Goal: Task Accomplishment & Management: Use online tool/utility

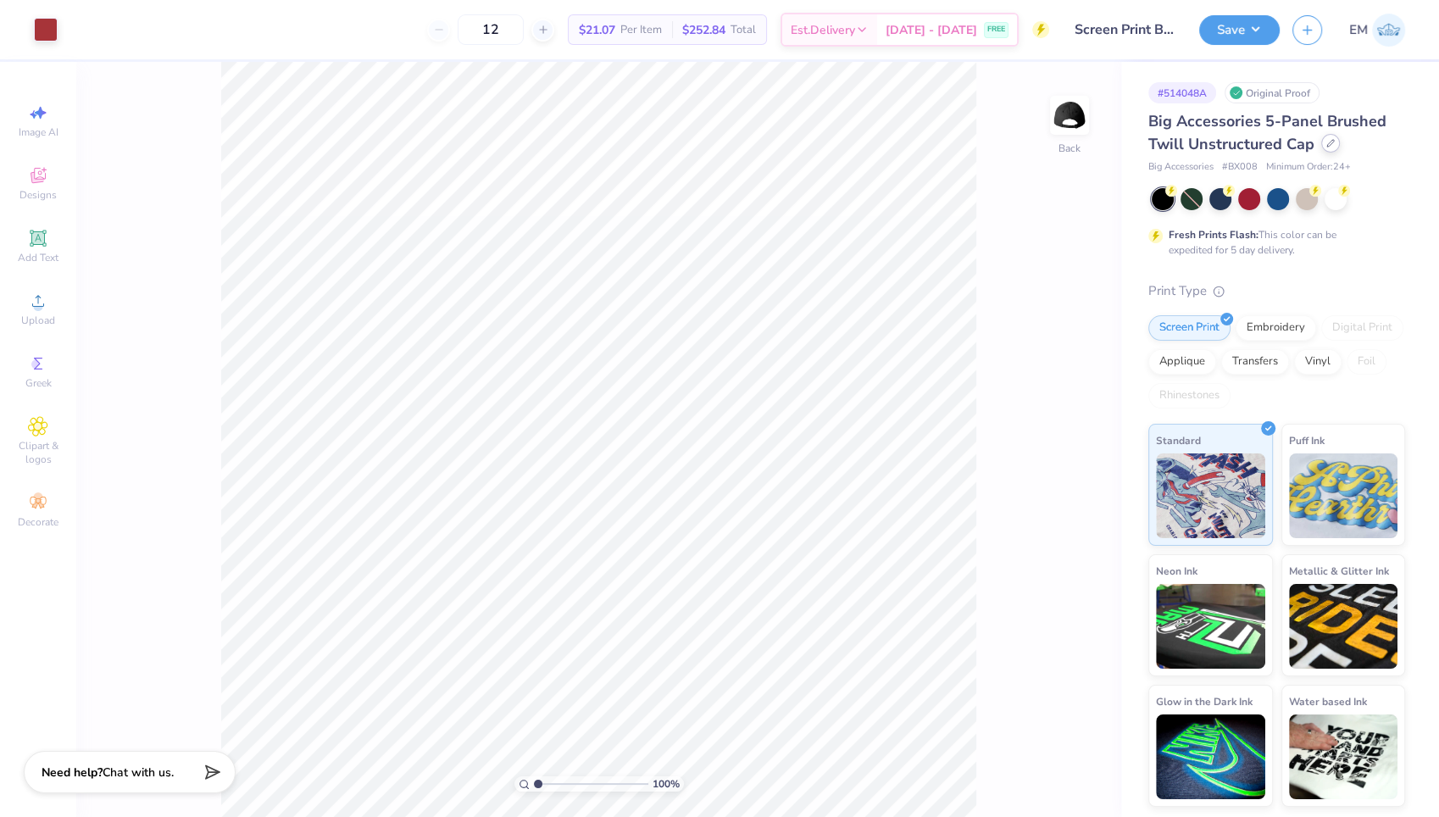
click at [1327, 145] on icon at bounding box center [1330, 143] width 8 height 8
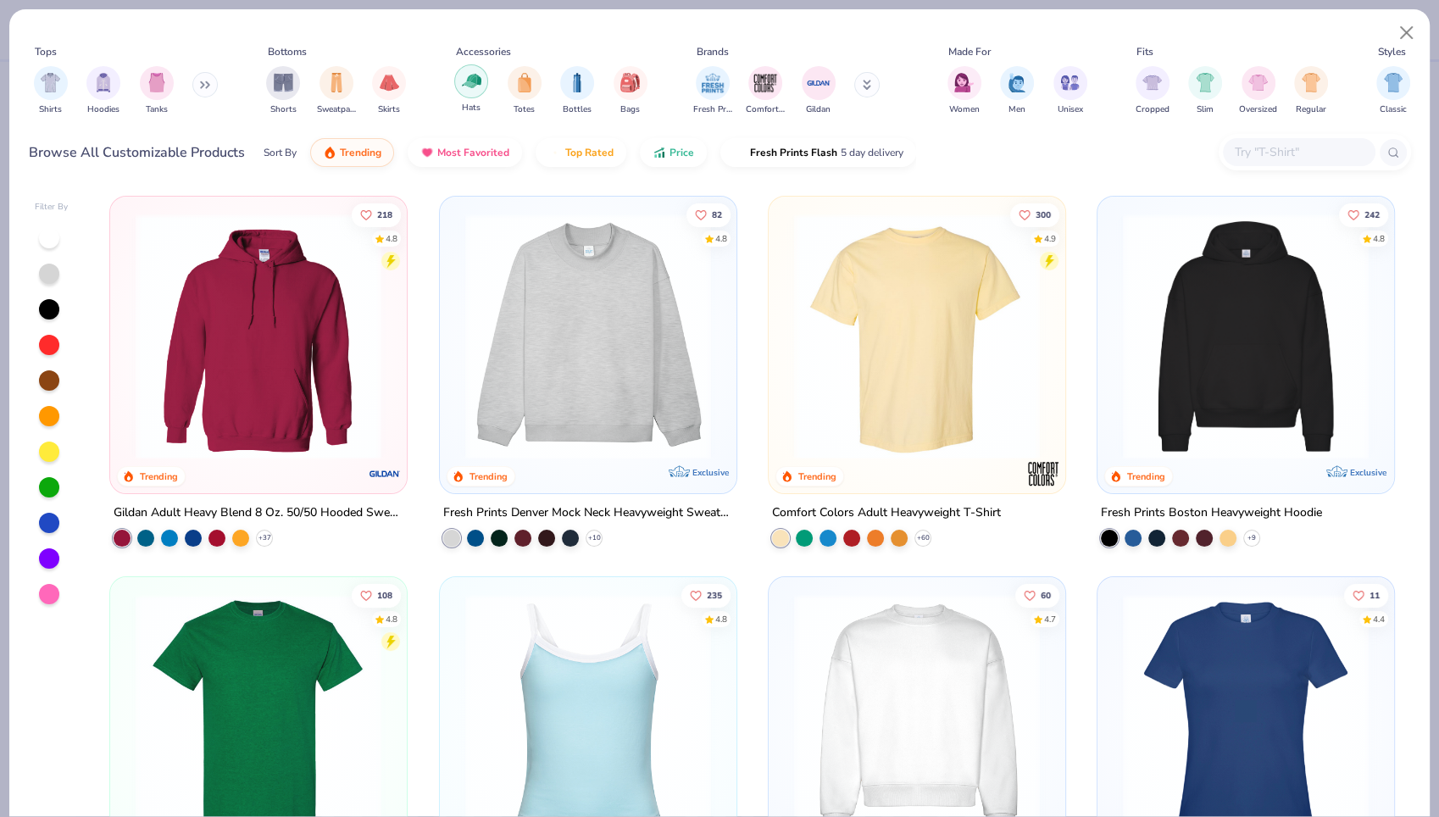
click at [468, 86] on img "filter for Hats" at bounding box center [471, 80] width 19 height 19
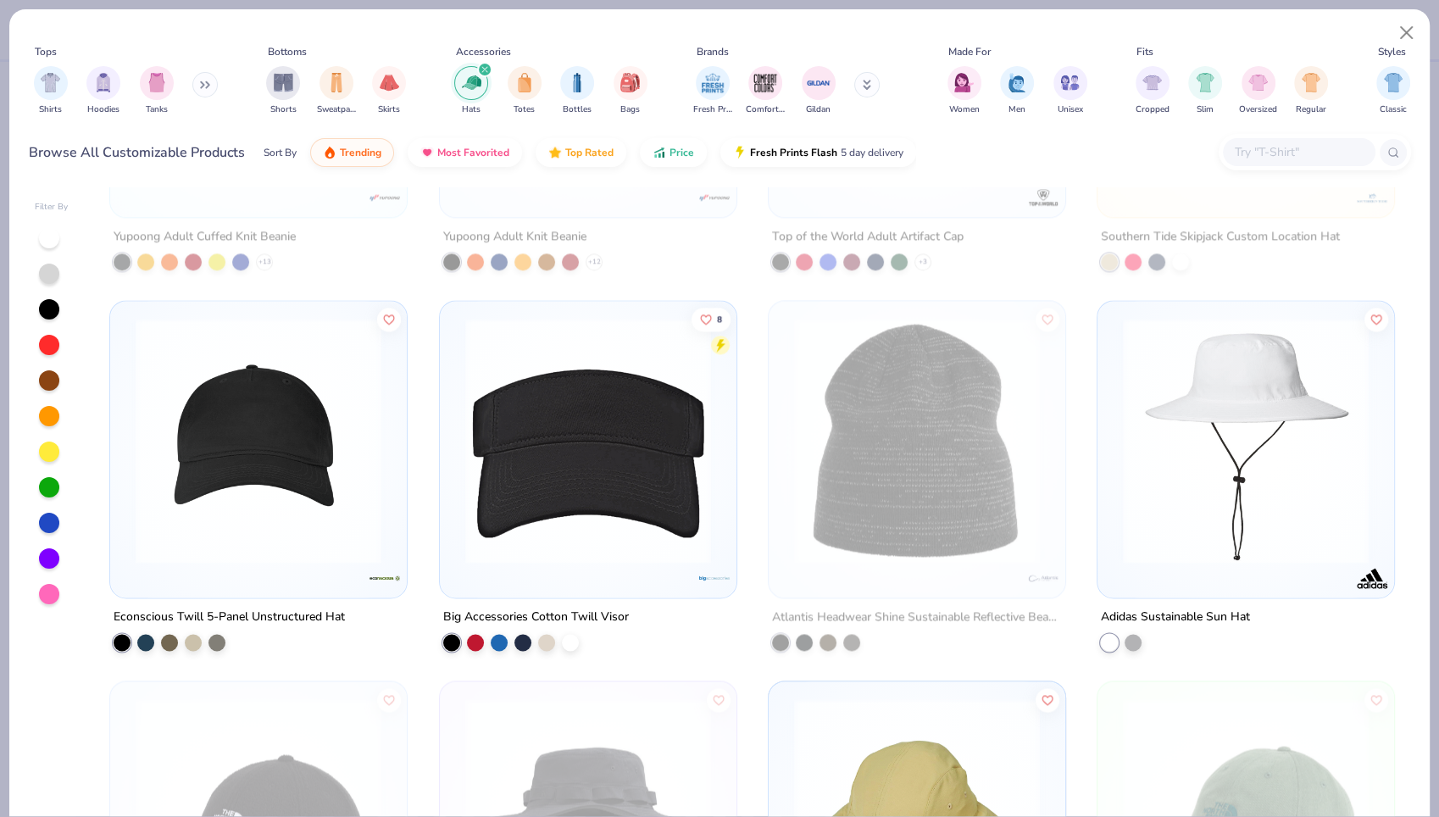
scroll to position [2532, 0]
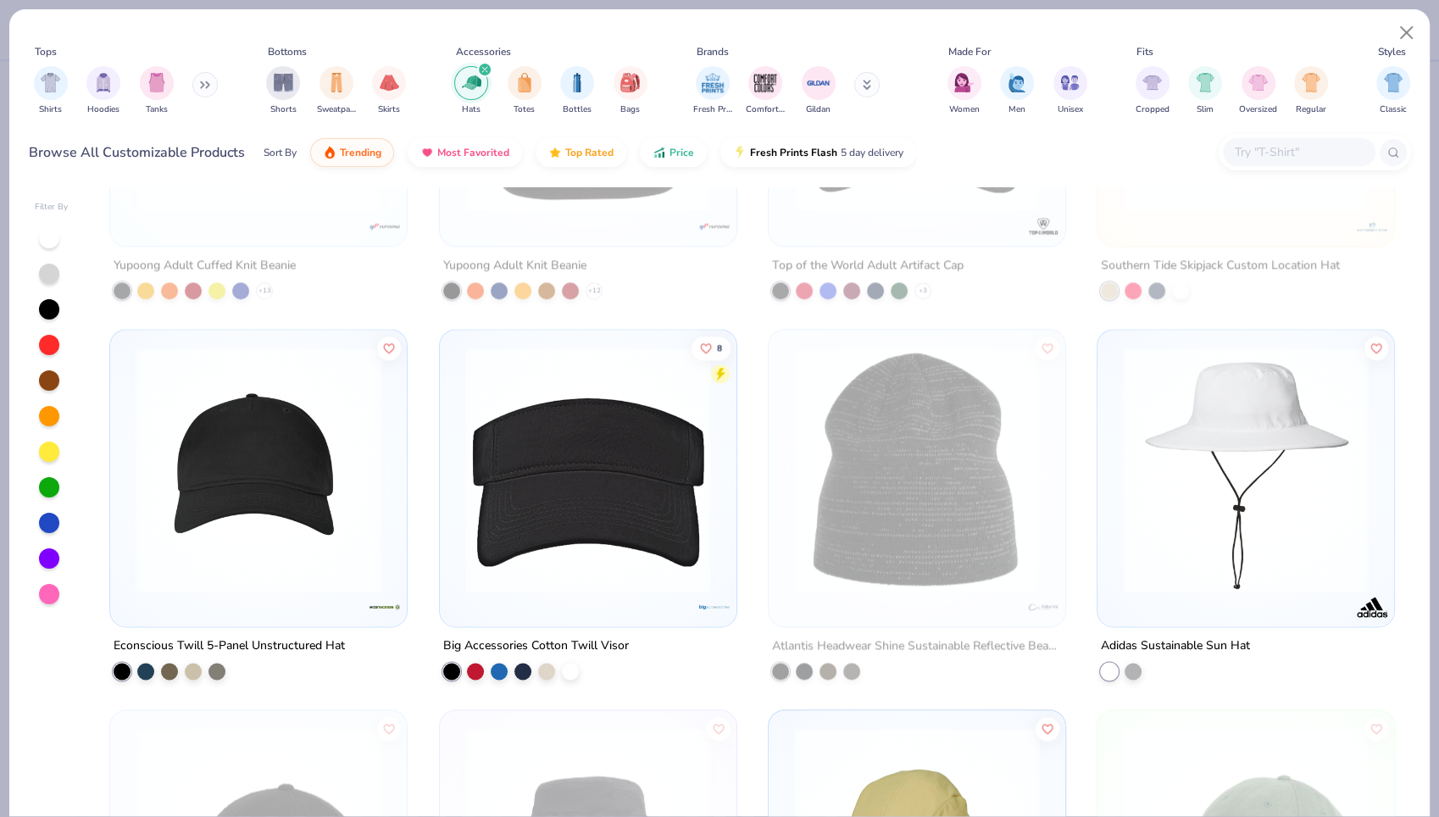
click at [250, 480] on img at bounding box center [258, 470] width 263 height 246
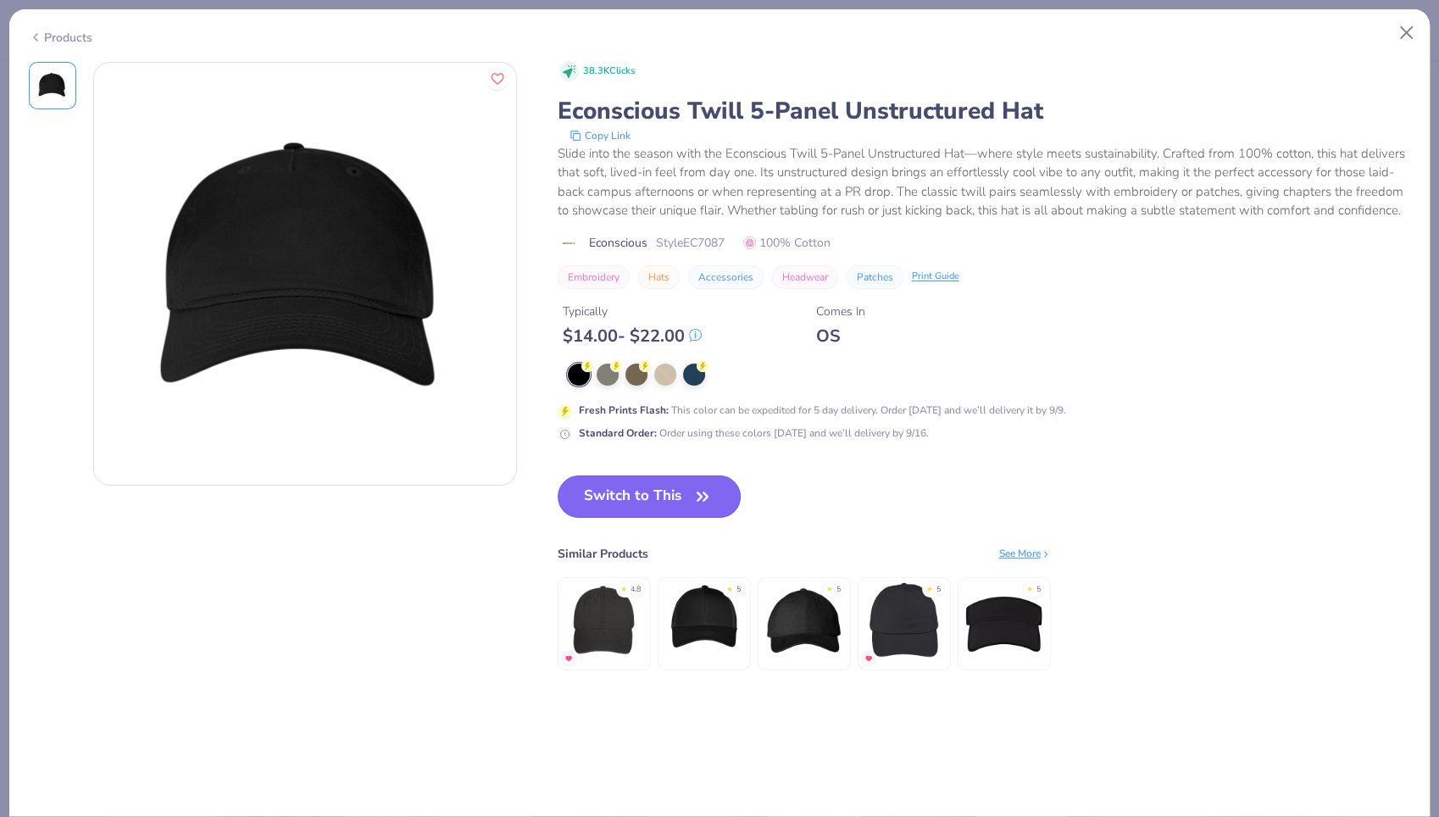
click at [612, 518] on button "Switch to This" at bounding box center [649, 496] width 184 height 42
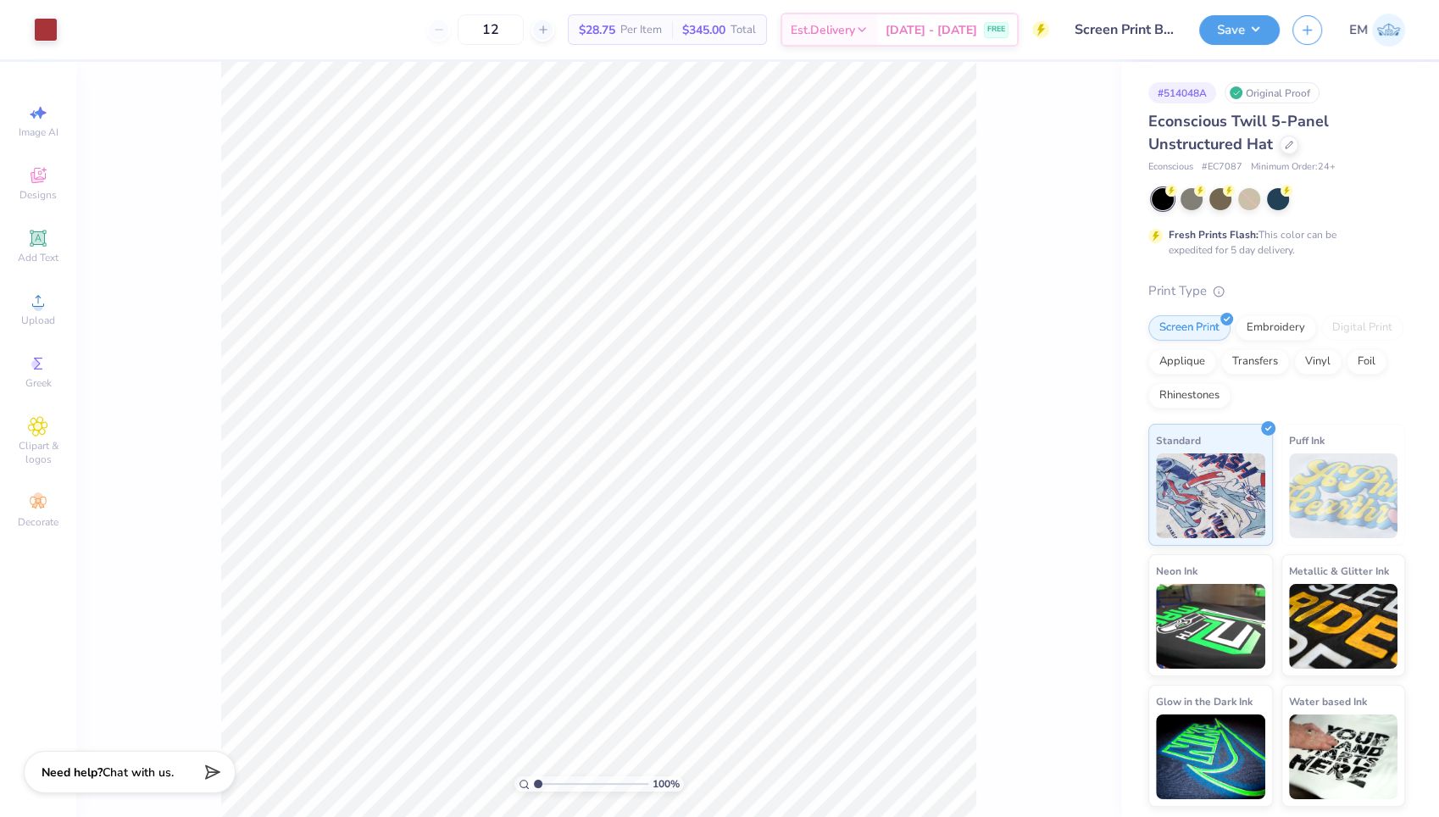
click at [1249, 117] on span "Econscious Twill 5-Panel Unstructured Hat" at bounding box center [1238, 132] width 180 height 43
drag, startPoint x: 1249, startPoint y: 117, endPoint x: 1189, endPoint y: 89, distance: 66.3
click at [1189, 89] on div "# 514048A" at bounding box center [1182, 92] width 68 height 21
click at [1285, 144] on icon at bounding box center [1288, 143] width 7 height 7
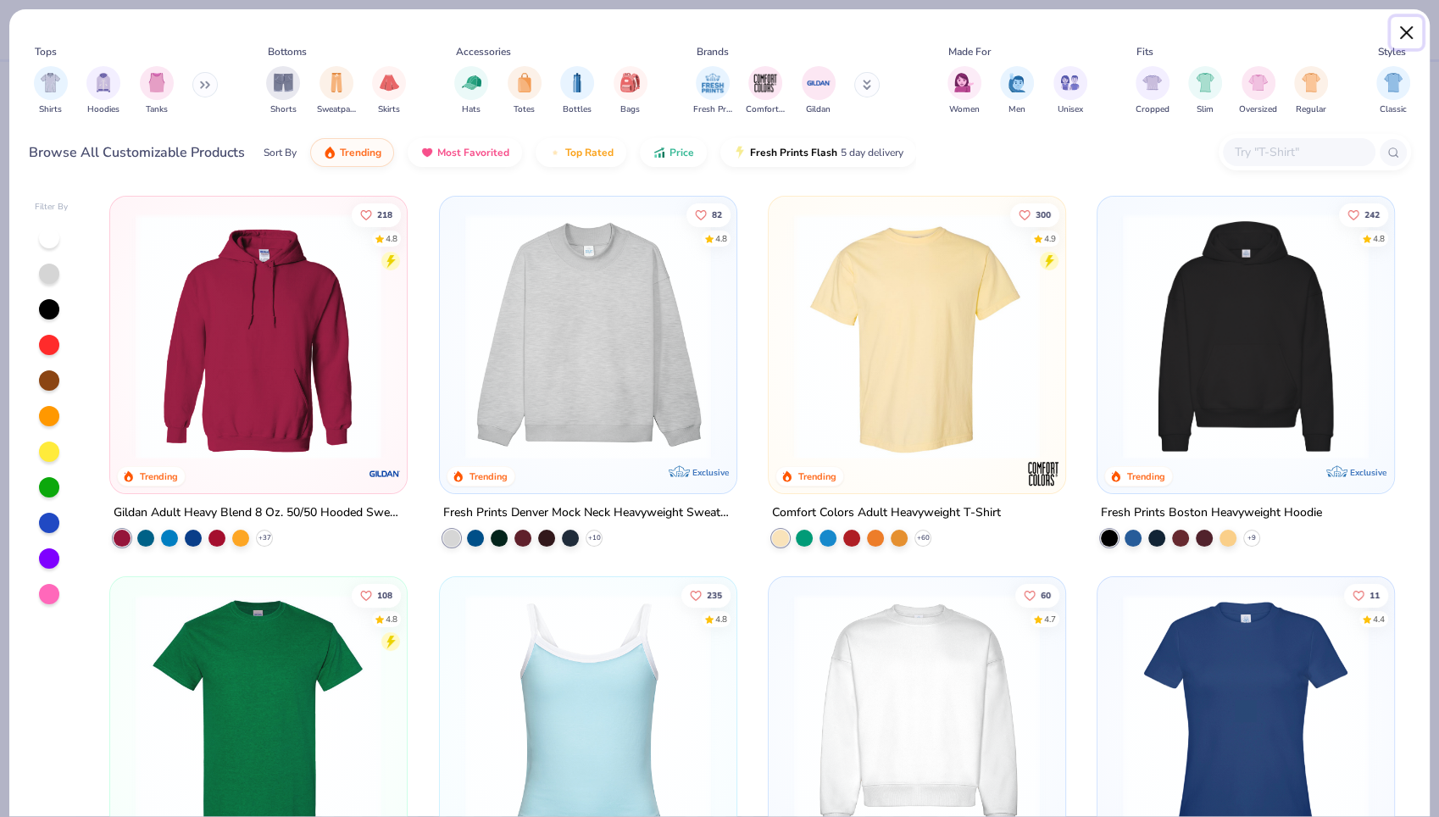
click at [1410, 33] on button "Close" at bounding box center [1406, 33] width 32 height 32
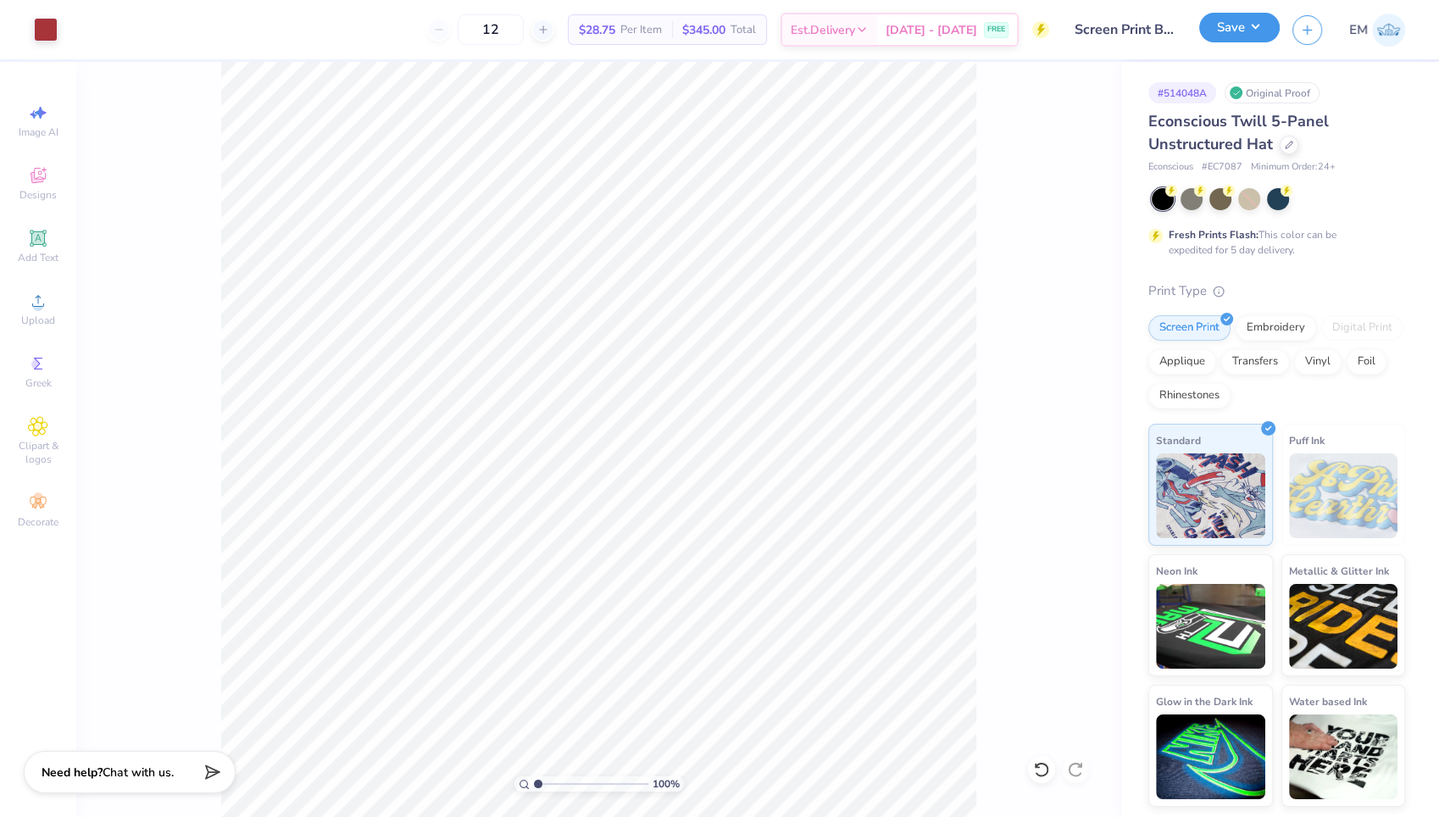
click at [1227, 26] on button "Save" at bounding box center [1239, 28] width 80 height 30
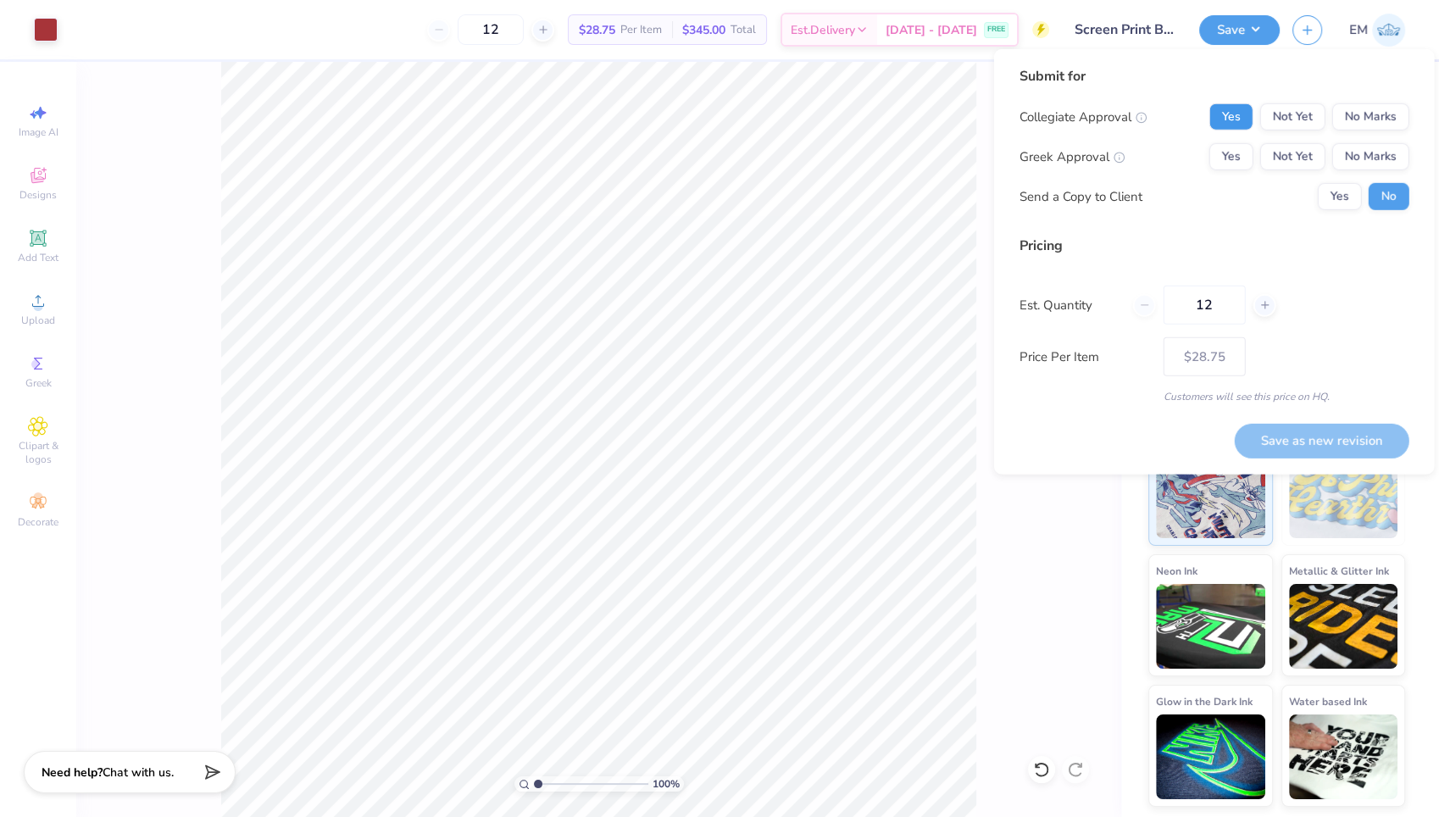
click at [1234, 120] on button "Yes" at bounding box center [1231, 116] width 44 height 27
click at [1363, 160] on button "No Marks" at bounding box center [1370, 156] width 77 height 27
click at [1319, 432] on button "Save as new revision" at bounding box center [1321, 440] width 175 height 35
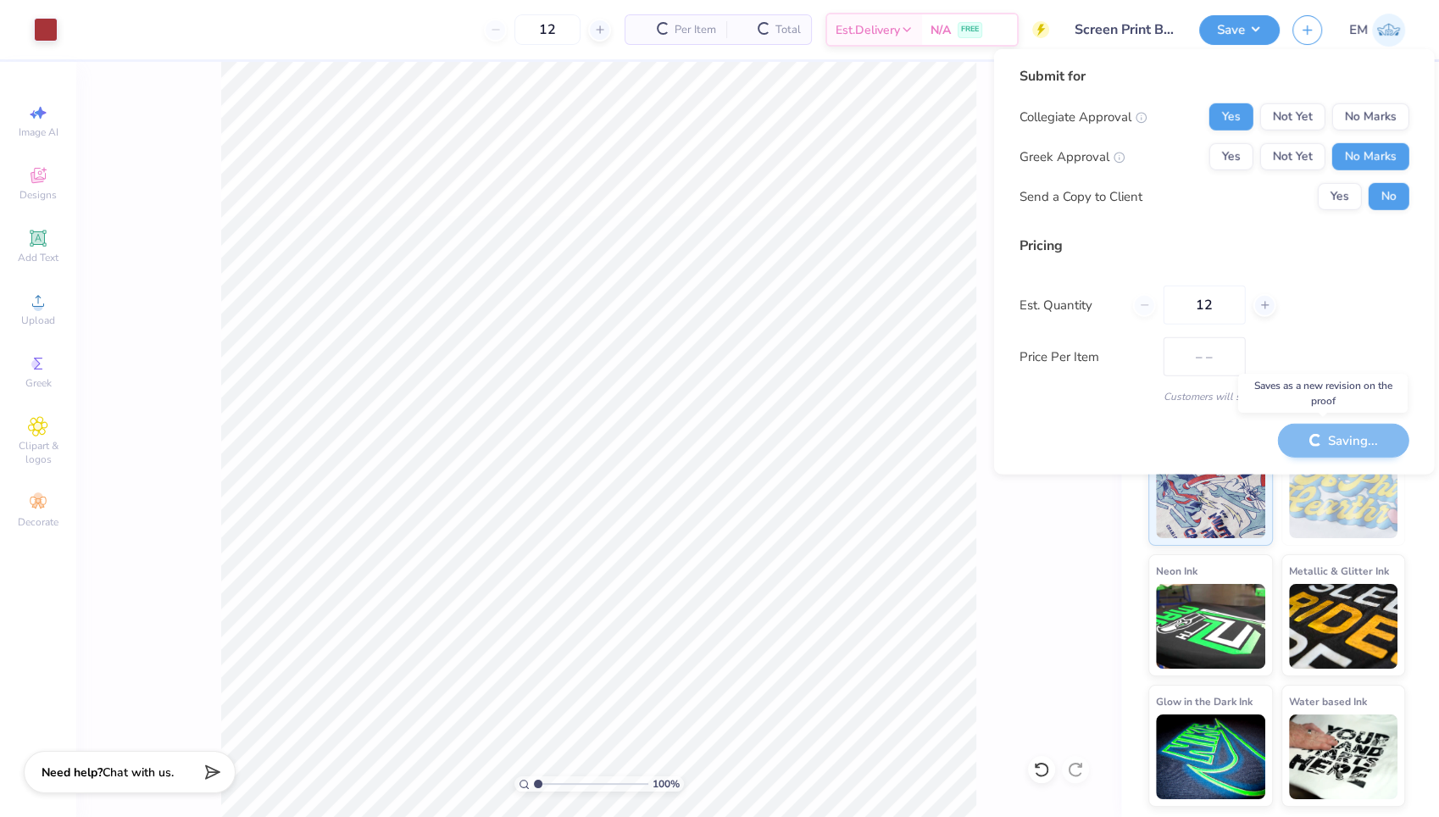
type input "$28.75"
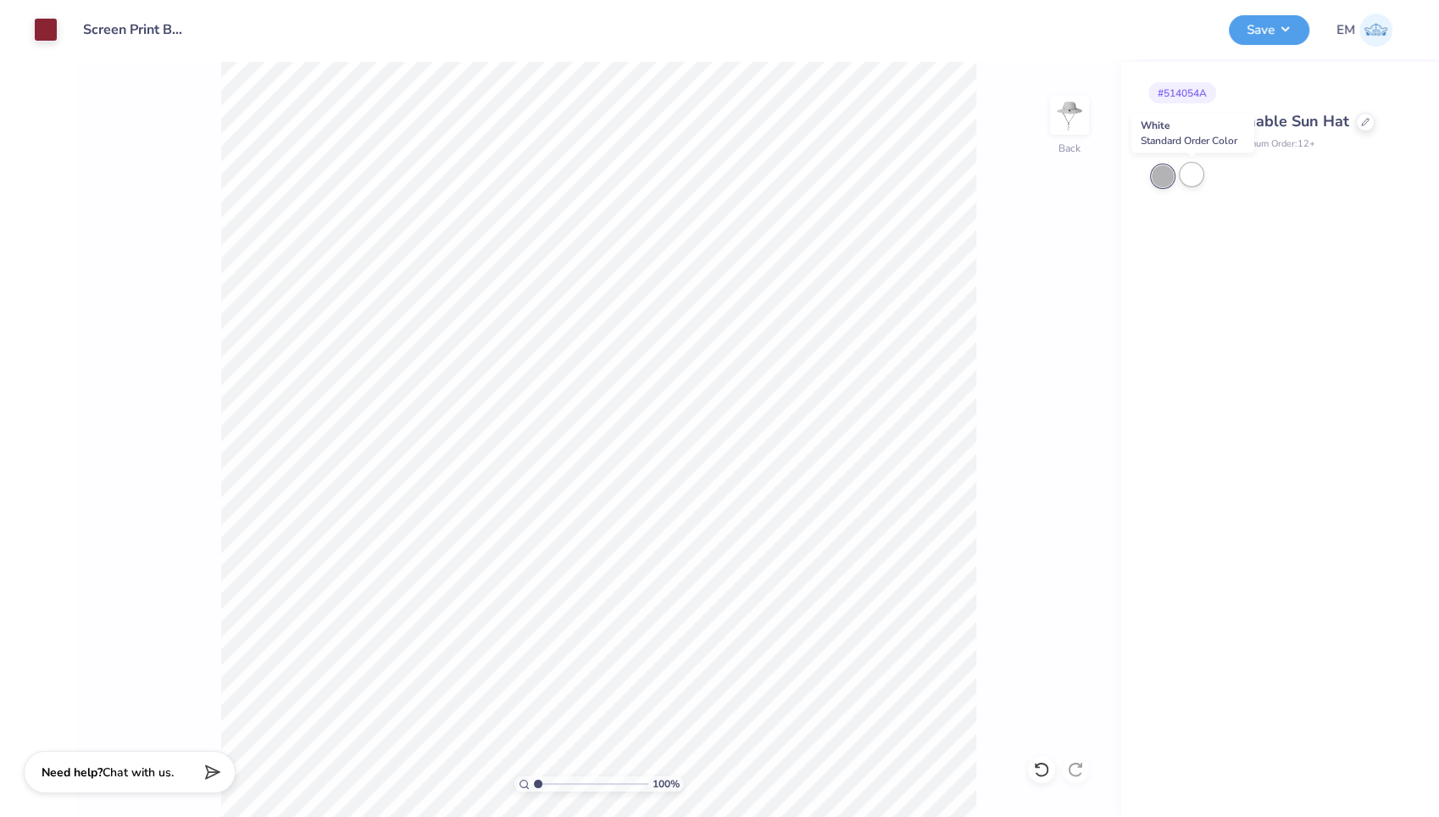
click at [1187, 173] on div at bounding box center [1191, 175] width 22 height 22
click at [1280, 36] on button "Save" at bounding box center [1268, 28] width 80 height 30
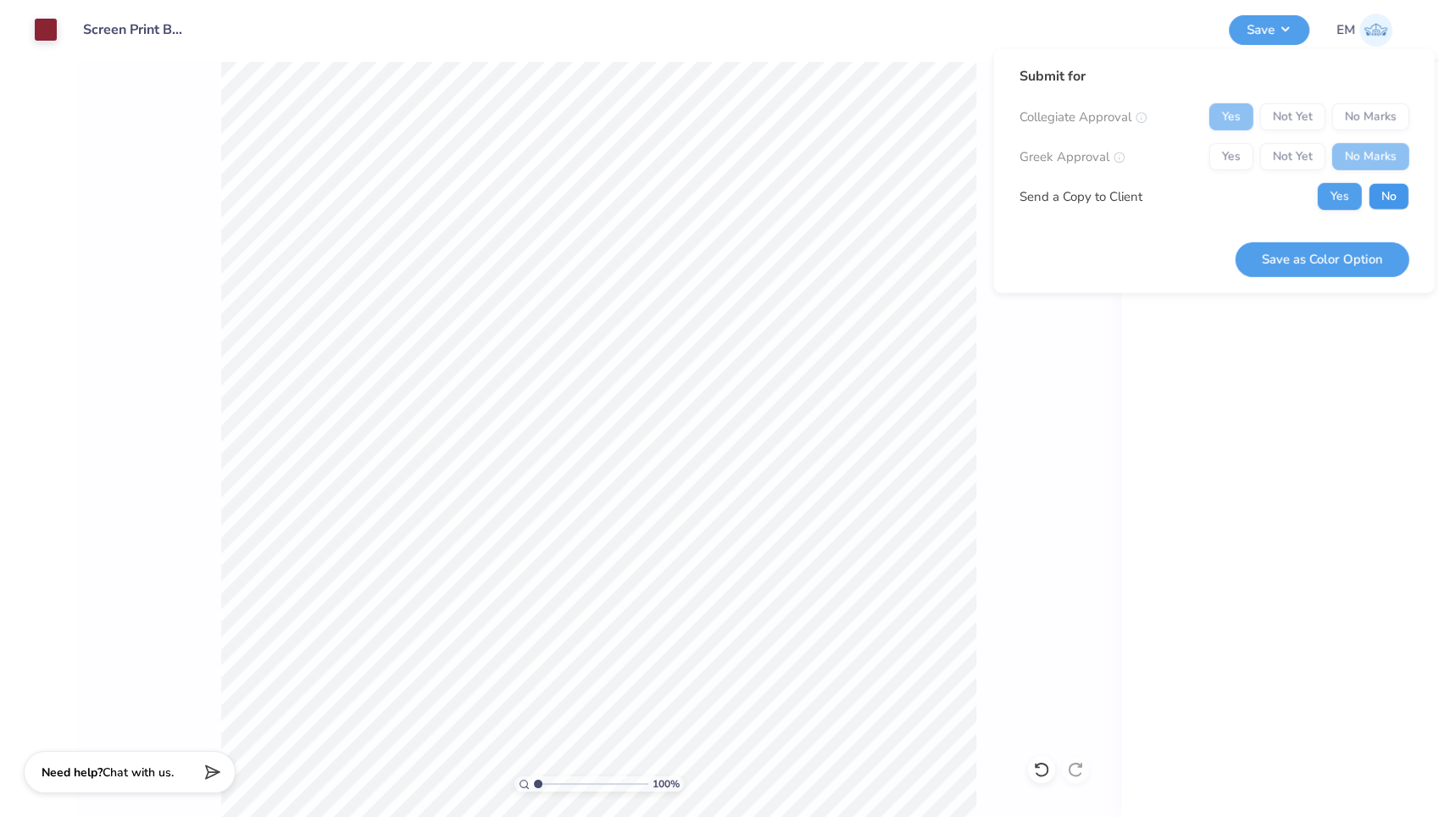
click at [1389, 197] on button "No" at bounding box center [1388, 196] width 41 height 27
click at [1342, 258] on button "Save as Color Option" at bounding box center [1322, 258] width 174 height 35
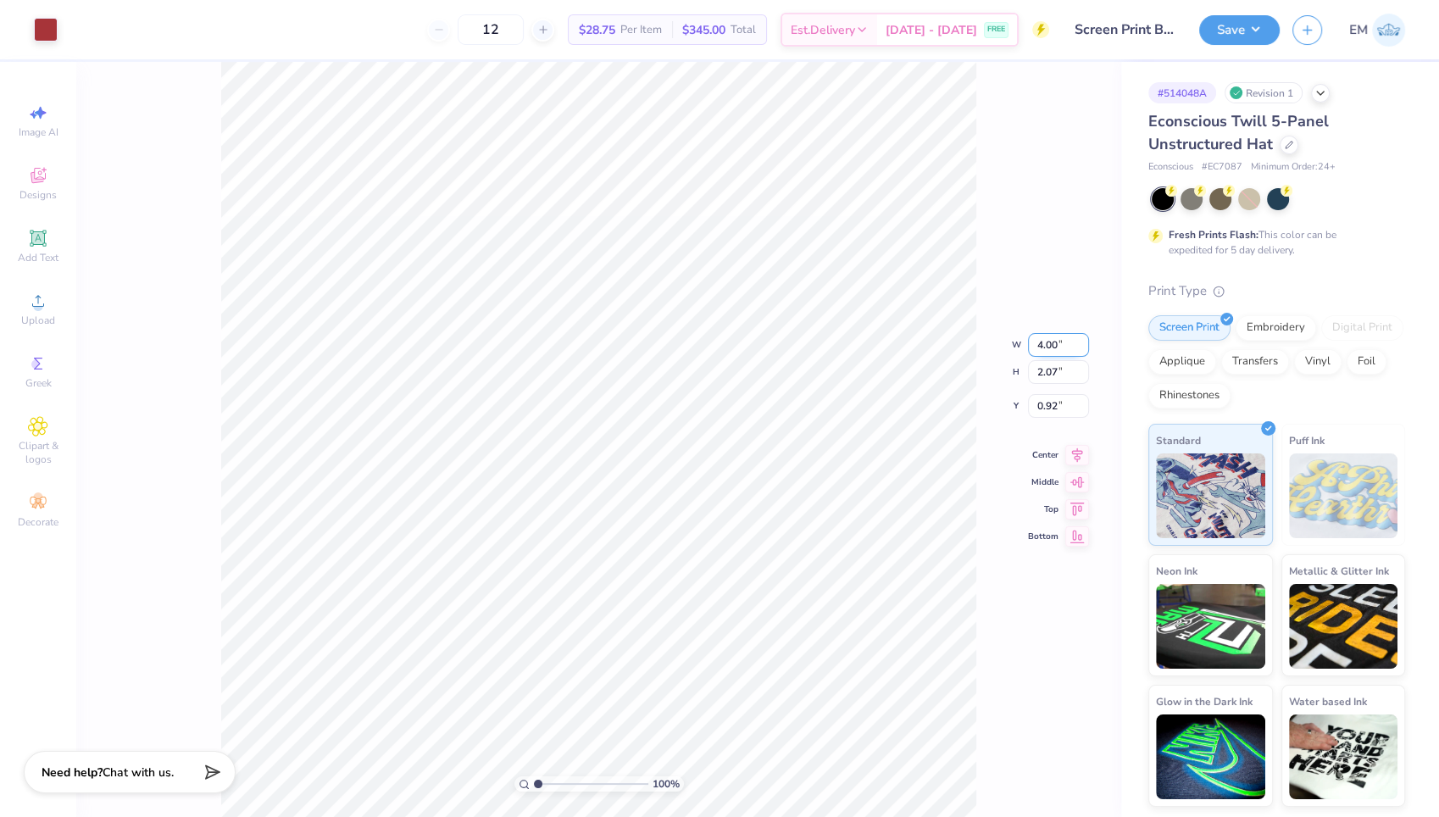
click at [1056, 344] on input "4.00" at bounding box center [1058, 345] width 61 height 24
type input "4"
type input "3.86"
type input "2.00"
type input "0.95"
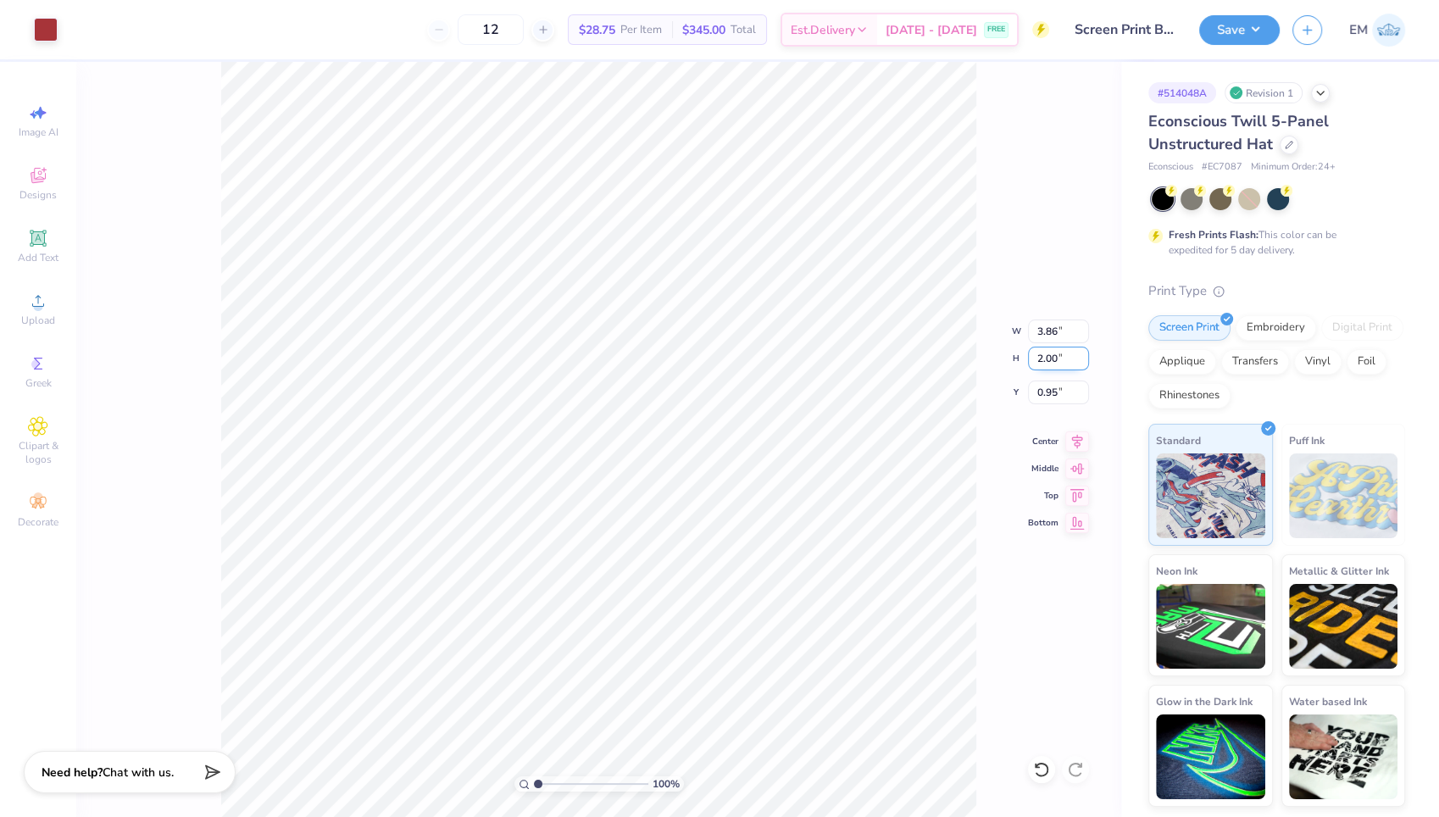
click at [1057, 370] on div "100 % W 3.86 3.86 " H 2.00 2.00 " Y 0.95 0.95 " Center Middle Top Bottom" at bounding box center [598, 439] width 1045 height 755
type input "1.00"
click at [1229, 27] on button "Save" at bounding box center [1239, 28] width 80 height 30
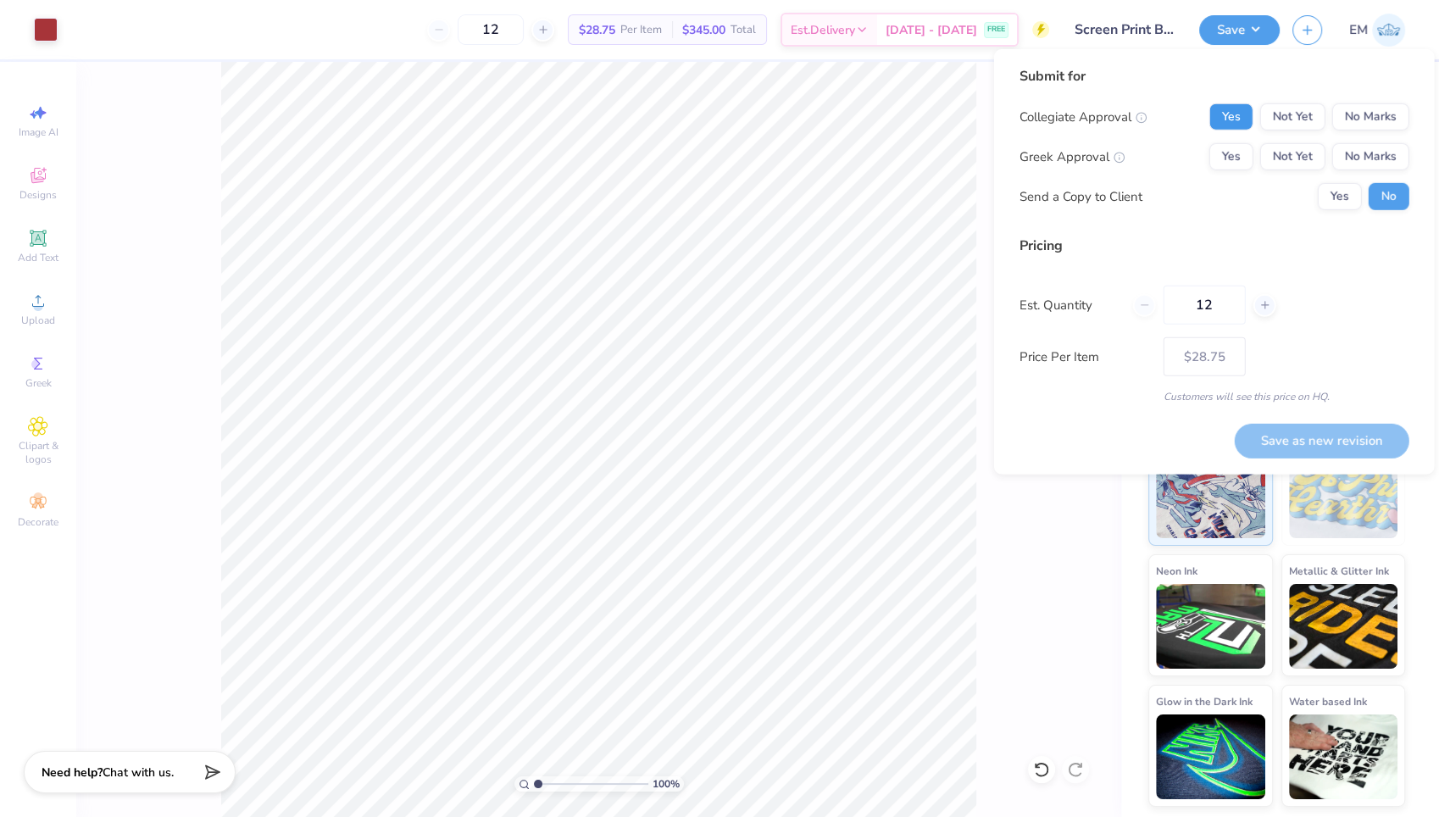
click at [1233, 125] on button "Yes" at bounding box center [1231, 116] width 44 height 27
click at [1369, 164] on button "No Marks" at bounding box center [1370, 156] width 77 height 27
click at [1333, 434] on button "Save as new revision" at bounding box center [1321, 440] width 175 height 35
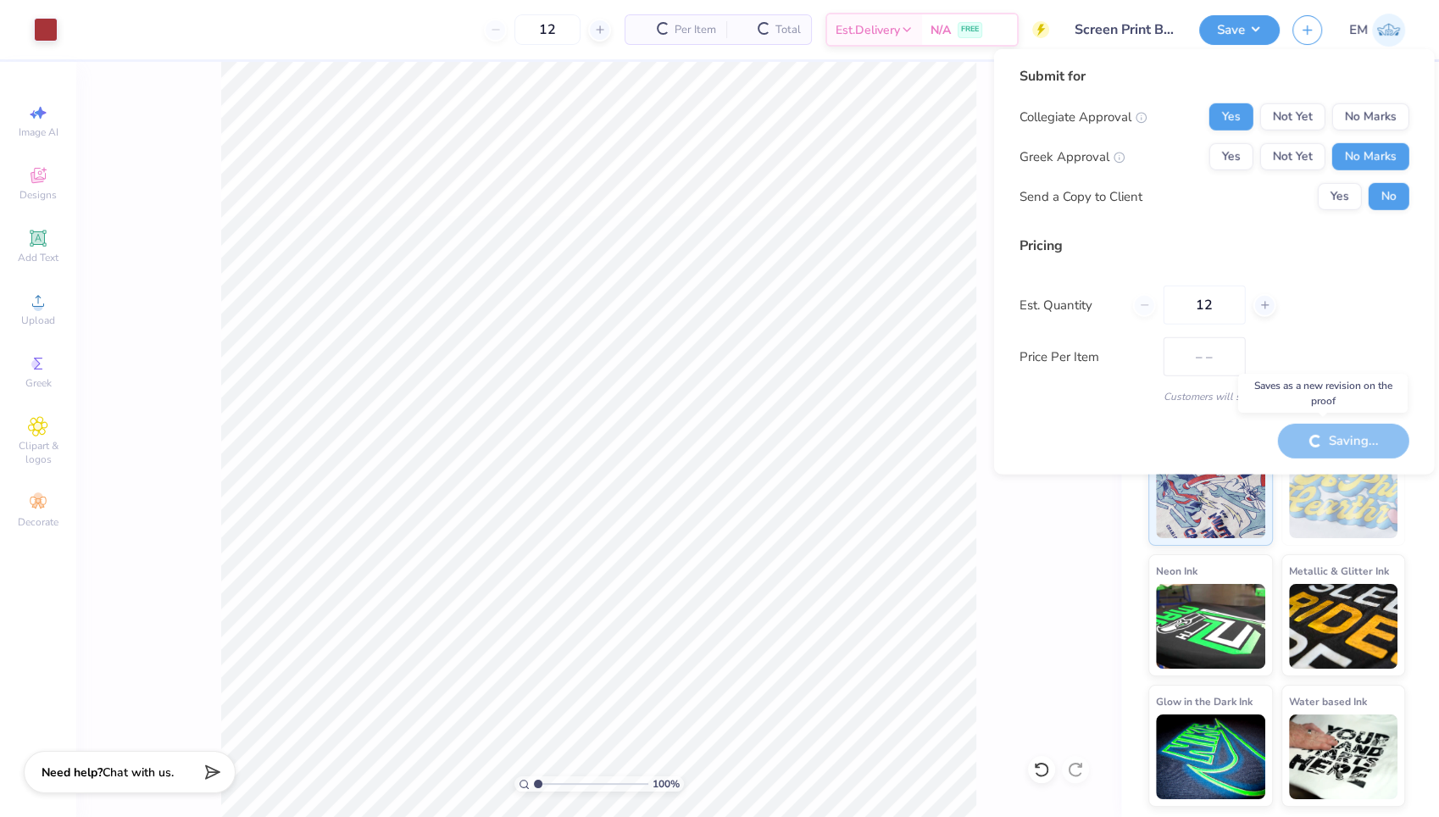
type input "$28.75"
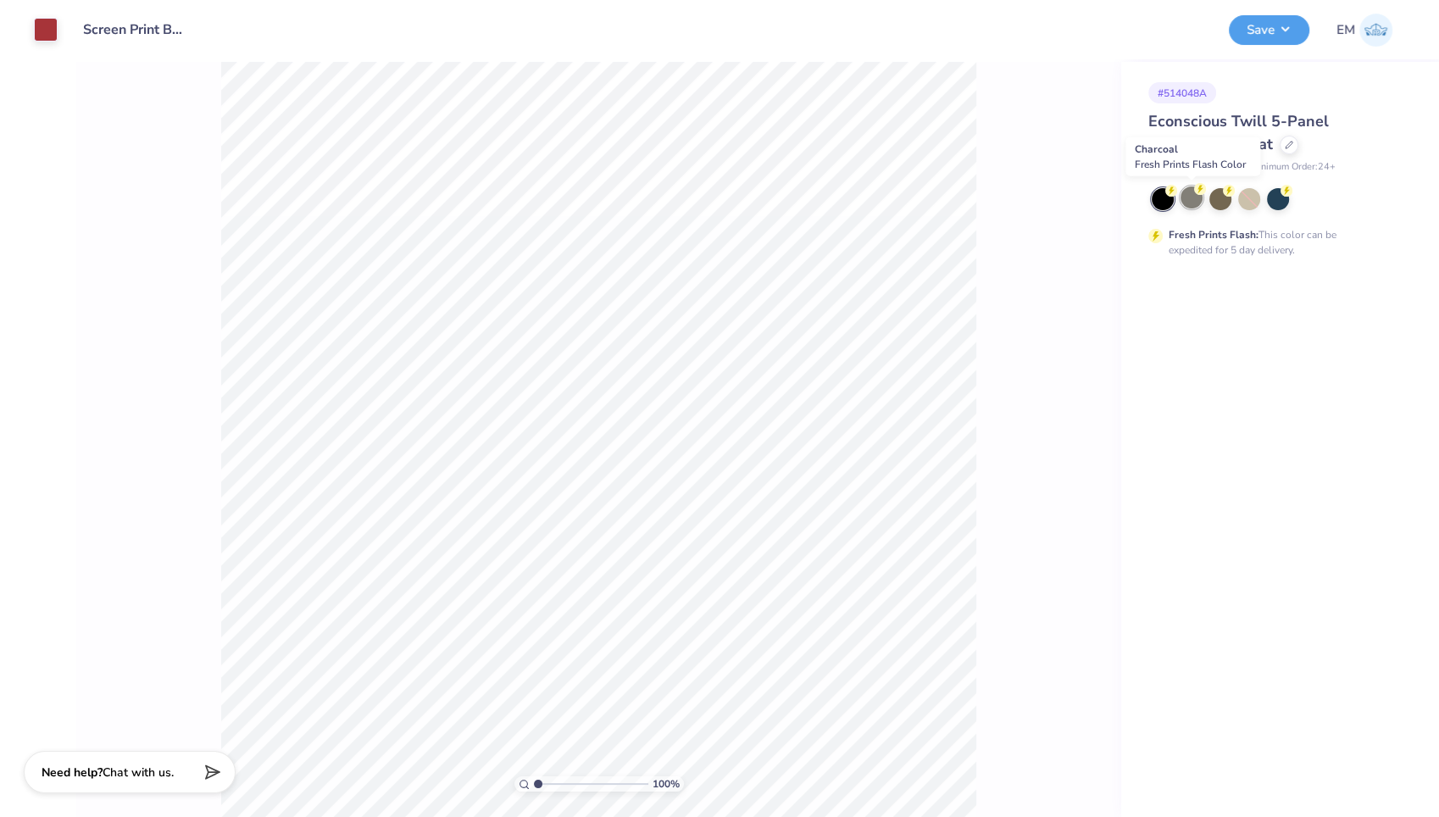
click at [1192, 192] on div at bounding box center [1191, 197] width 22 height 22
click at [1223, 203] on div at bounding box center [1220, 197] width 22 height 22
click at [1261, 201] on div at bounding box center [1277, 199] width 253 height 22
click at [1251, 198] on div at bounding box center [1249, 199] width 22 height 22
click at [1193, 198] on div at bounding box center [1191, 197] width 22 height 22
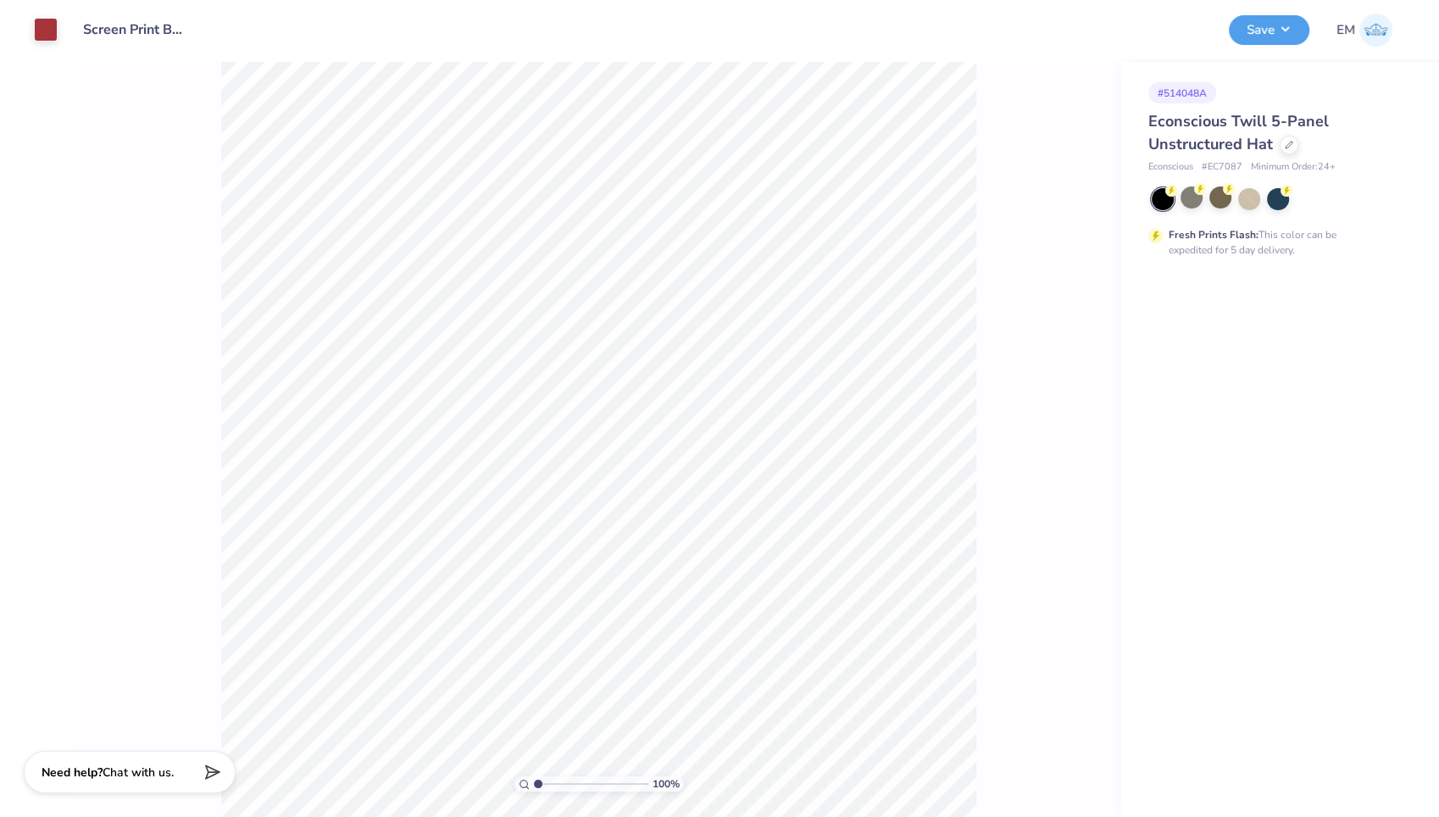
click at [1157, 198] on div at bounding box center [1162, 199] width 22 height 22
click at [1193, 197] on div at bounding box center [1191, 197] width 22 height 22
click at [1223, 193] on icon at bounding box center [1229, 189] width 12 height 12
click at [1251, 193] on div at bounding box center [1249, 199] width 22 height 22
click at [1284, 204] on div at bounding box center [1278, 197] width 22 height 22
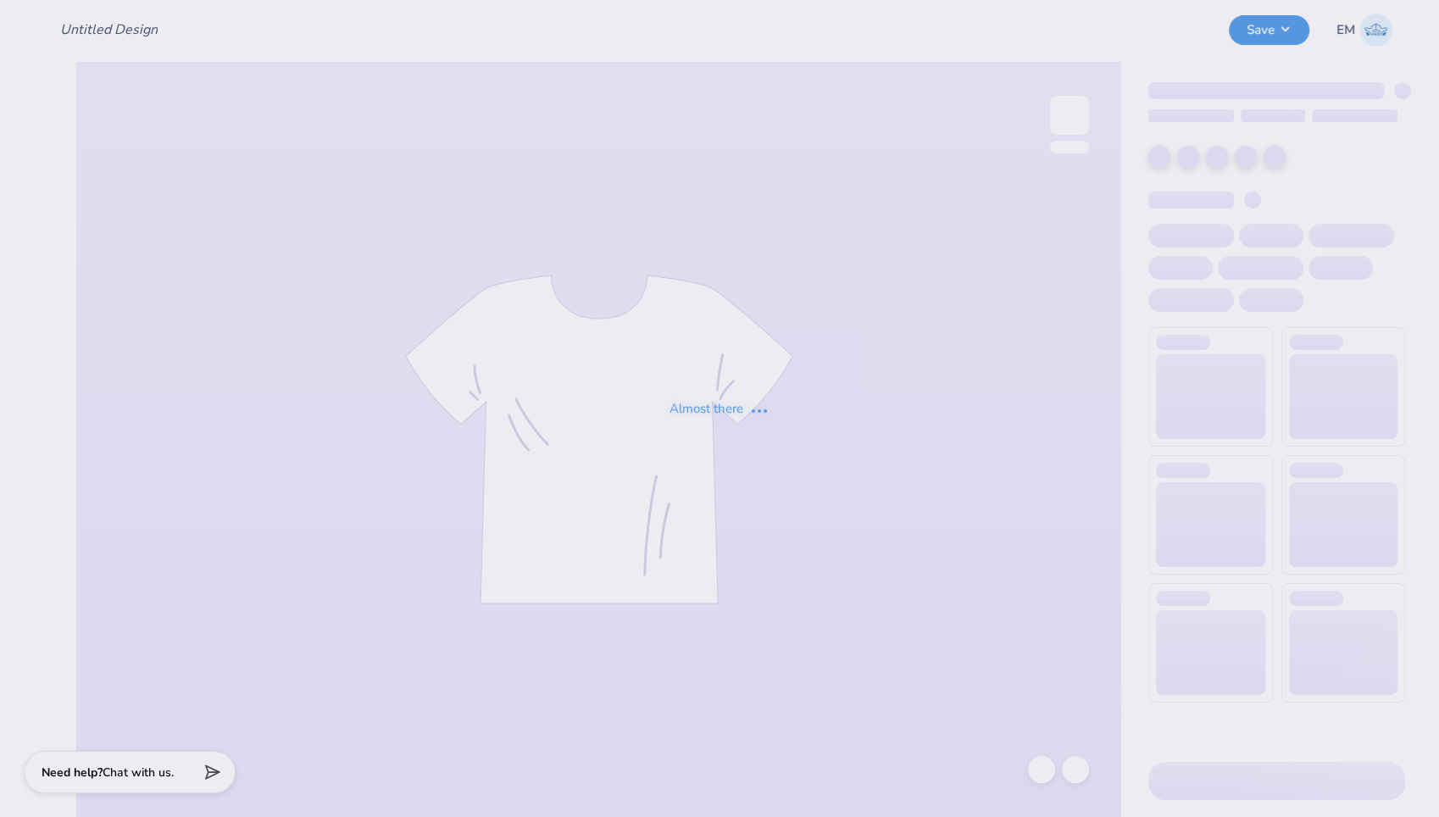
type input "long sleeve"
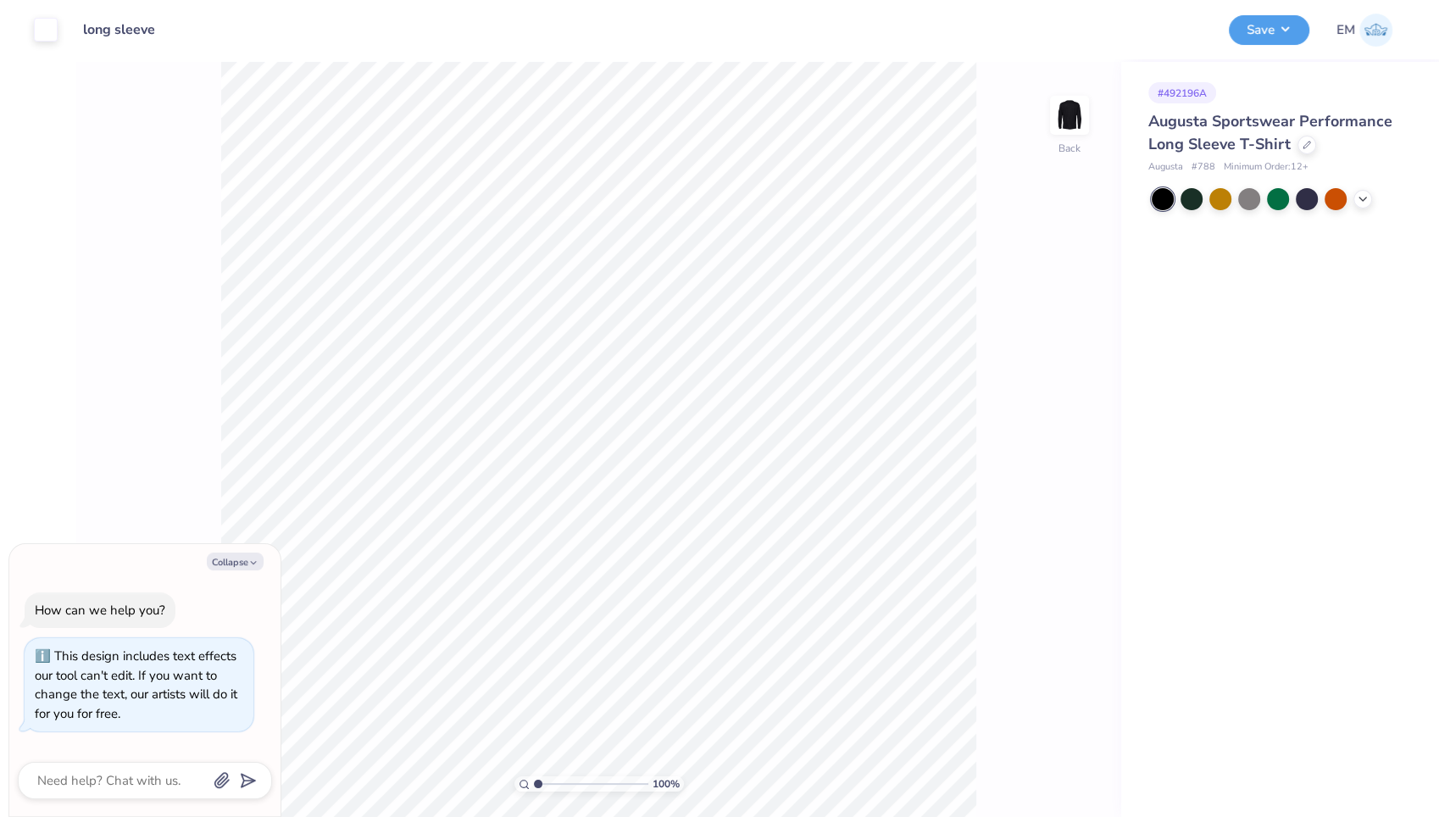
click at [1352, 201] on div at bounding box center [1277, 199] width 253 height 22
click at [1361, 196] on icon at bounding box center [1363, 198] width 14 height 14
click at [1250, 195] on div at bounding box center [1249, 197] width 22 height 22
click at [1278, 24] on button "Save" at bounding box center [1268, 28] width 80 height 30
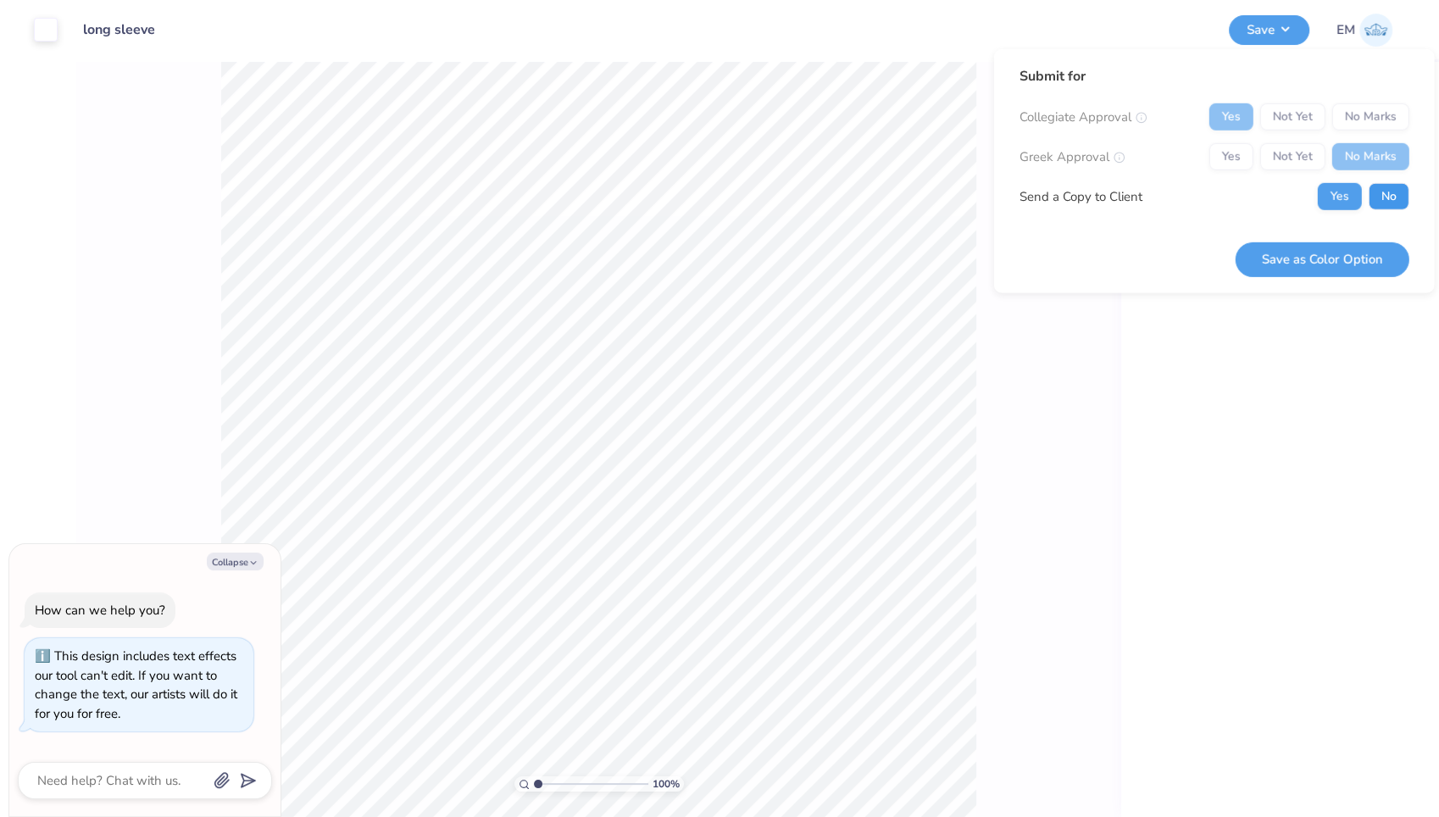
click at [1380, 191] on button "No" at bounding box center [1388, 196] width 41 height 27
click at [1346, 249] on button "Save as Color Option" at bounding box center [1322, 258] width 174 height 35
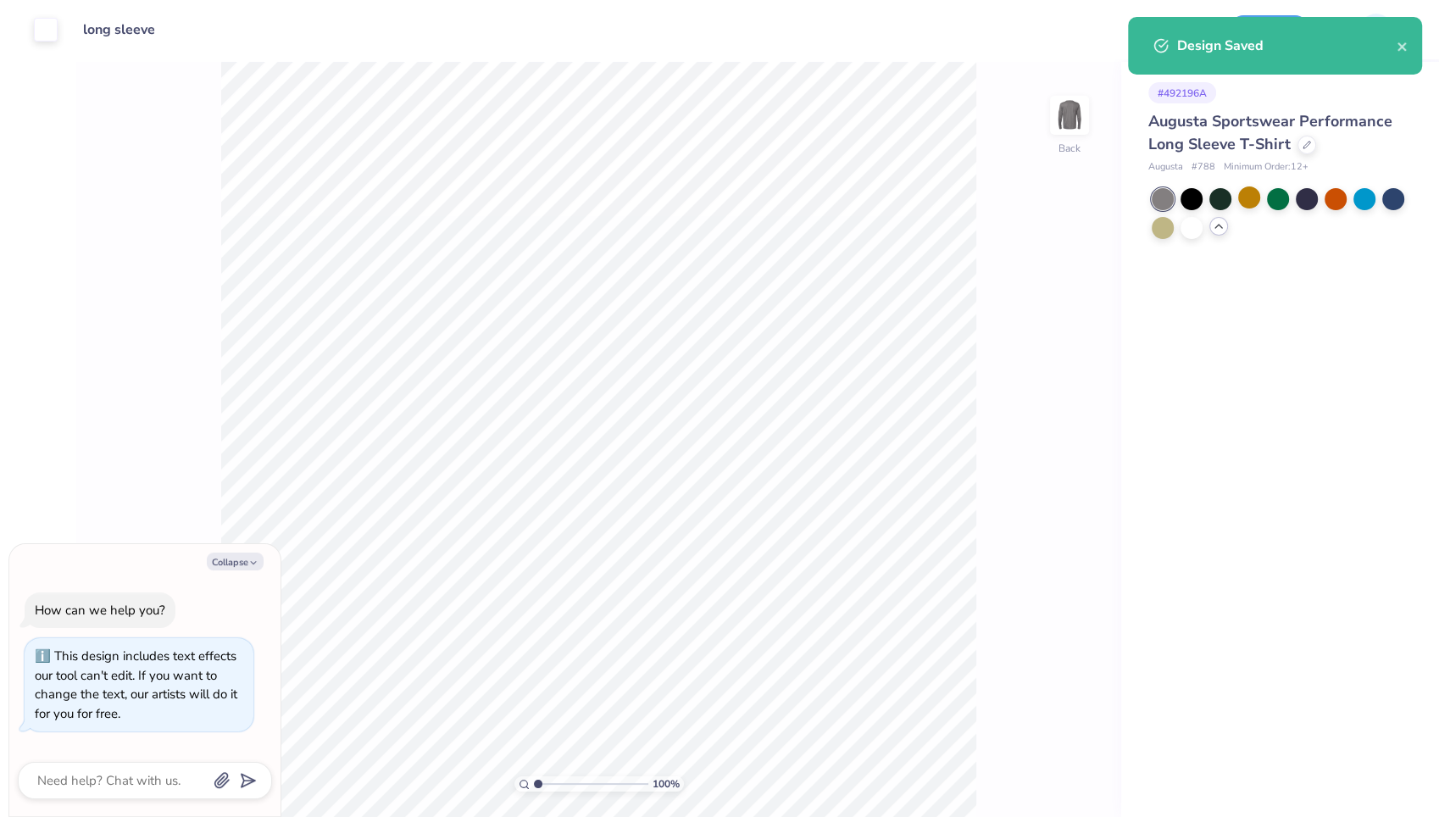
type textarea "x"
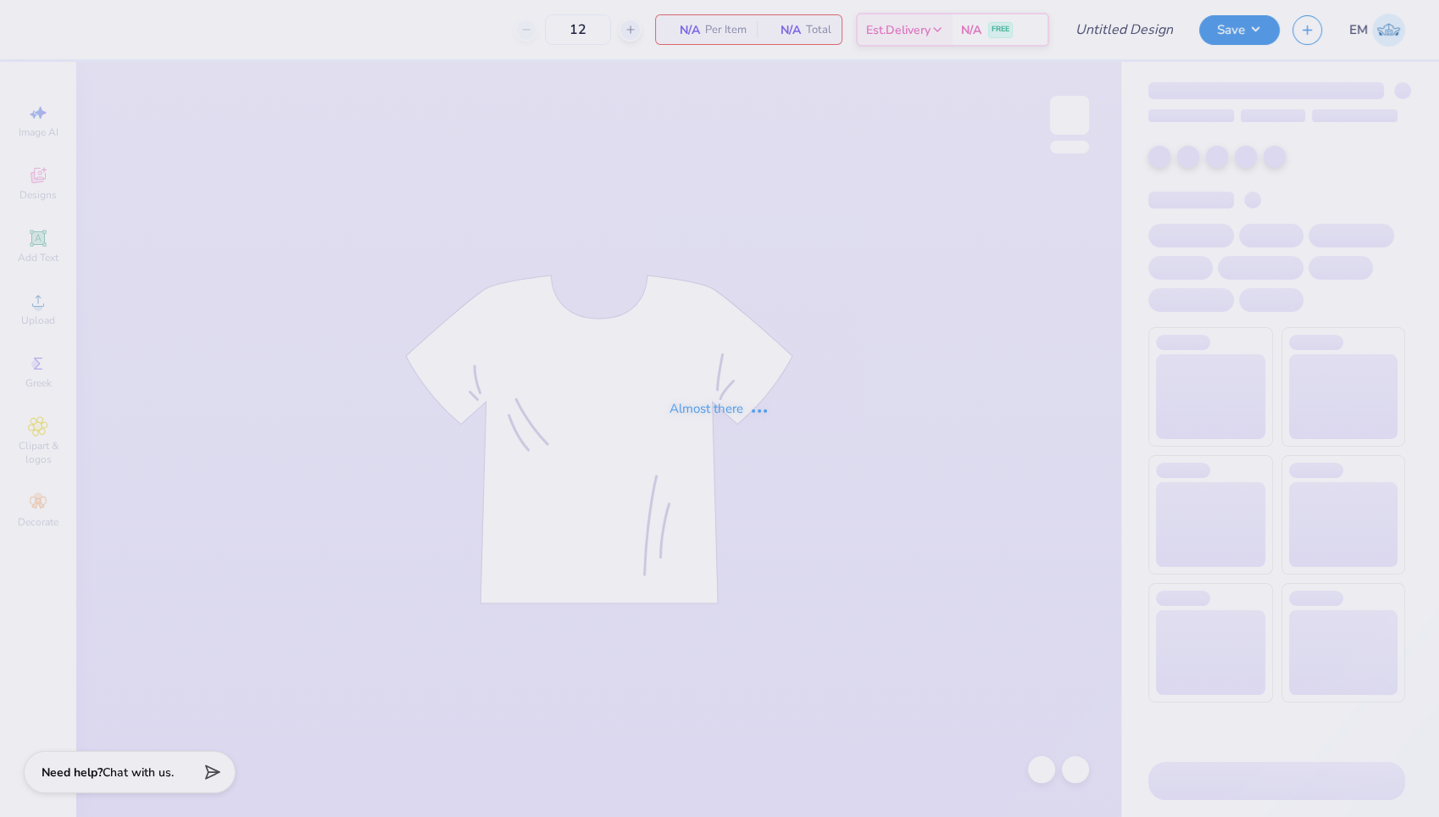
type input "long sleeve"
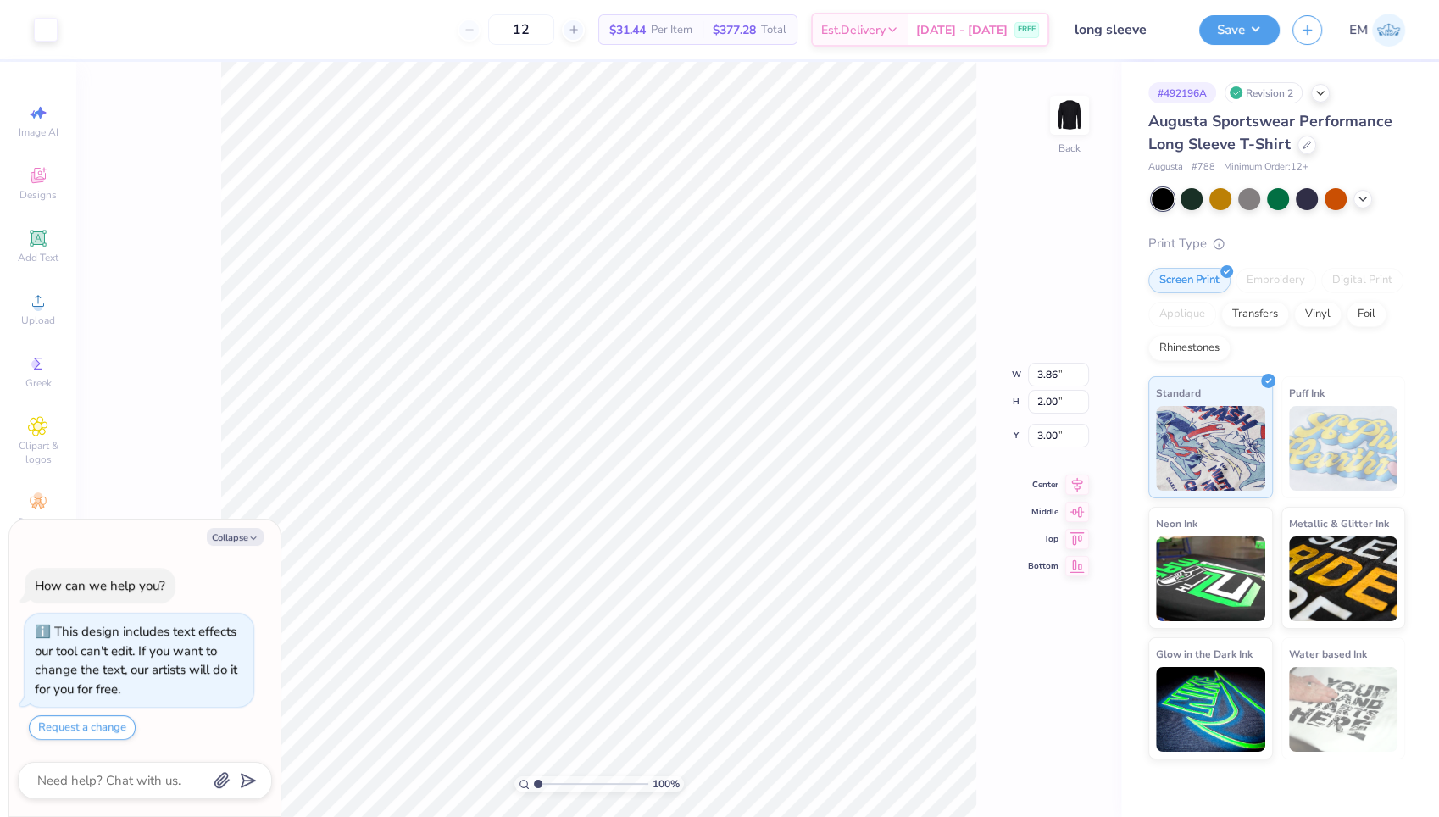
type textarea "x"
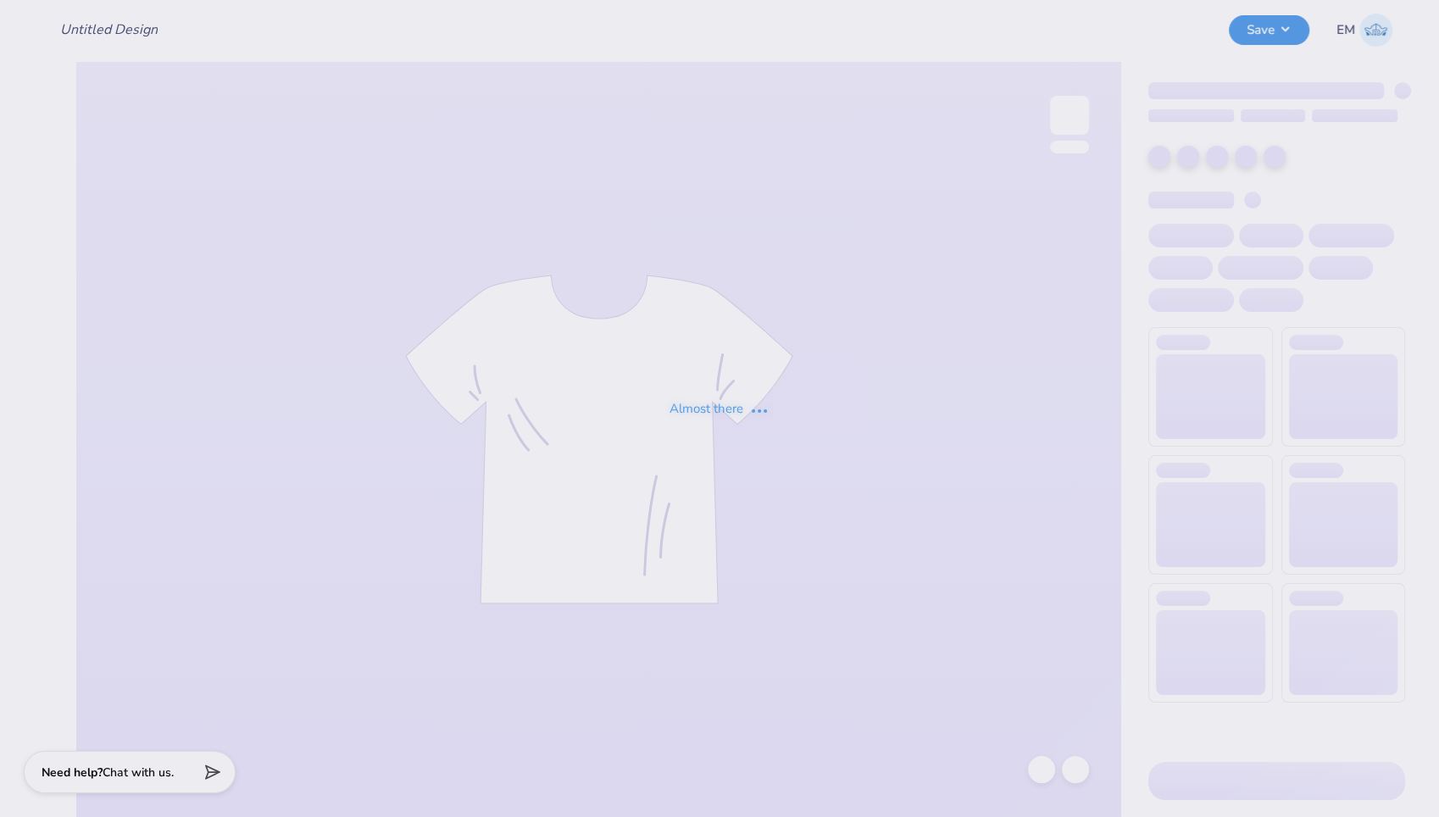
type input "kbc hat nike"
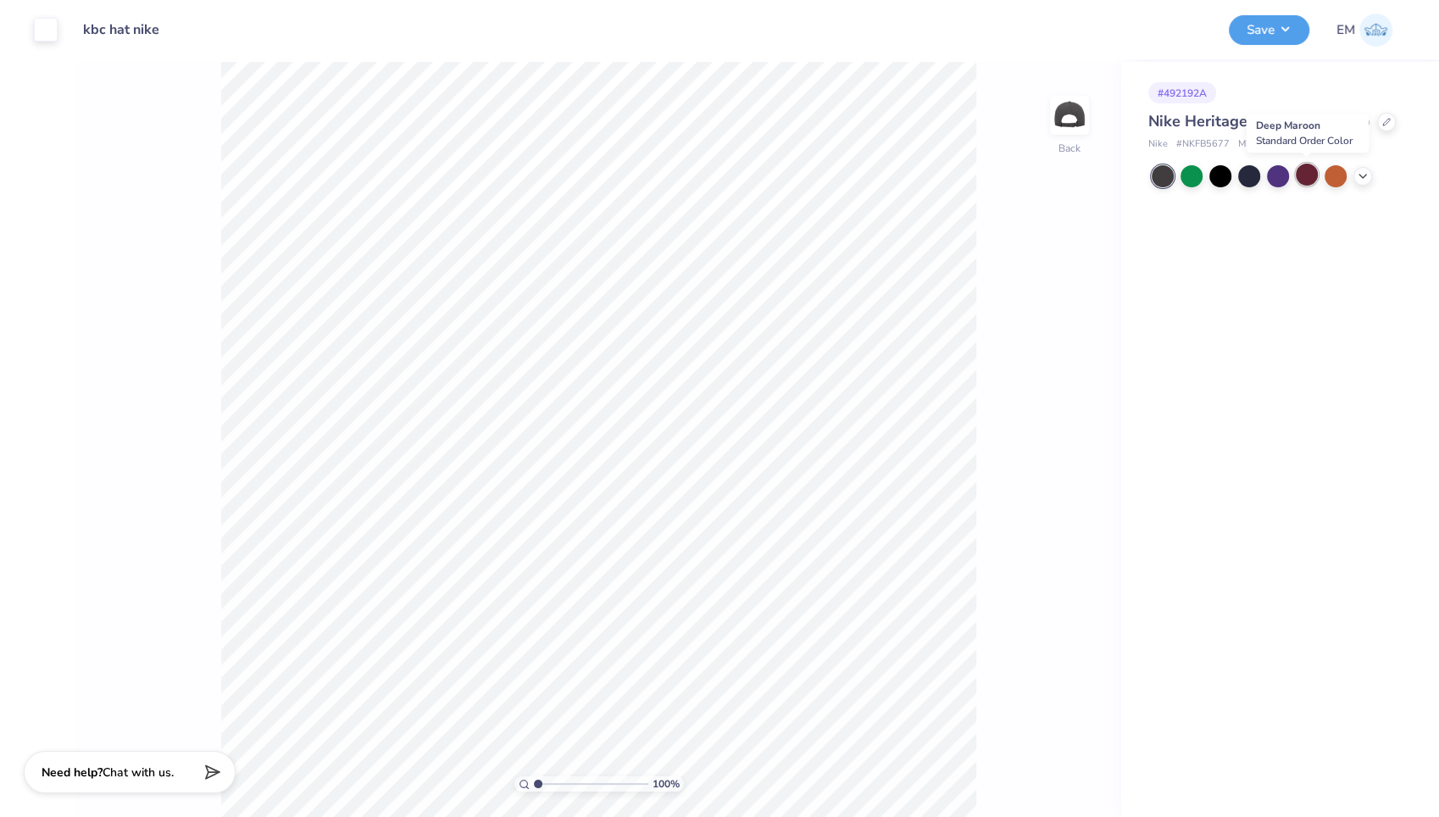
click at [1312, 175] on div at bounding box center [1306, 175] width 22 height 22
click at [1364, 179] on icon at bounding box center [1363, 175] width 14 height 14
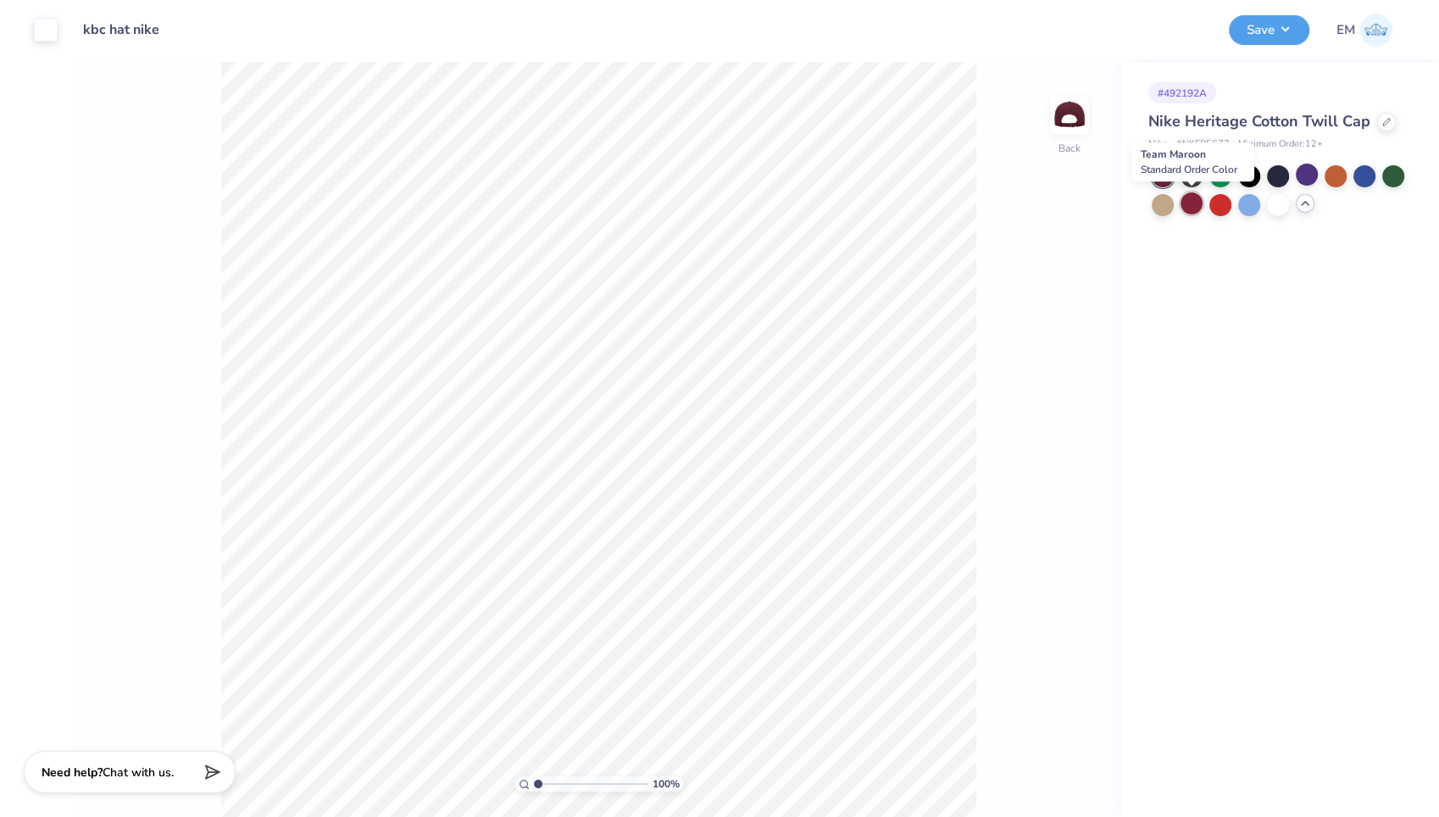
click at [1190, 201] on div at bounding box center [1191, 203] width 22 height 22
click at [1226, 205] on div at bounding box center [1220, 203] width 22 height 22
click at [1220, 206] on div at bounding box center [1220, 203] width 22 height 22
click at [1267, 26] on button "Save" at bounding box center [1268, 28] width 80 height 30
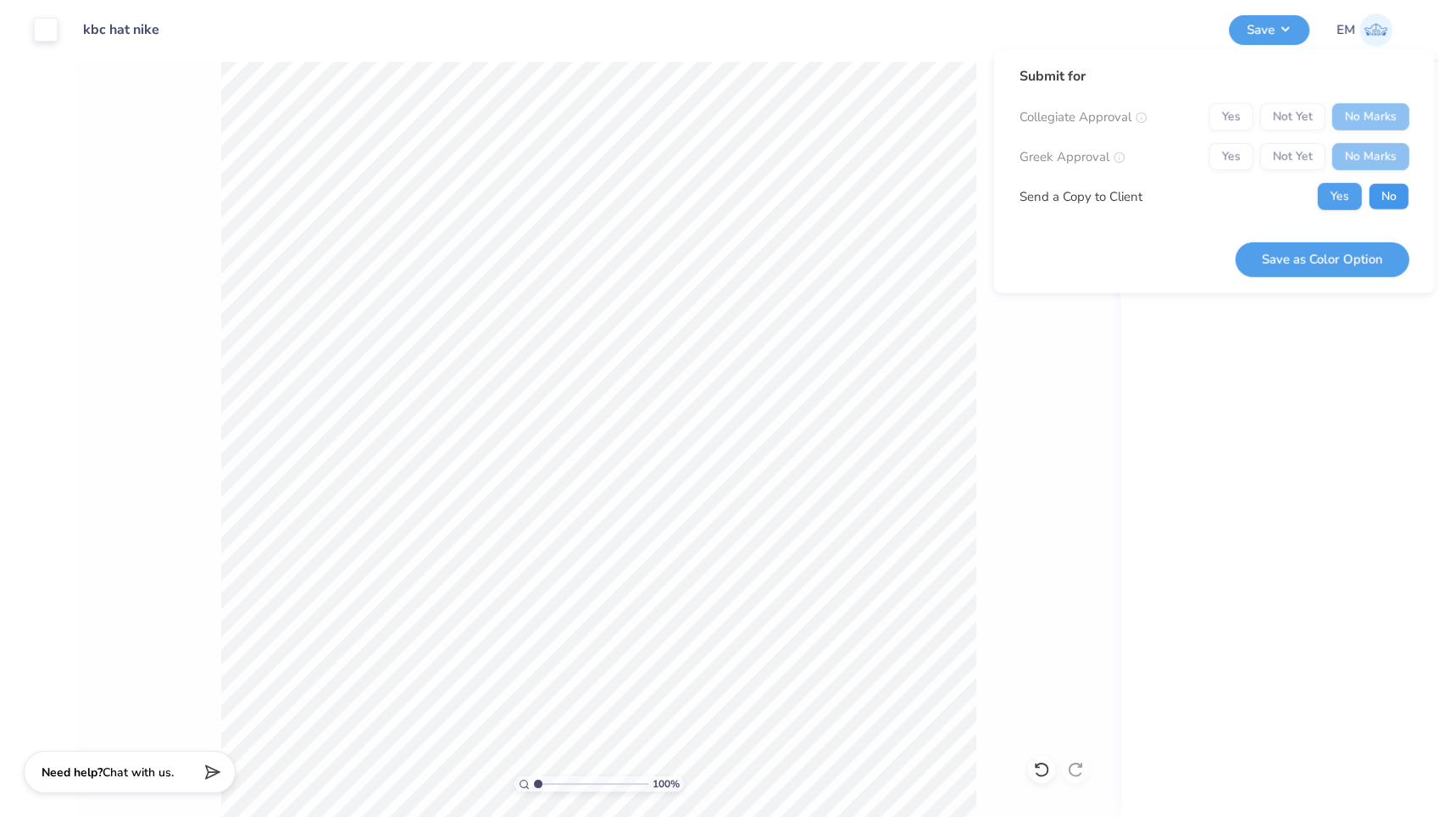
click at [1373, 202] on button "No" at bounding box center [1388, 196] width 41 height 27
click at [1302, 256] on button "Save as Color Option" at bounding box center [1322, 258] width 174 height 35
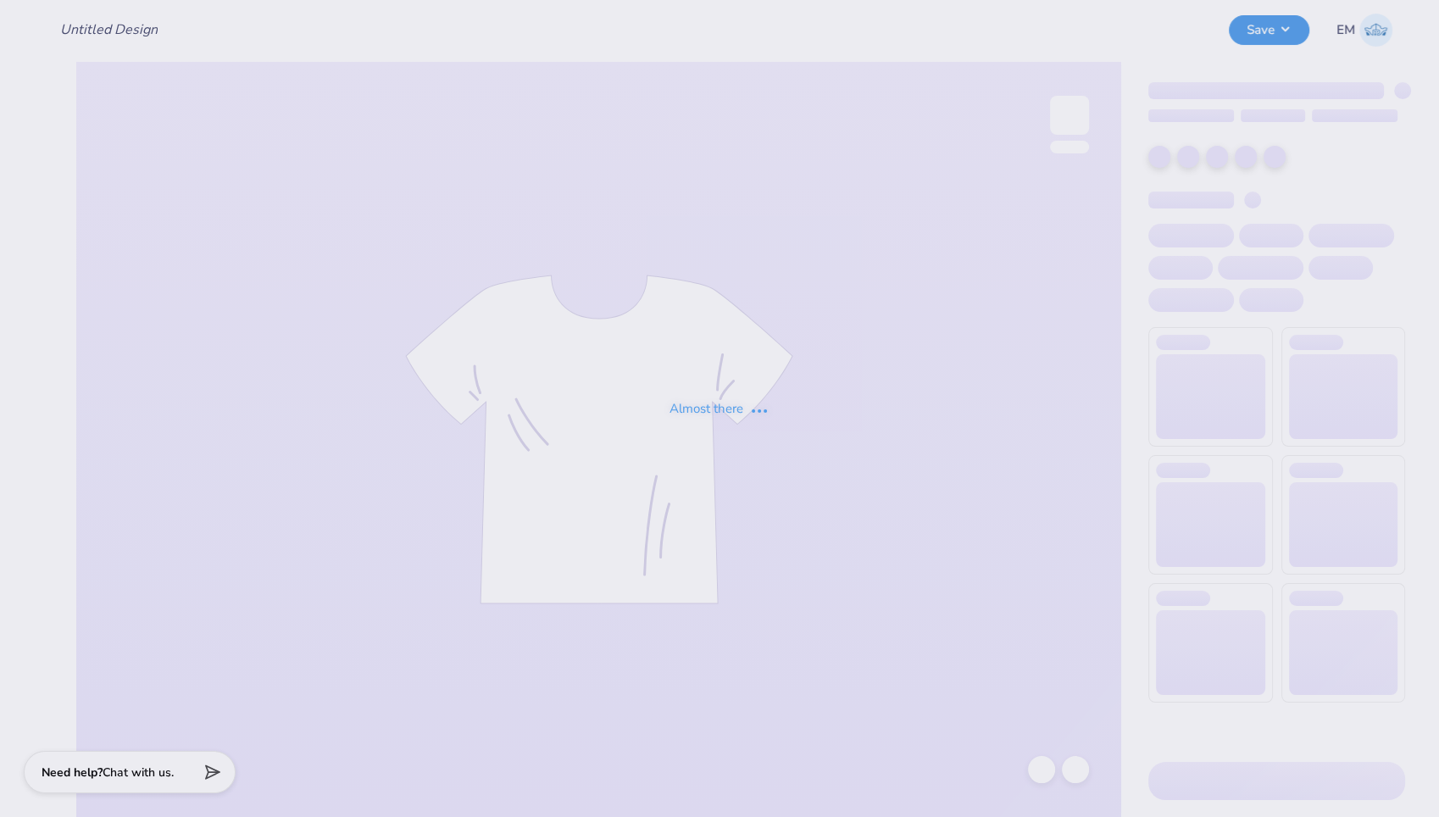
type input "KBC Carhartt Hat"
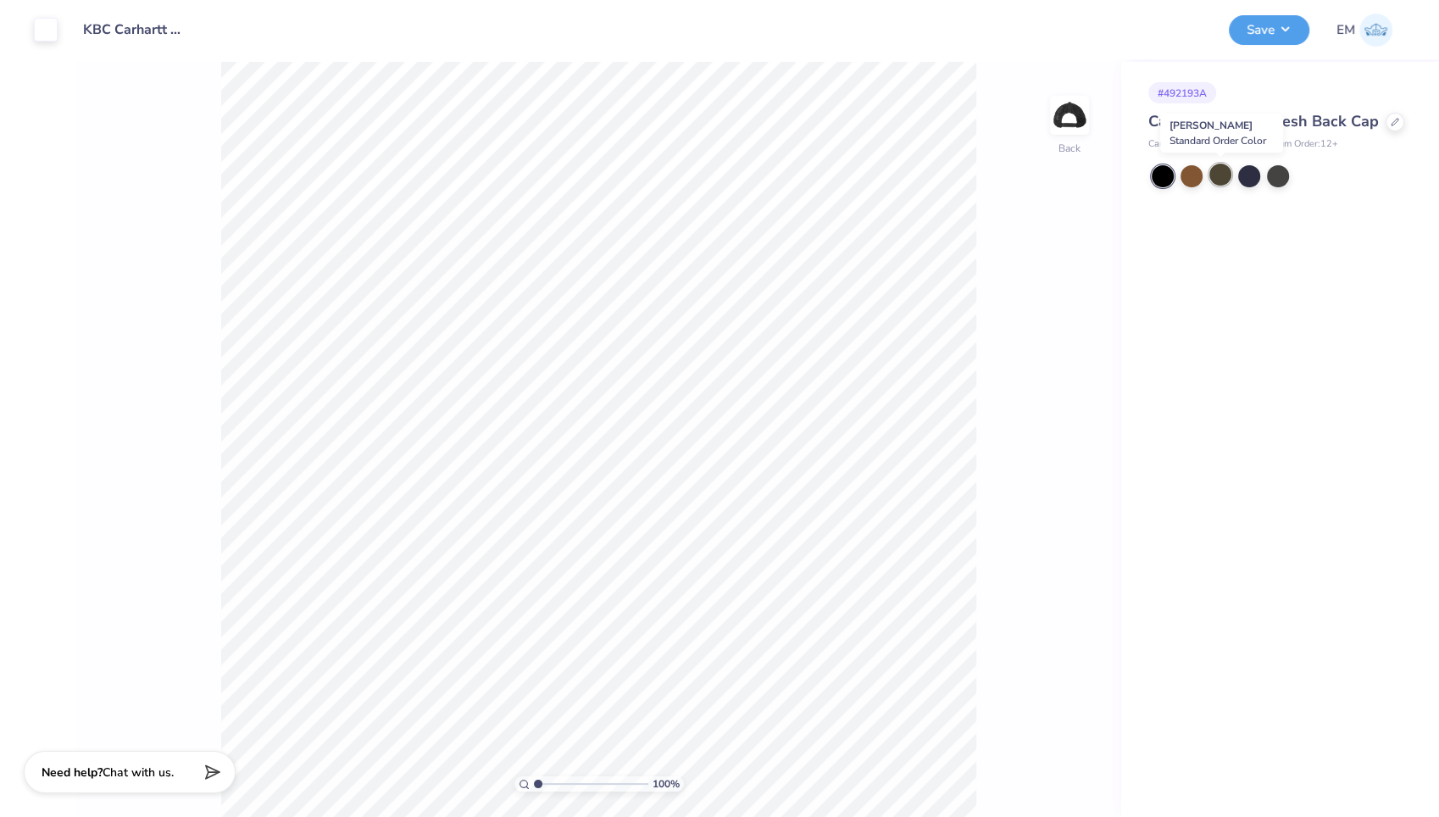
click at [1227, 172] on div at bounding box center [1220, 175] width 22 height 22
click at [1195, 179] on div at bounding box center [1191, 175] width 22 height 22
click at [1278, 180] on div at bounding box center [1278, 175] width 22 height 22
click at [1269, 41] on button "Save" at bounding box center [1268, 28] width 80 height 30
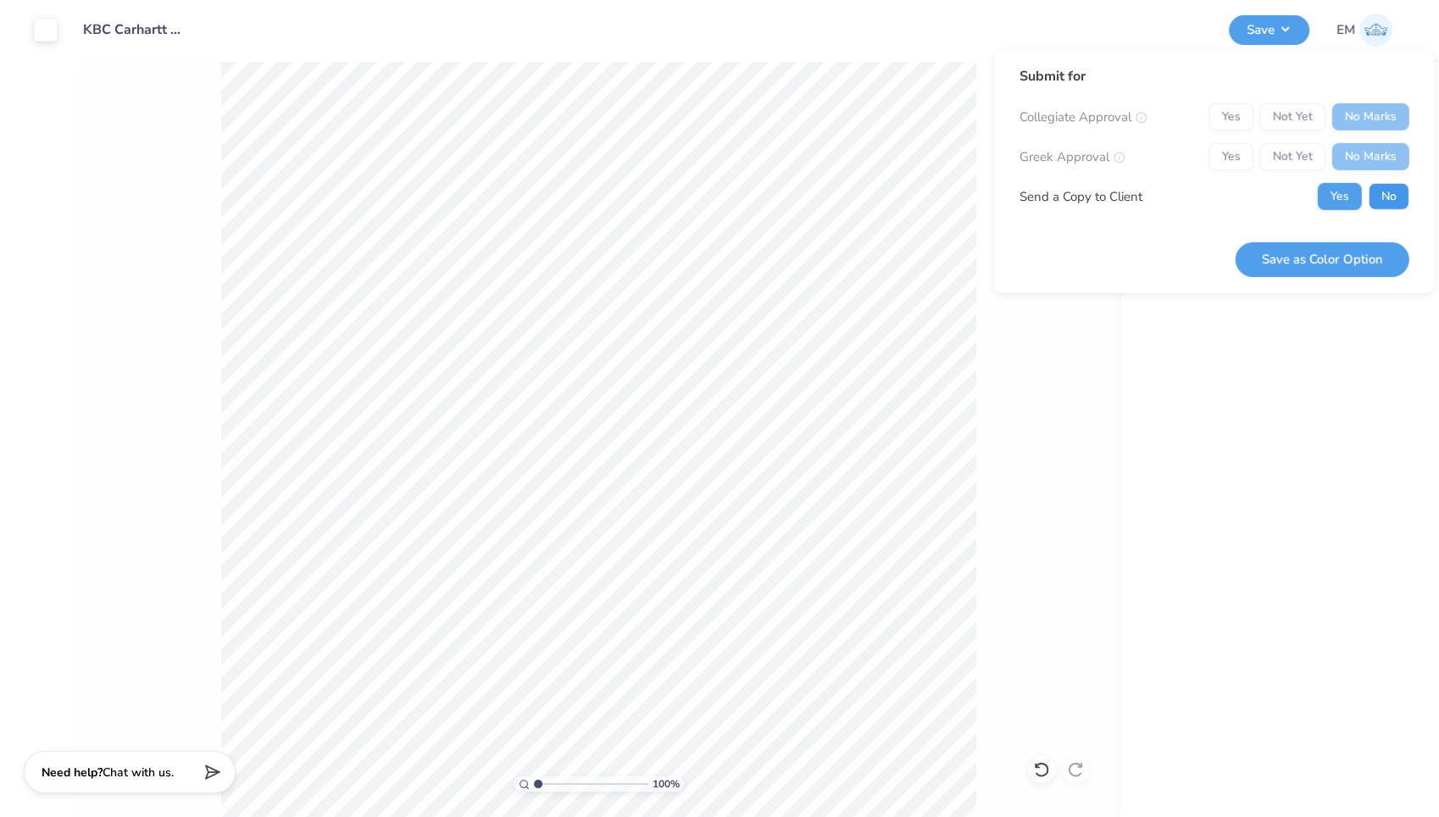
click at [1386, 191] on button "No" at bounding box center [1388, 196] width 41 height 27
click at [1340, 255] on button "Save as Color Option" at bounding box center [1322, 258] width 174 height 35
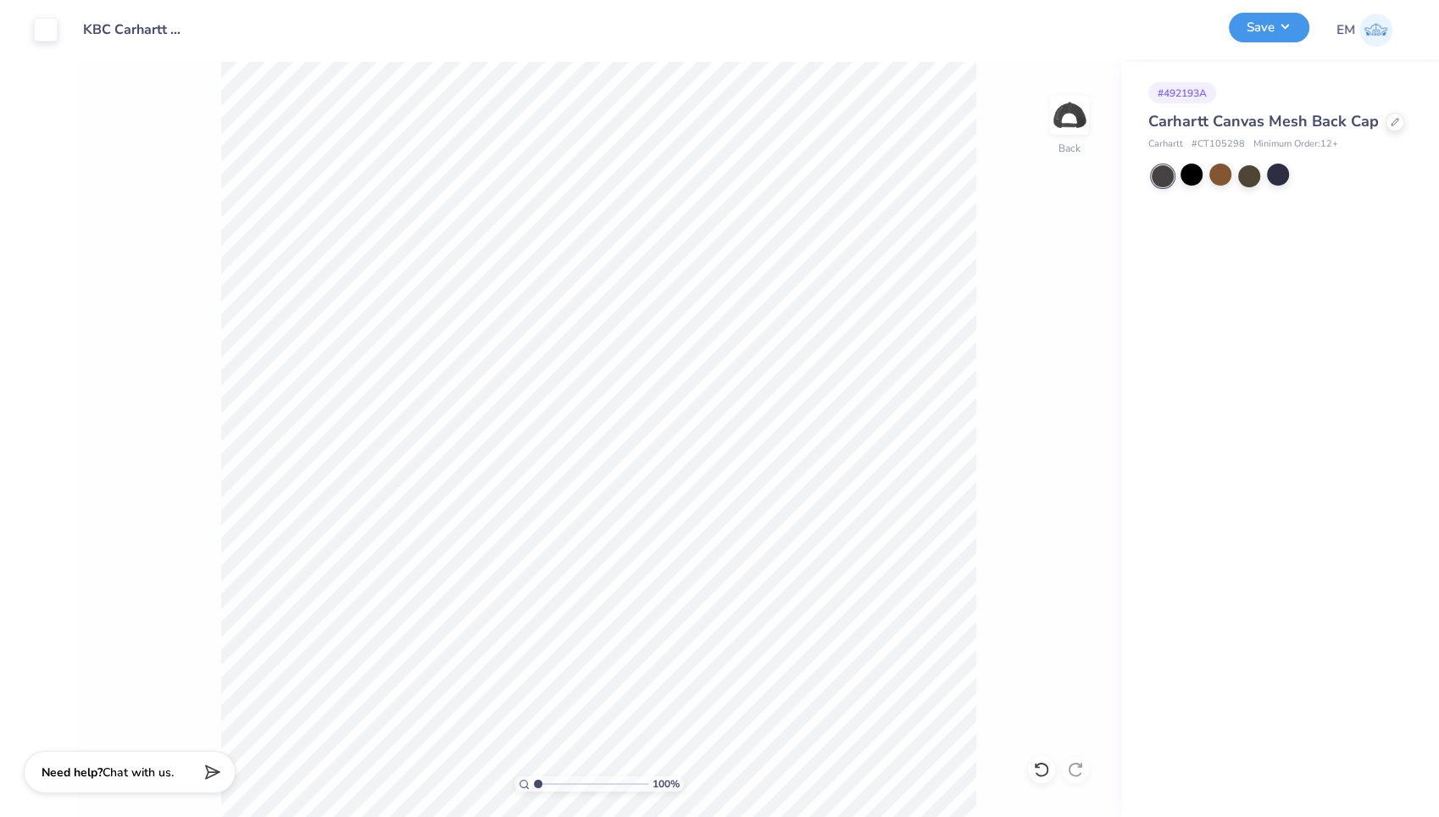
click at [1256, 21] on button "Save" at bounding box center [1268, 28] width 80 height 30
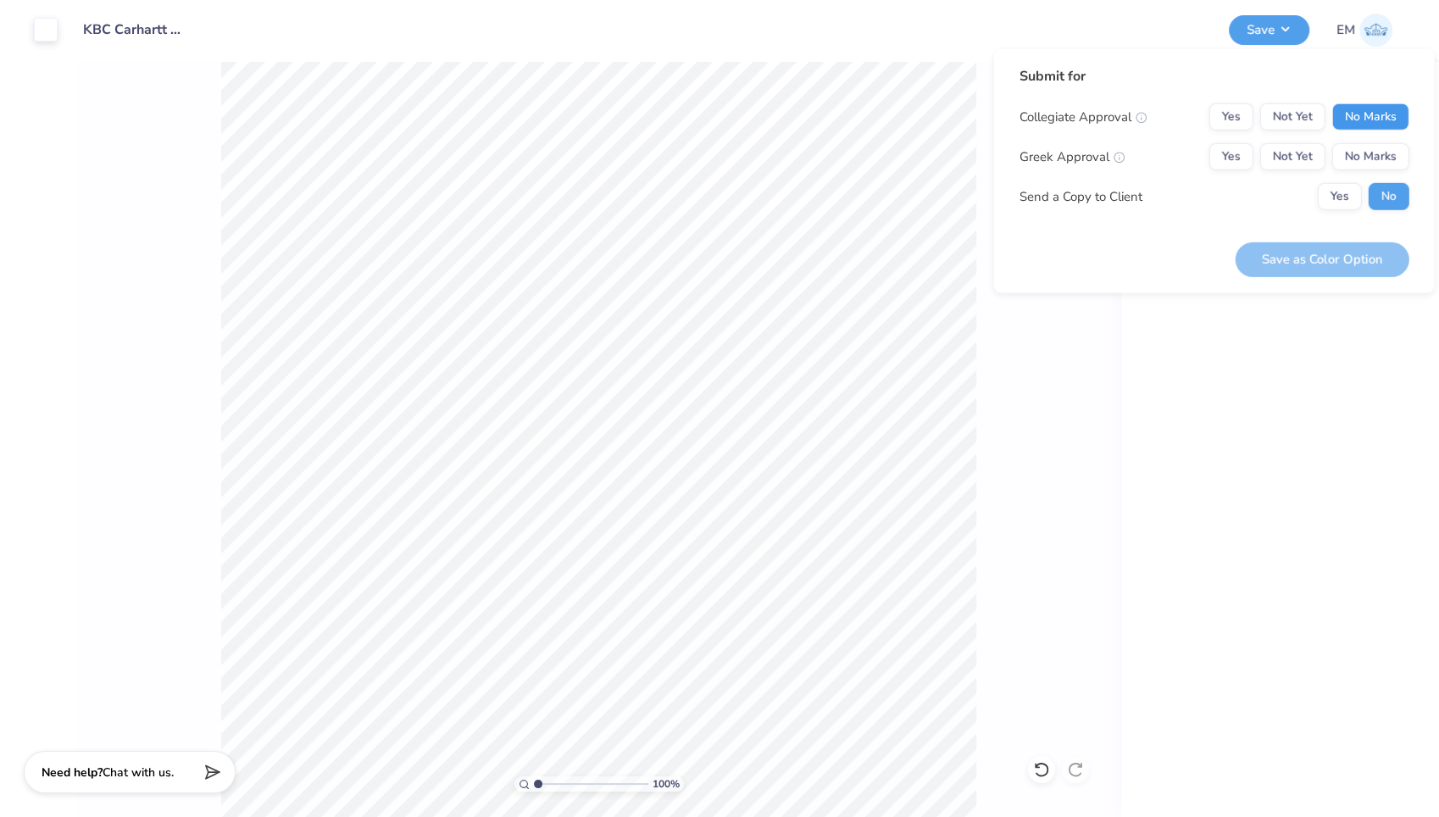
click at [1395, 114] on button "No Marks" at bounding box center [1370, 116] width 77 height 27
click at [1384, 150] on button "No Marks" at bounding box center [1370, 156] width 77 height 27
click at [1317, 252] on button "Save as Color Option" at bounding box center [1322, 258] width 174 height 35
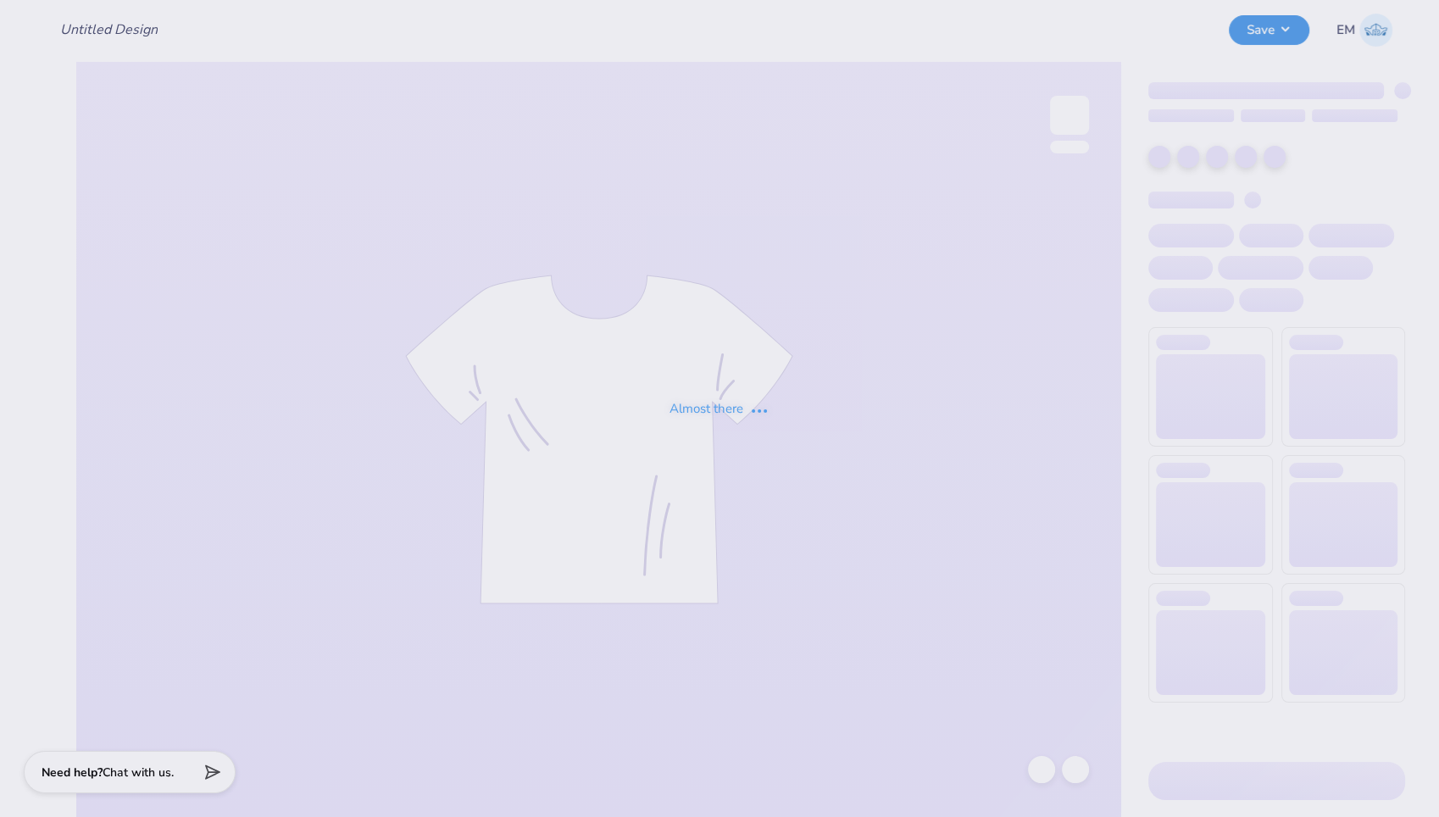
type input "kbc hat nike"
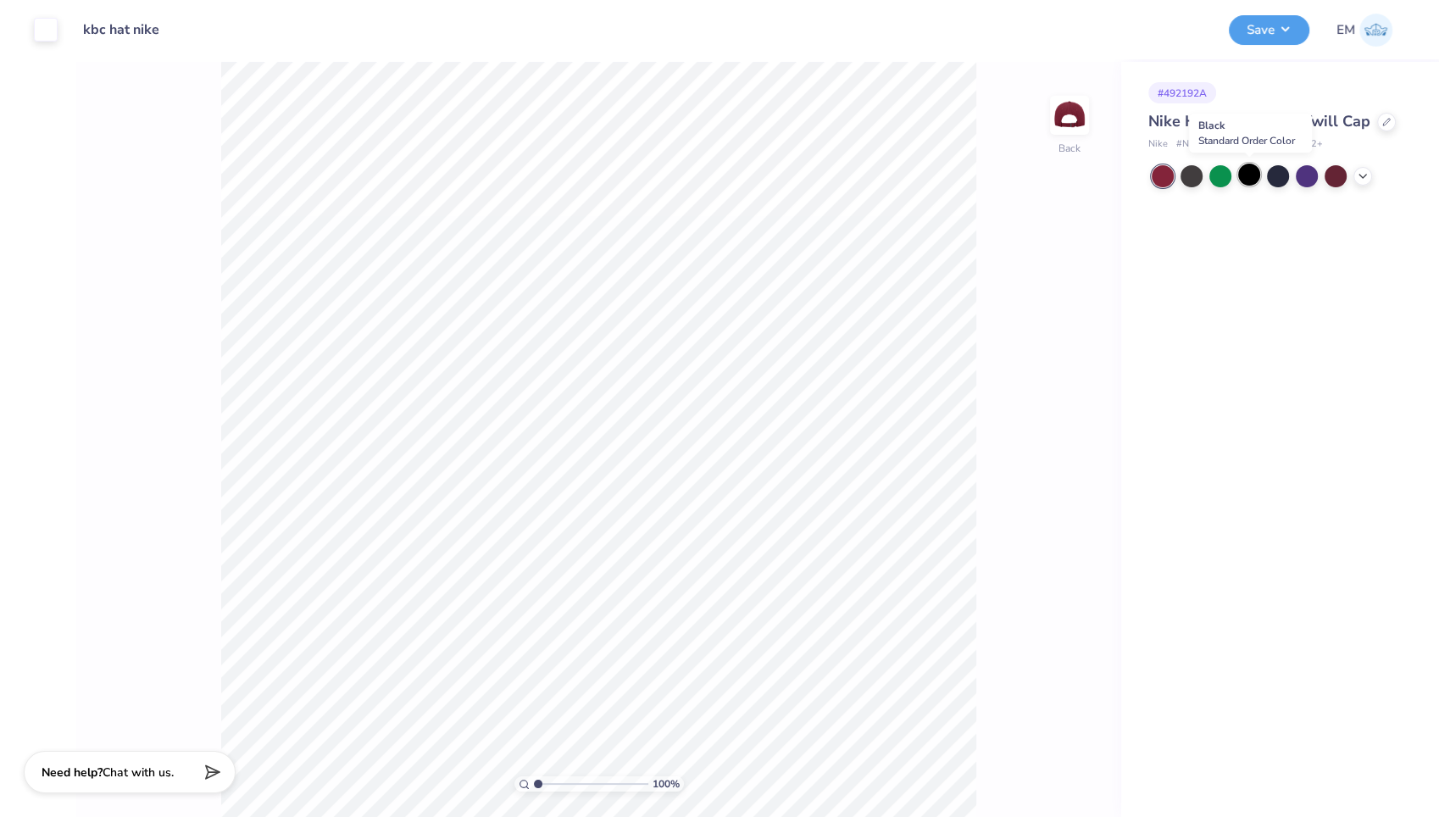
click at [1252, 176] on div at bounding box center [1249, 175] width 22 height 22
click at [1275, 28] on button "Save" at bounding box center [1268, 28] width 80 height 30
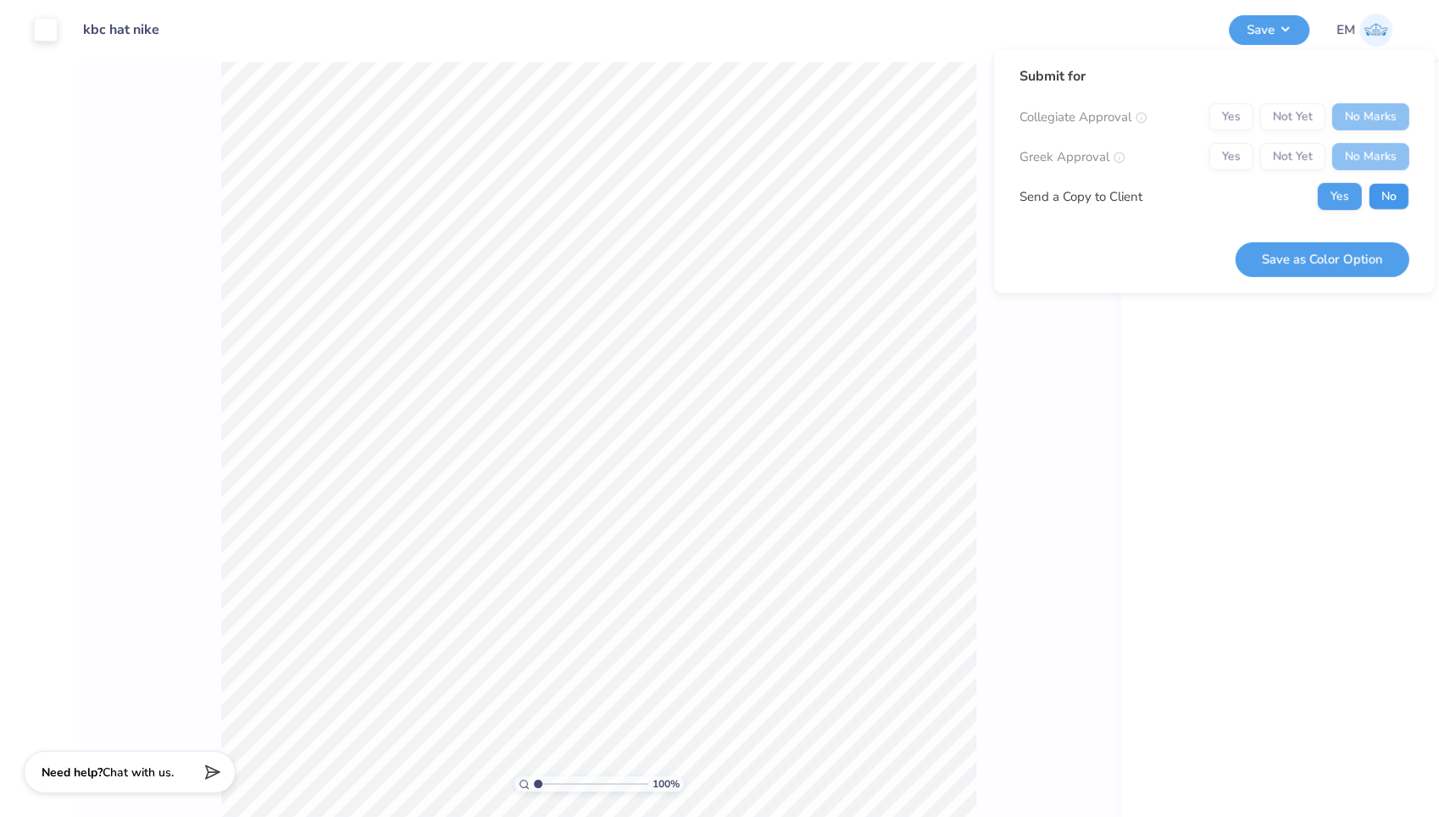
click at [1378, 203] on button "No" at bounding box center [1388, 196] width 41 height 27
click at [1331, 255] on button "Save as Color Option" at bounding box center [1322, 258] width 174 height 35
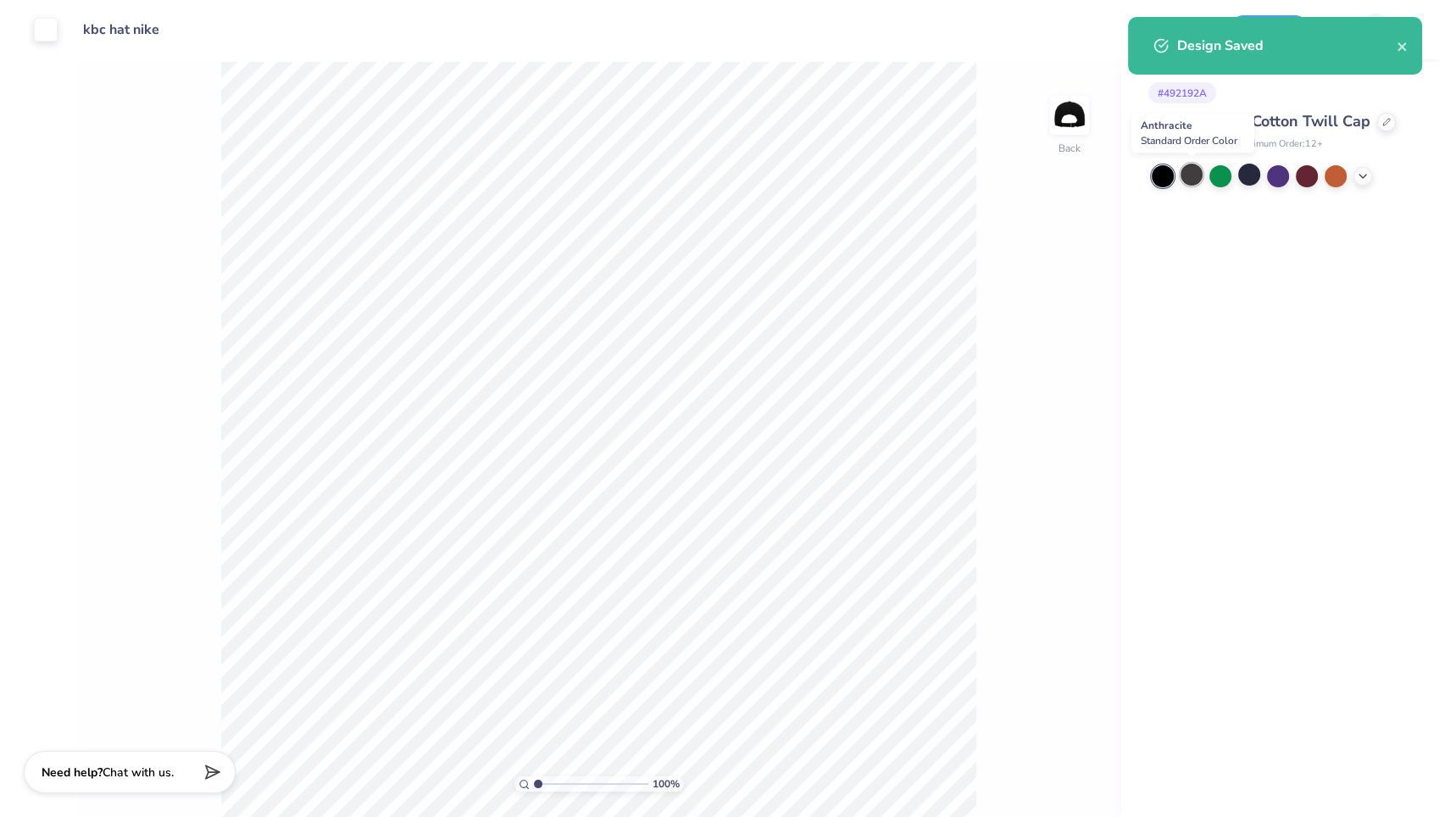
click at [1187, 173] on div at bounding box center [1191, 175] width 22 height 22
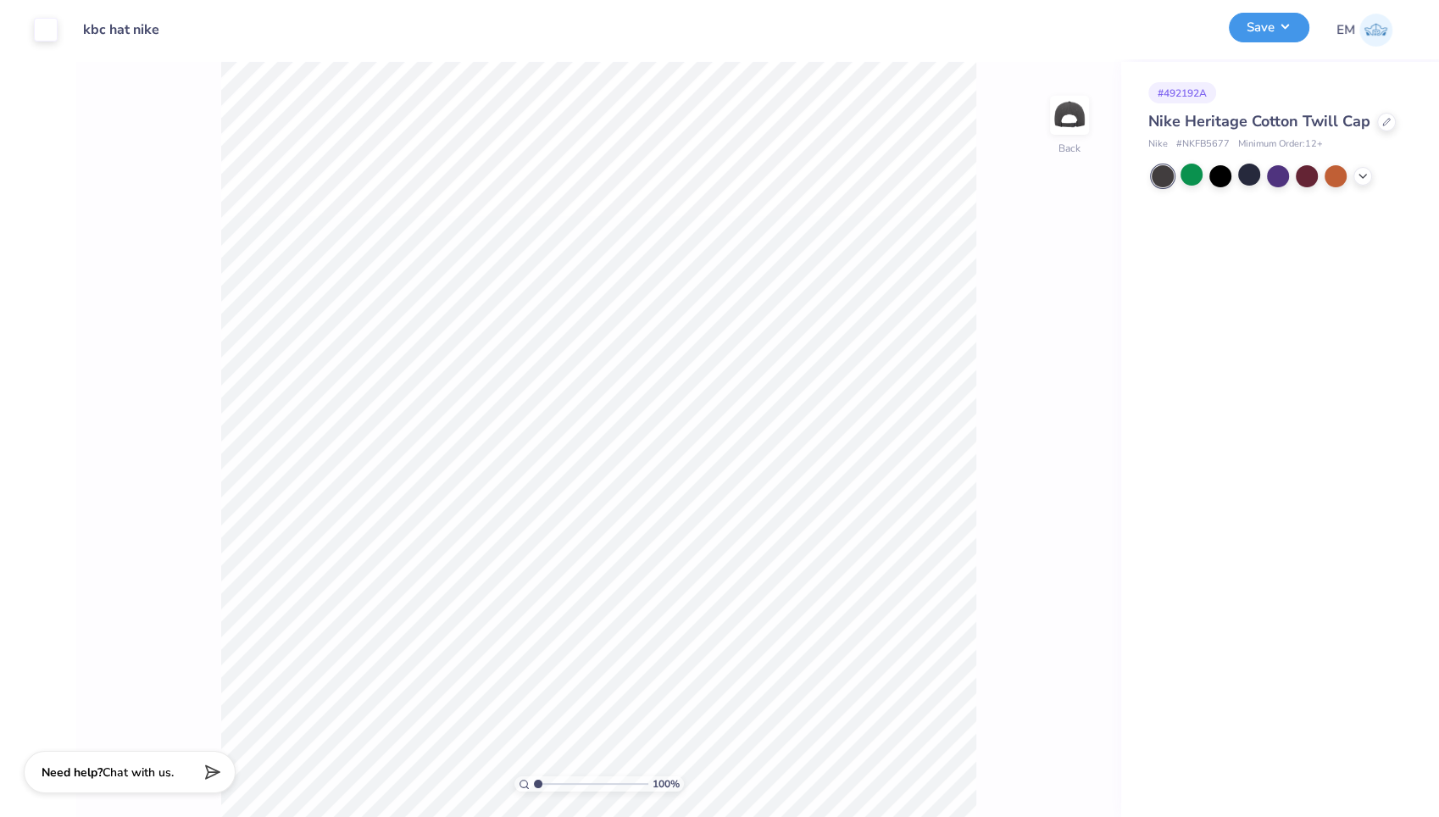
click at [1273, 27] on button "Save" at bounding box center [1268, 28] width 80 height 30
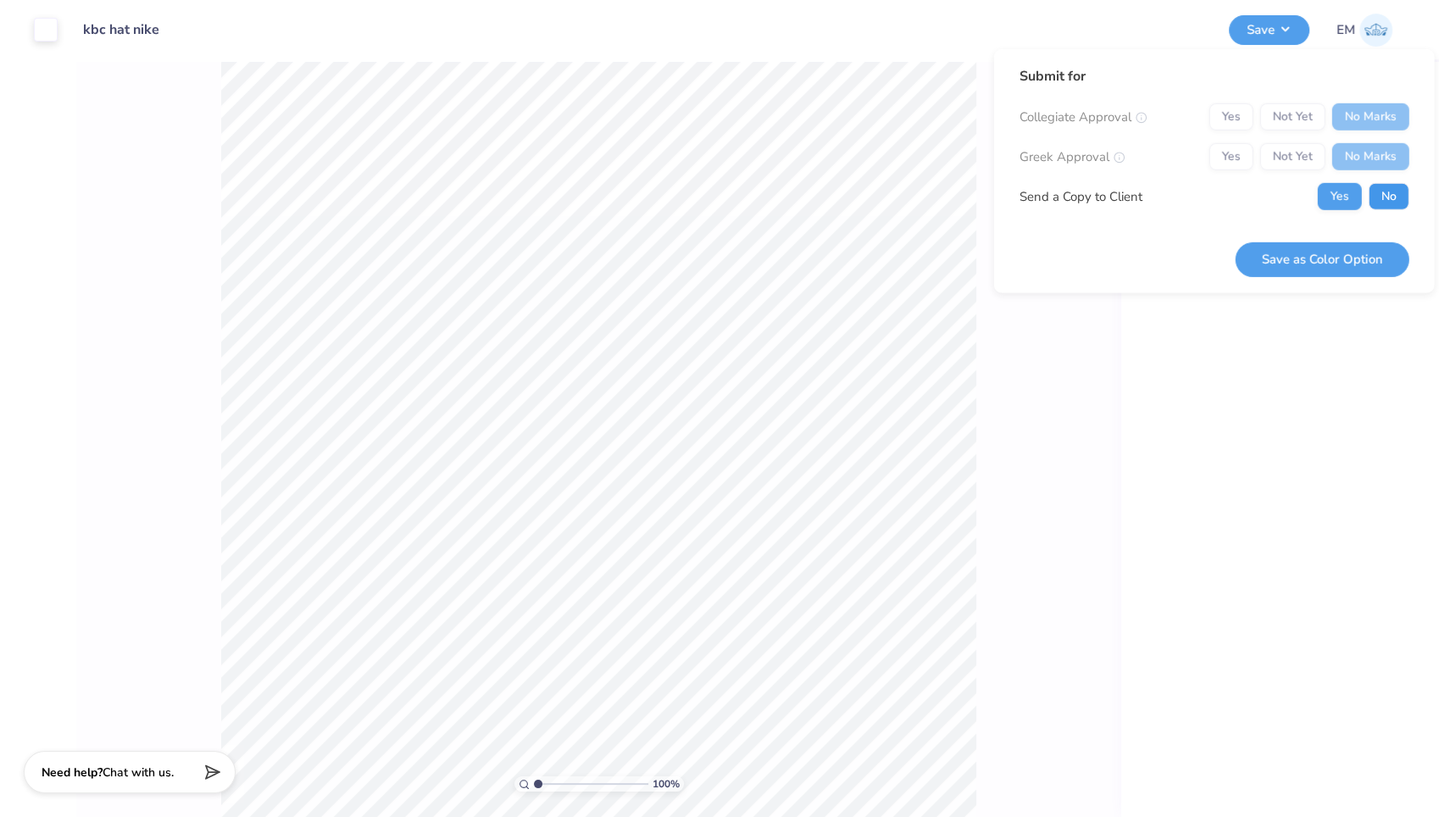
click at [1373, 192] on button "No" at bounding box center [1388, 196] width 41 height 27
click at [1334, 269] on button "Save as Color Option" at bounding box center [1322, 258] width 174 height 35
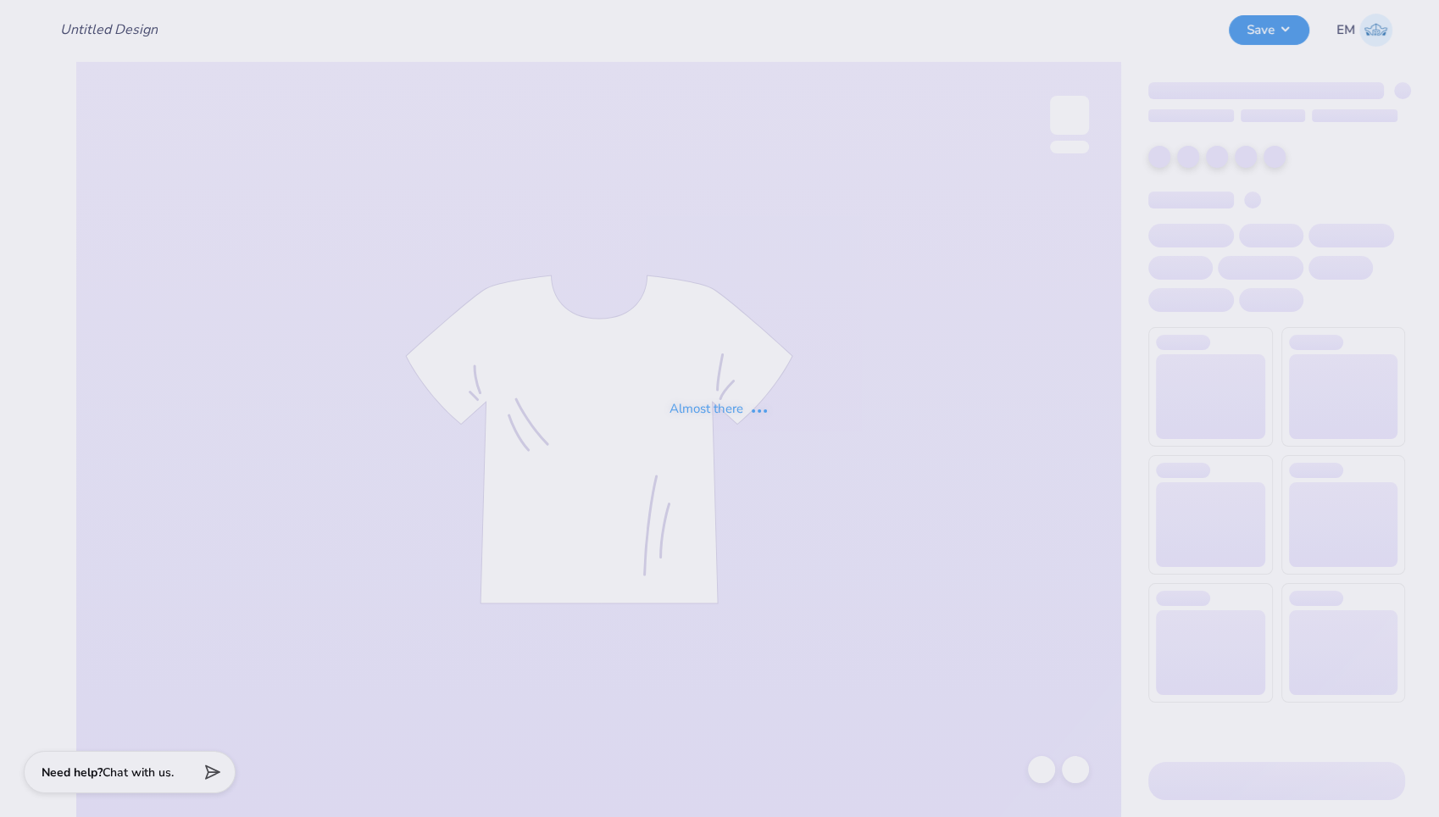
type input "Screen Print Barbell Hat"
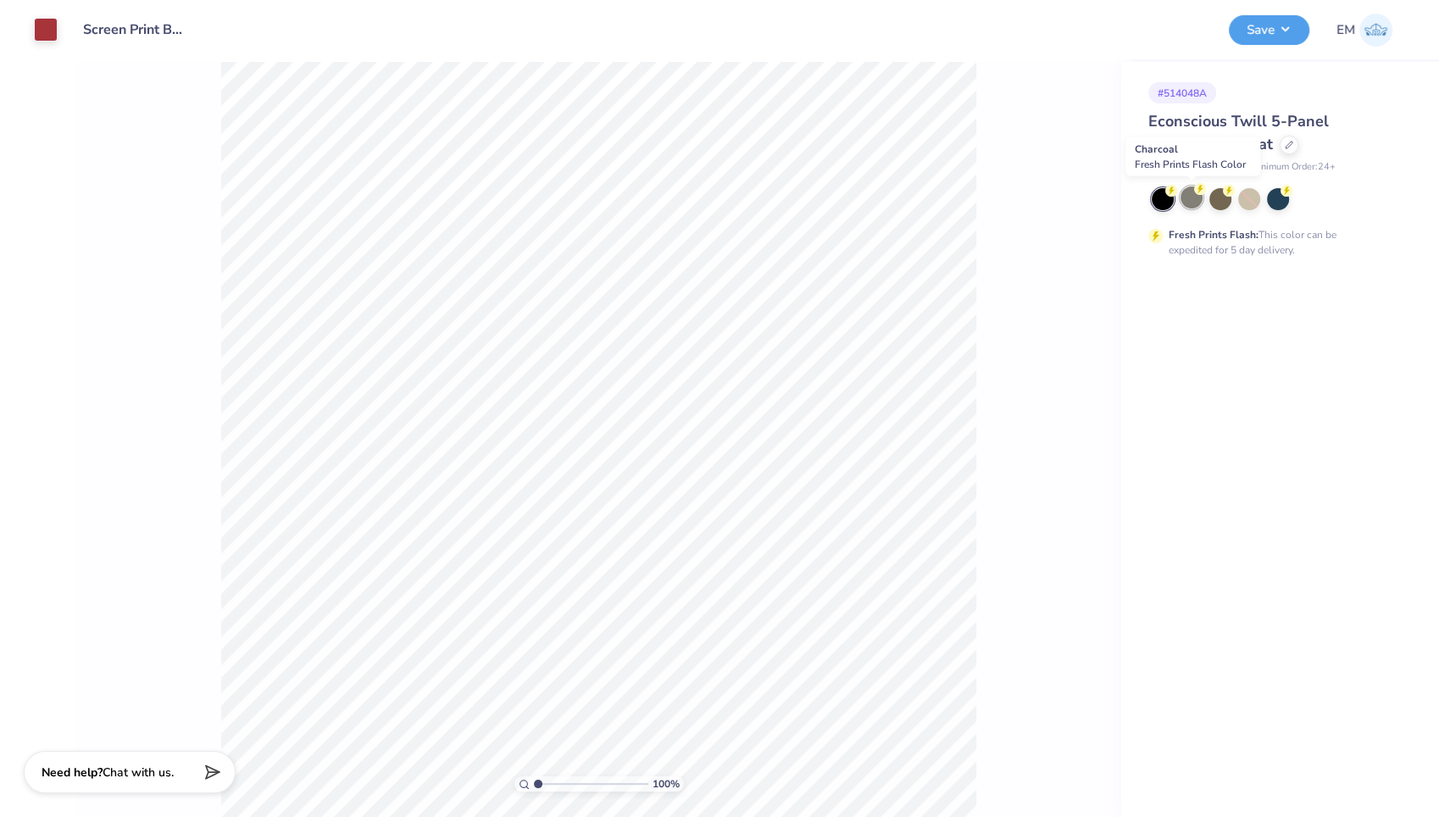
click at [1194, 196] on div at bounding box center [1191, 197] width 22 height 22
click at [1249, 193] on div at bounding box center [1249, 199] width 22 height 22
click at [1262, 34] on button "Save" at bounding box center [1268, 28] width 80 height 30
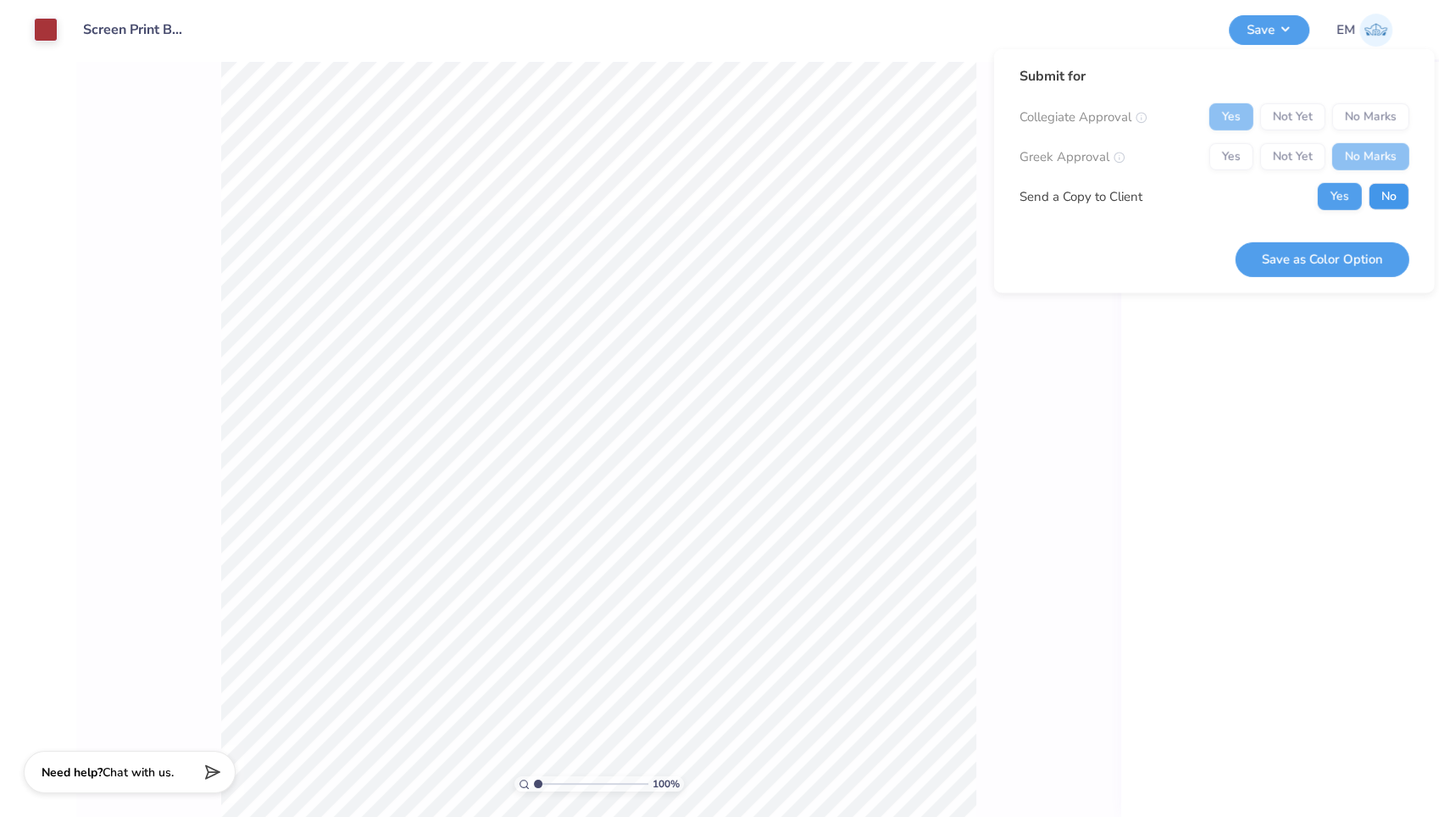
click at [1385, 188] on button "No" at bounding box center [1388, 196] width 41 height 27
click at [1328, 251] on button "Save as Color Option" at bounding box center [1322, 258] width 174 height 35
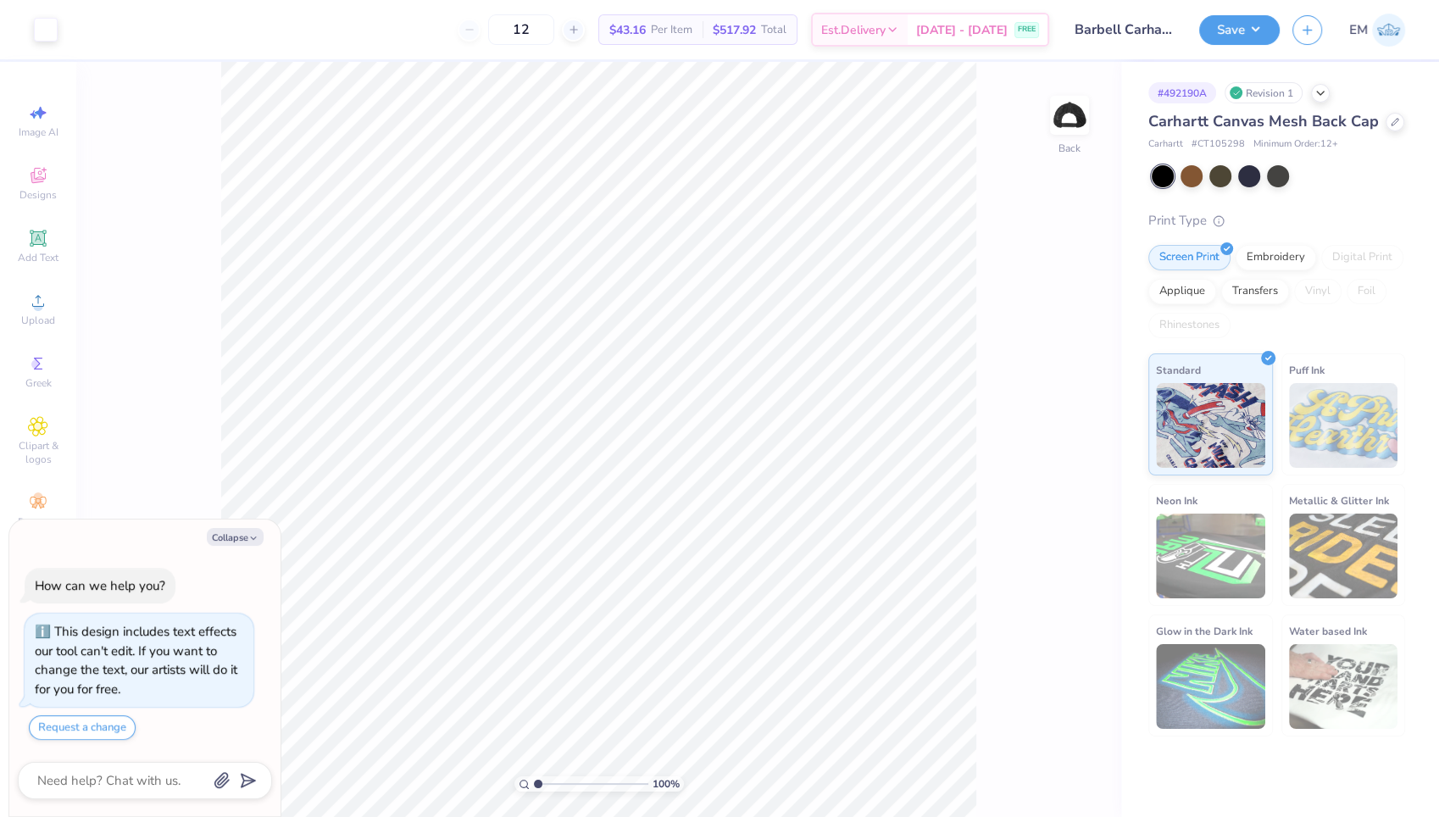
click at [1059, 263] on div "100 % Back" at bounding box center [598, 439] width 1045 height 755
type textarea "x"
click at [1041, 380] on input "4.00" at bounding box center [1037, 377] width 61 height 24
drag, startPoint x: 1042, startPoint y: 402, endPoint x: 1011, endPoint y: 406, distance: 31.6
click at [1011, 406] on input "2.06" at bounding box center [1037, 404] width 61 height 24
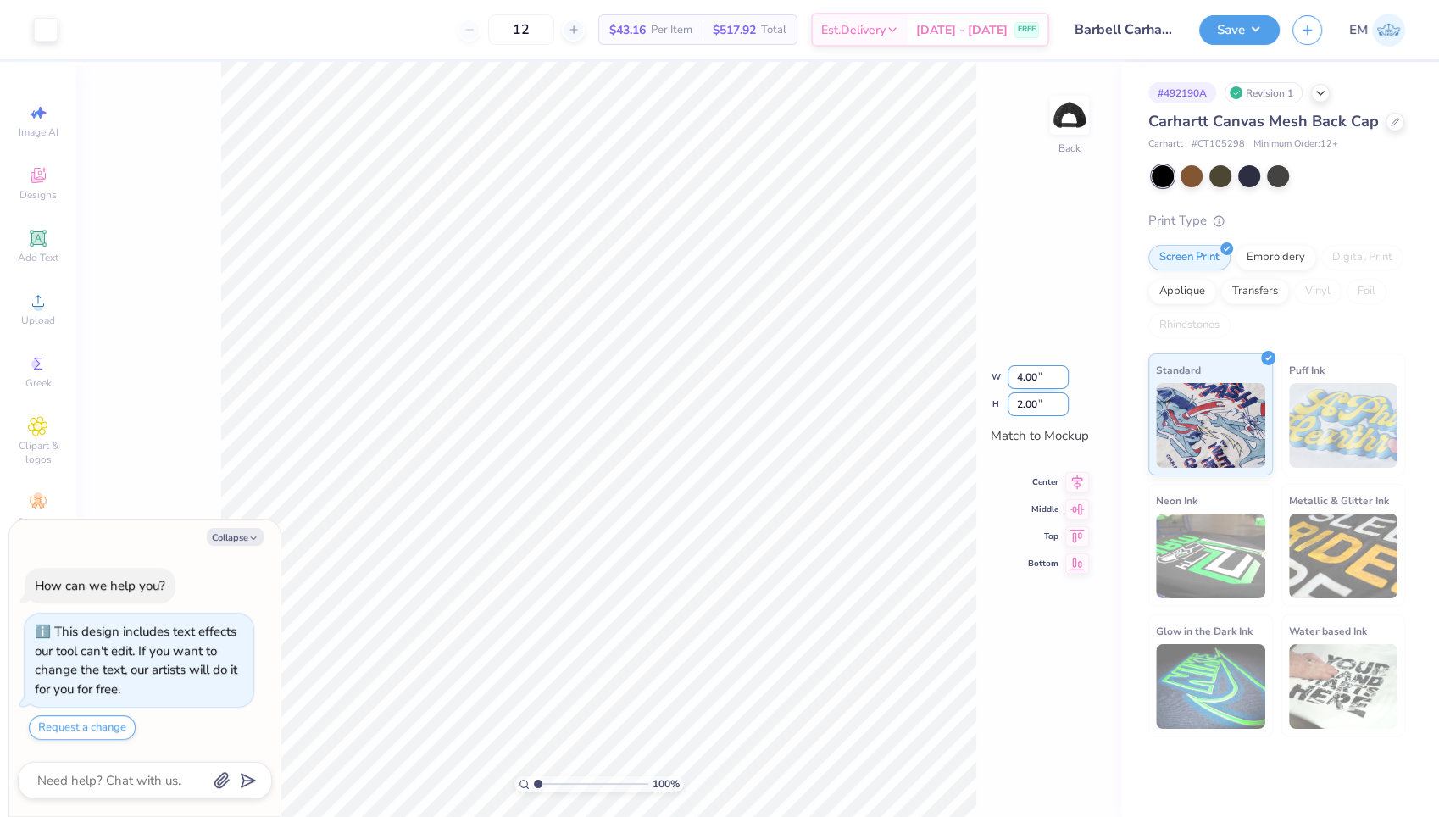
type input "2.00"
click at [1048, 379] on div "W 4.00 4.00 " H 2.00 2.00 "" at bounding box center [1039, 390] width 98 height 51
type textarea "x"
type input "3.86"
type textarea "x"
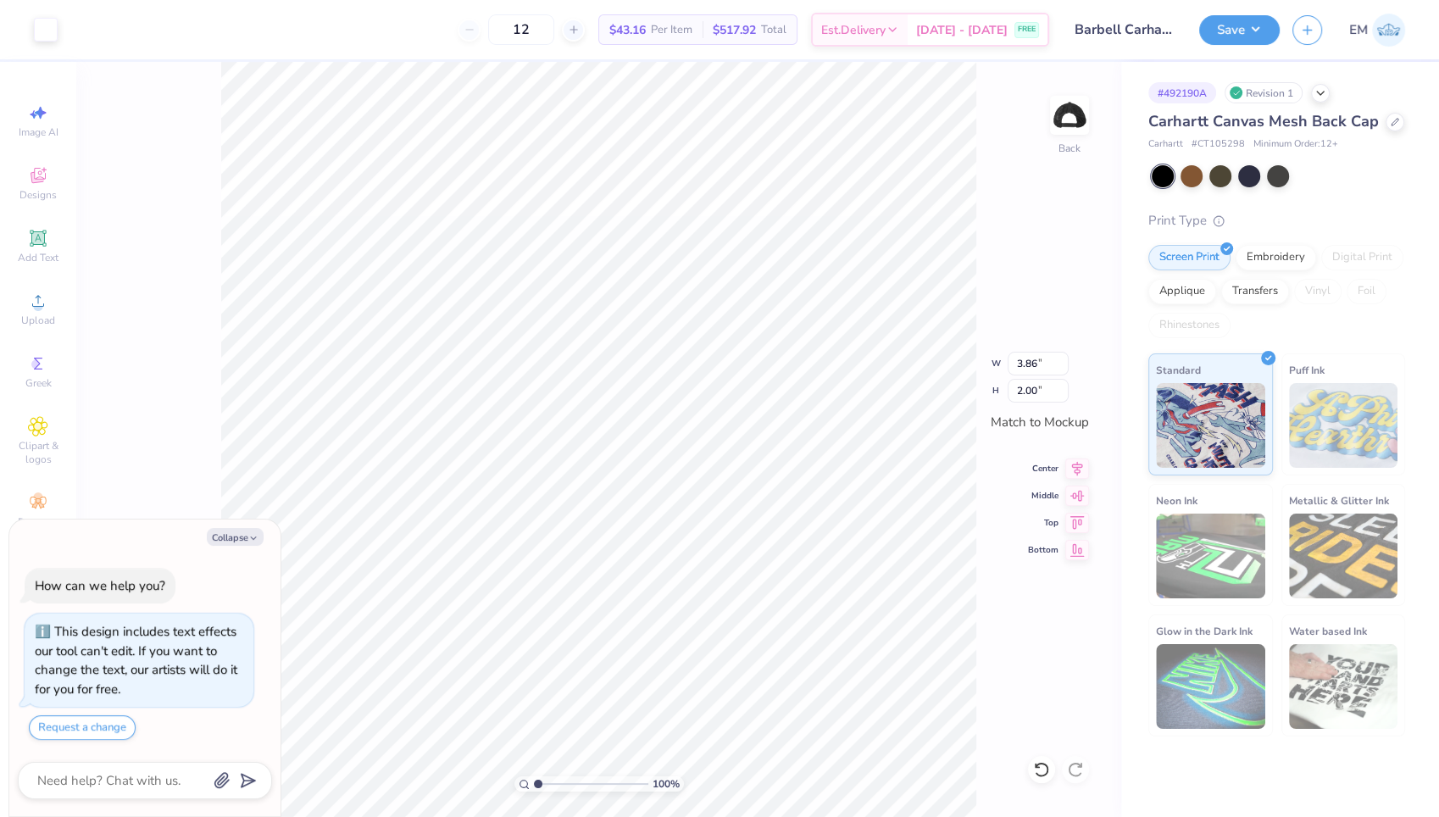
type input "1.99"
click at [1043, 324] on div "100 % Back W 3.86 3.86 " H 1.99 1.99 " Match to Mockup Center Middle Top Bottom" at bounding box center [598, 439] width 1045 height 755
type textarea "x"
click at [1033, 385] on input "1.99" at bounding box center [1037, 391] width 61 height 24
click at [1038, 390] on input "1.99" at bounding box center [1037, 391] width 61 height 24
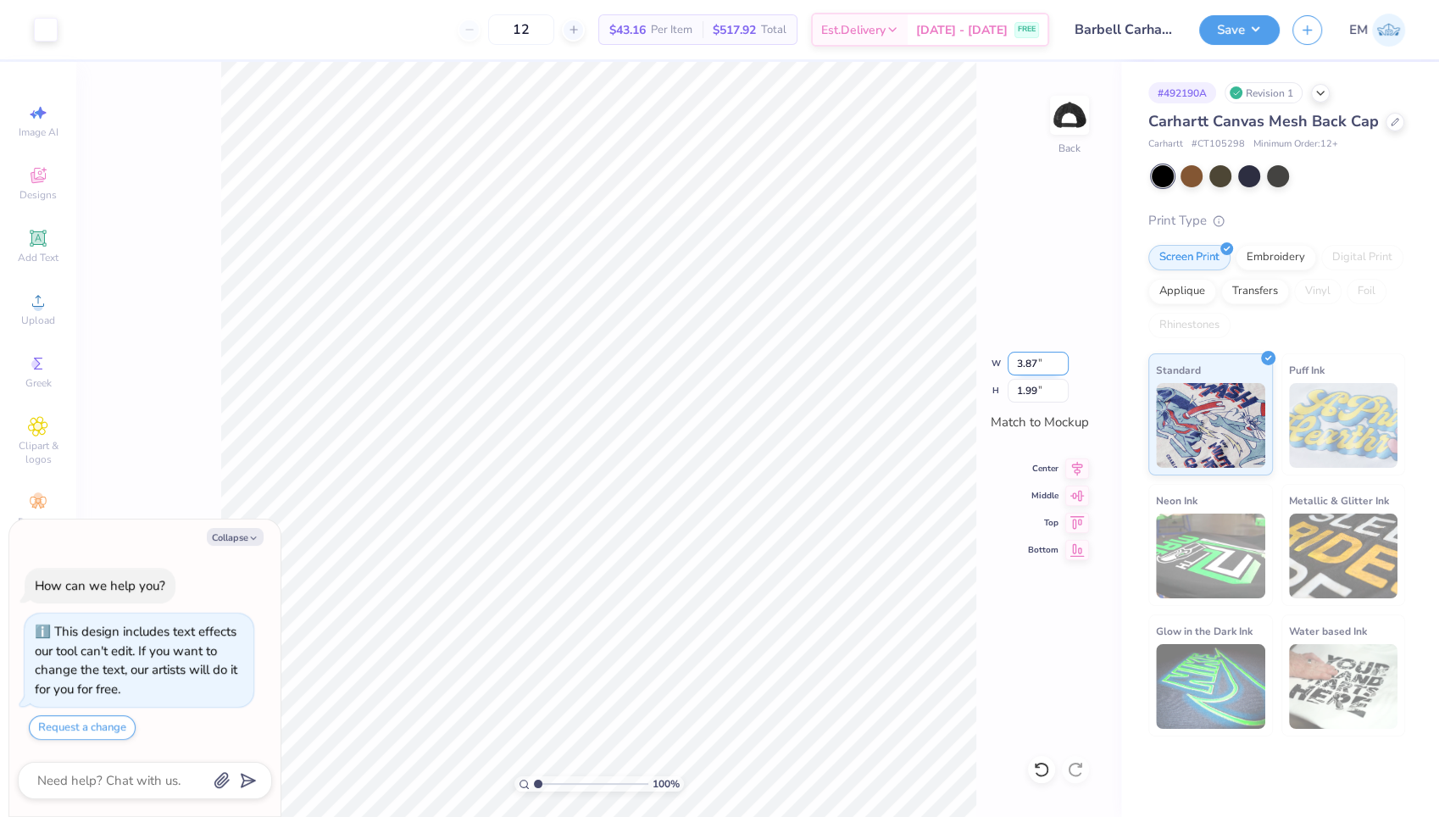
click at [1057, 362] on input "3.87" at bounding box center [1037, 364] width 61 height 24
type input "3.86"
click at [1062, 368] on input "3.86" at bounding box center [1037, 364] width 61 height 24
type textarea "x"
click at [1051, 390] on input "1.99" at bounding box center [1037, 391] width 61 height 24
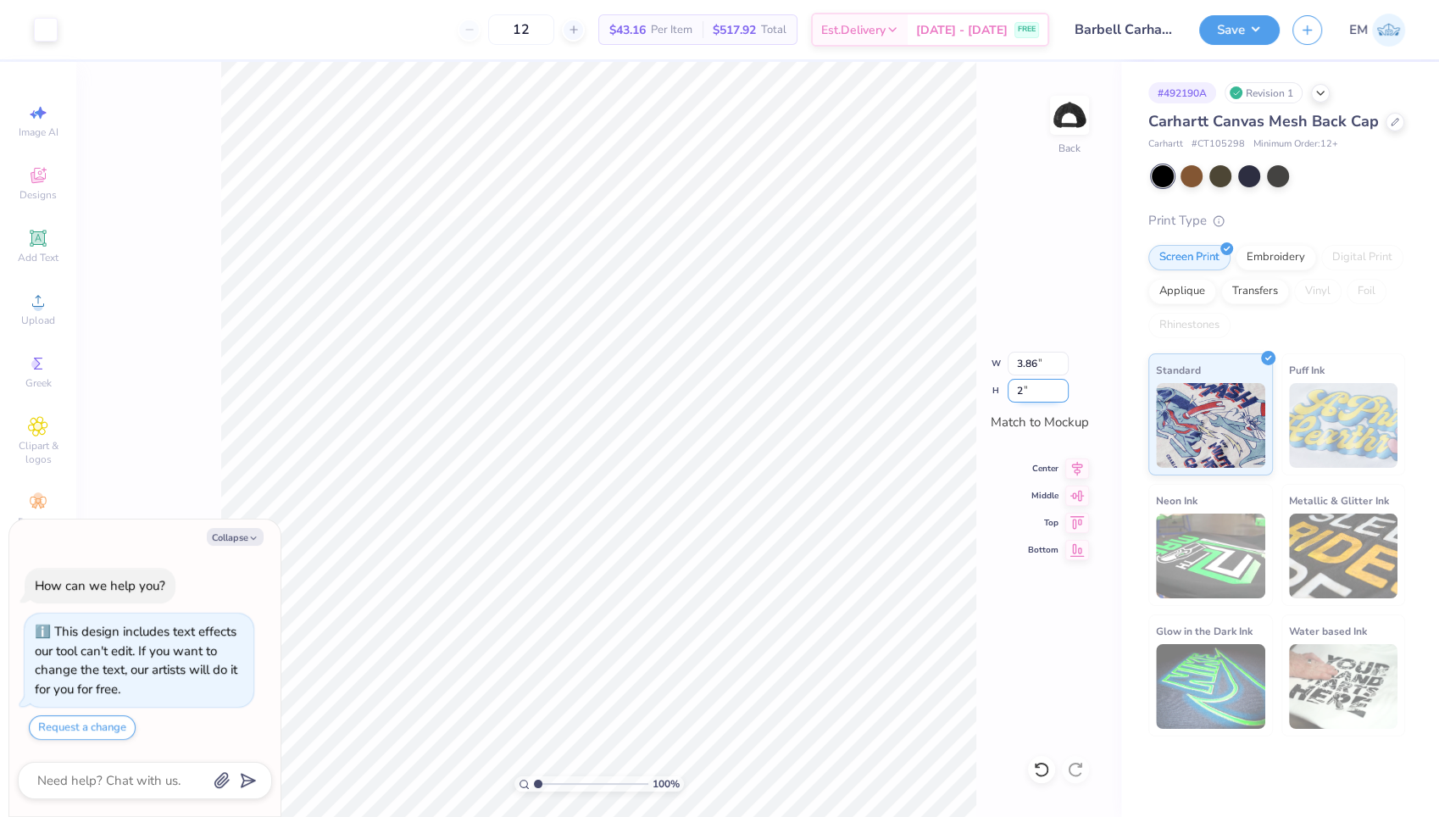
type input "2"
click at [1060, 385] on input "2" at bounding box center [1037, 391] width 61 height 24
type textarea "x"
type input "3.89"
type input "2.00"
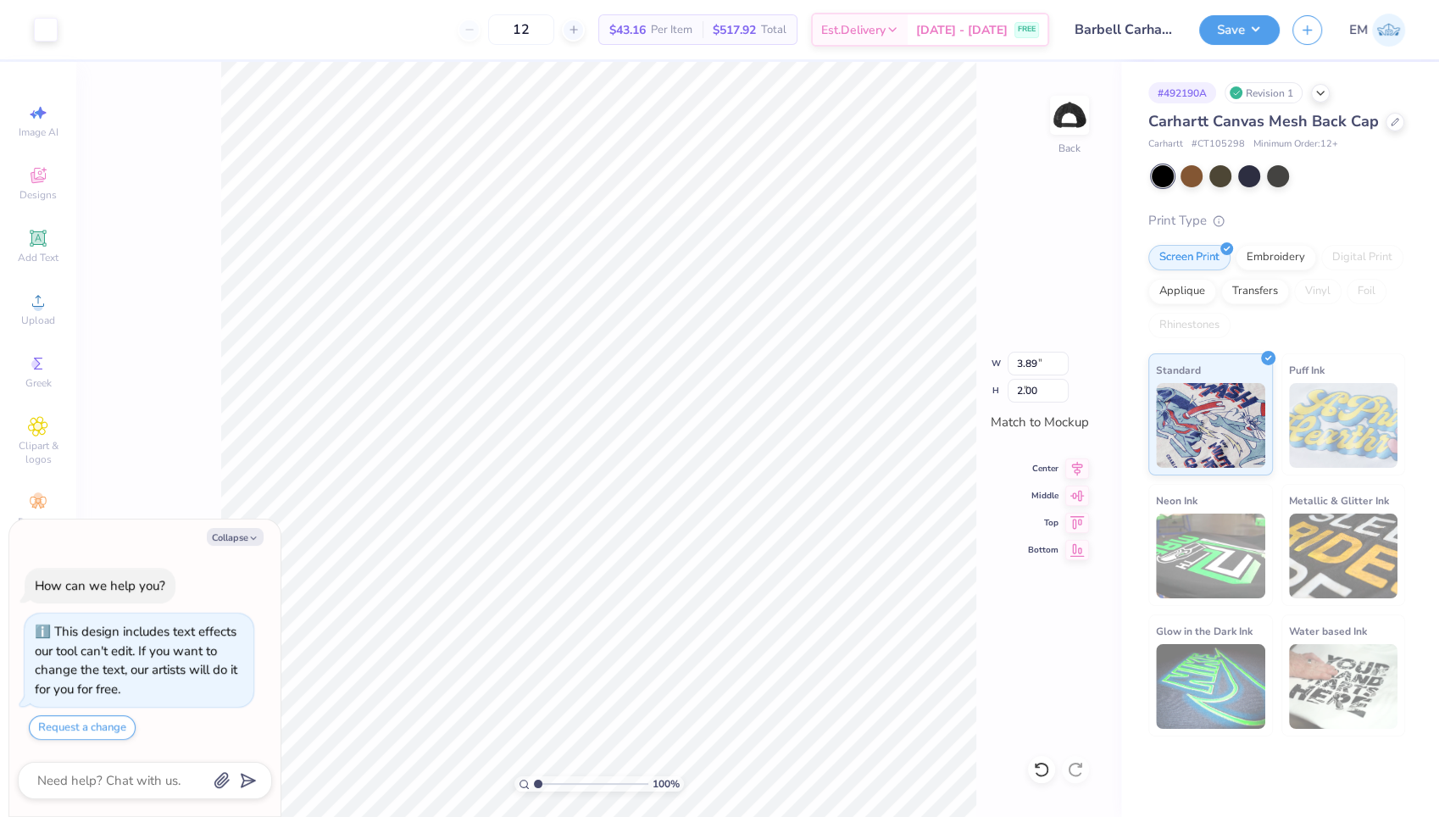
click at [978, 296] on div "100 % Back W 3.89 3.86 " H 2.00 2 " Match to Mockup Center Middle Top Bottom" at bounding box center [598, 439] width 1045 height 755
click at [1037, 407] on div "100 % Back" at bounding box center [598, 439] width 1045 height 755
type textarea "x"
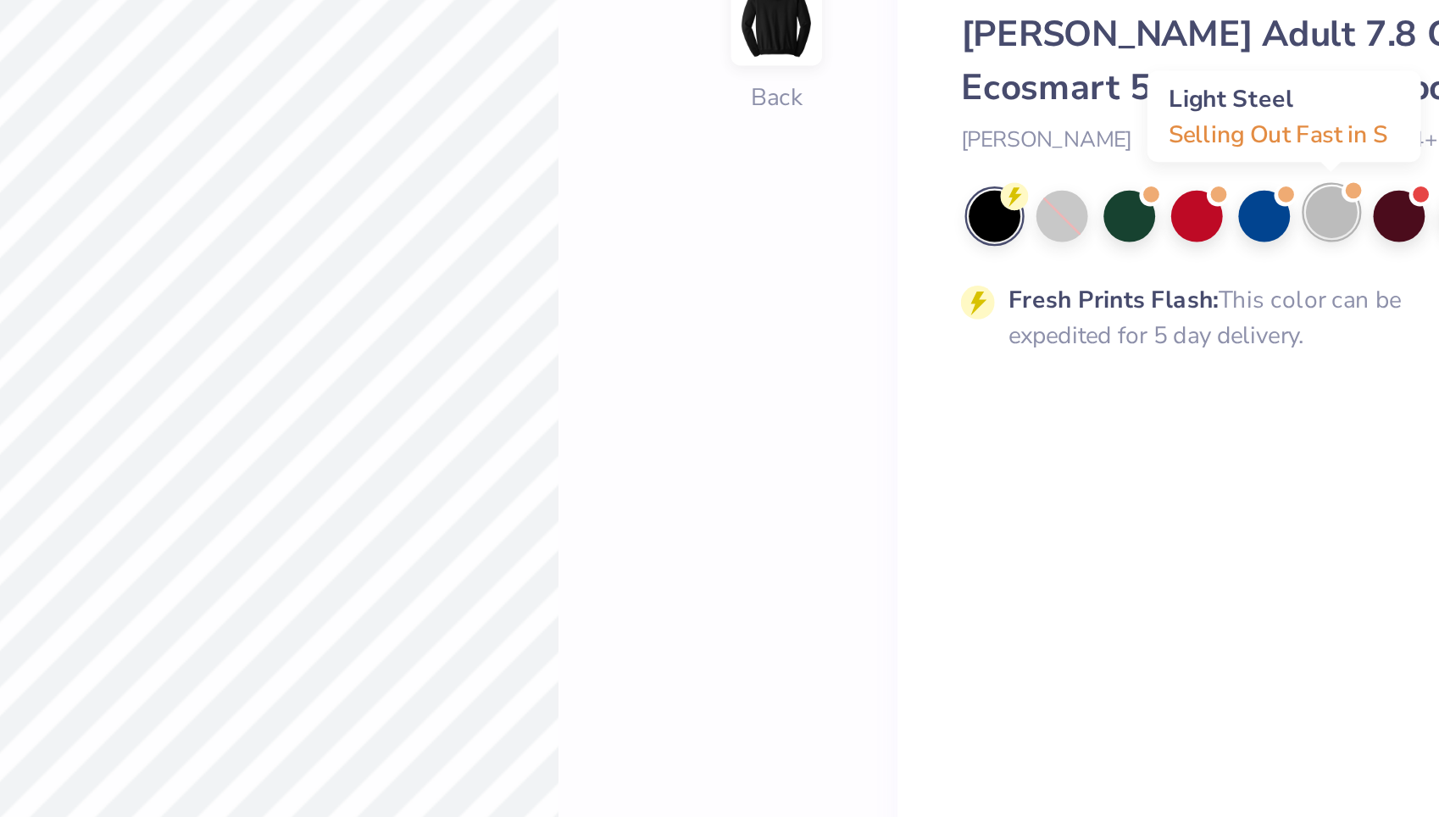
click at [1310, 192] on div at bounding box center [1306, 197] width 22 height 22
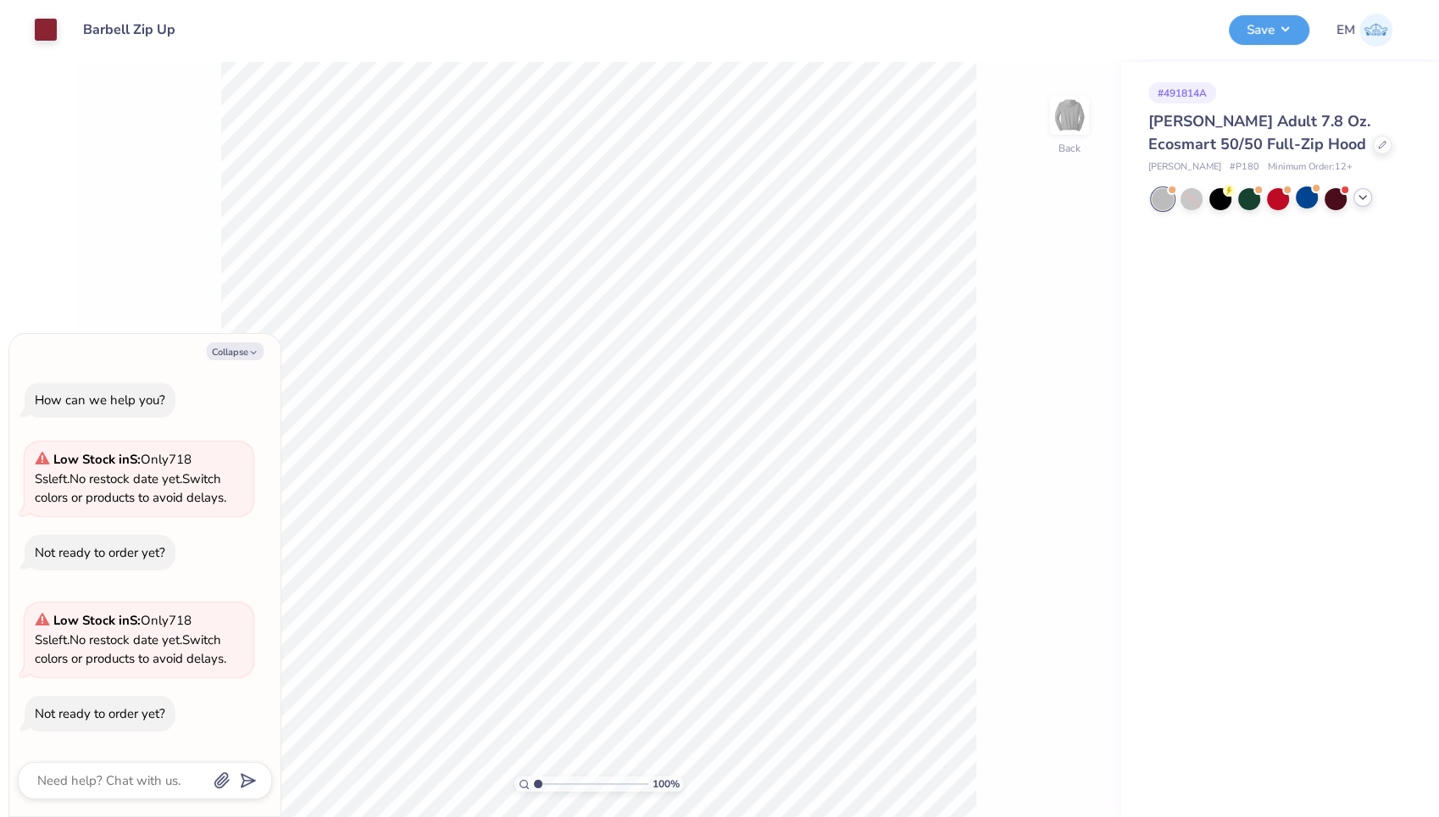
click at [1356, 201] on icon at bounding box center [1363, 198] width 14 height 14
click at [1279, 29] on button "Save" at bounding box center [1268, 28] width 80 height 30
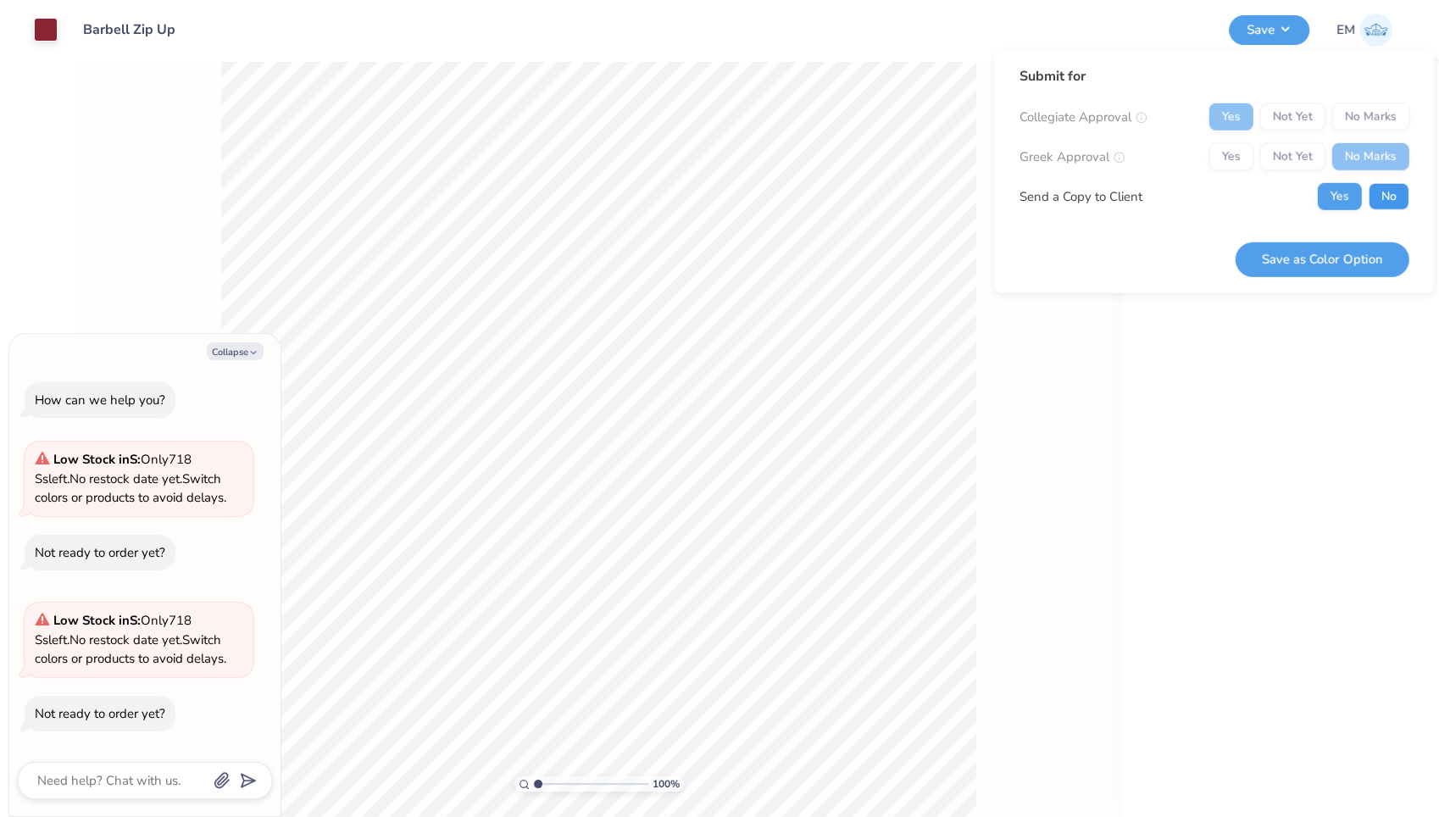
click at [1384, 196] on button "No" at bounding box center [1388, 196] width 41 height 27
click at [1295, 257] on button "Save as Color Option" at bounding box center [1322, 258] width 174 height 35
type textarea "x"
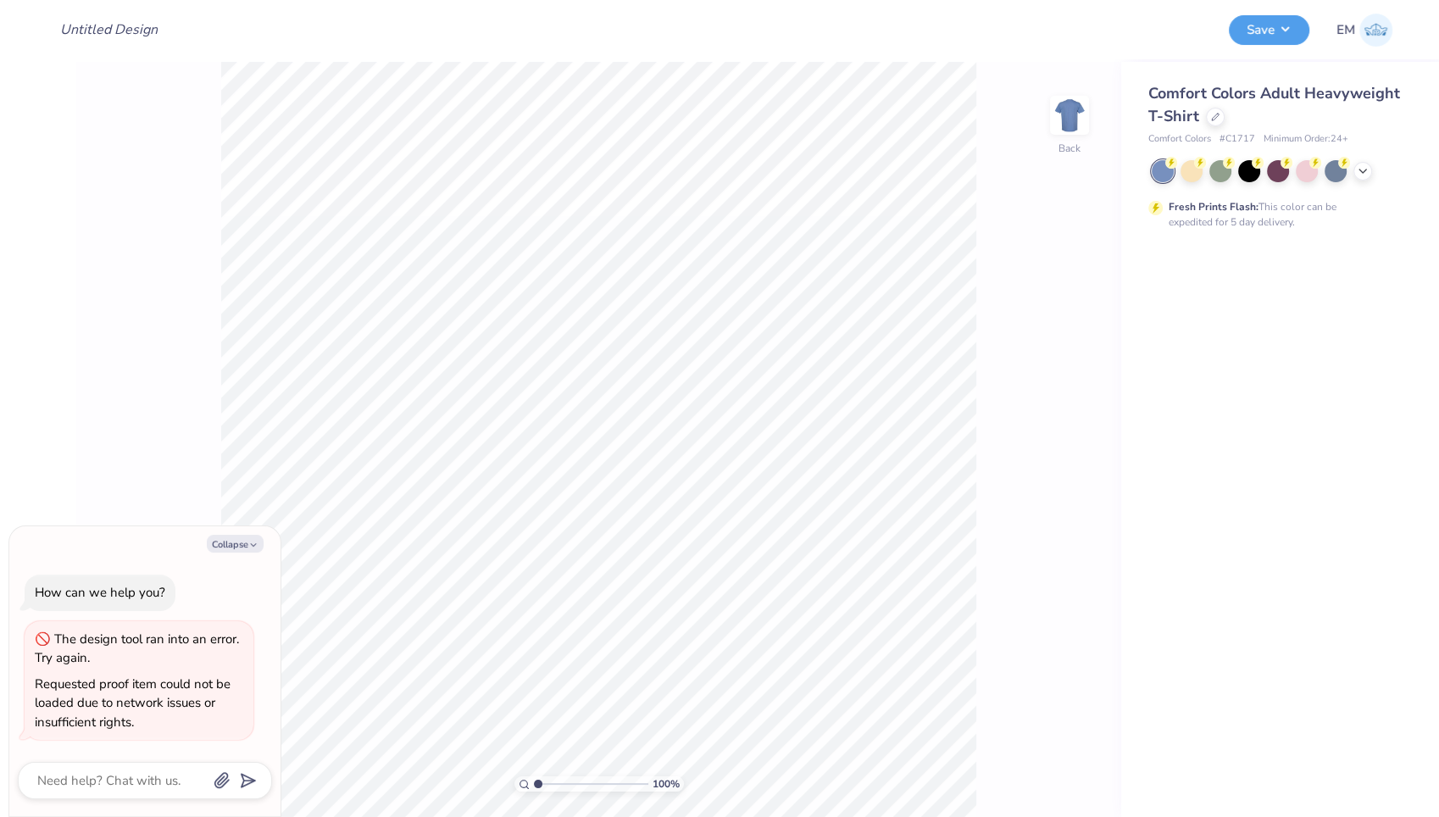
type textarea "x"
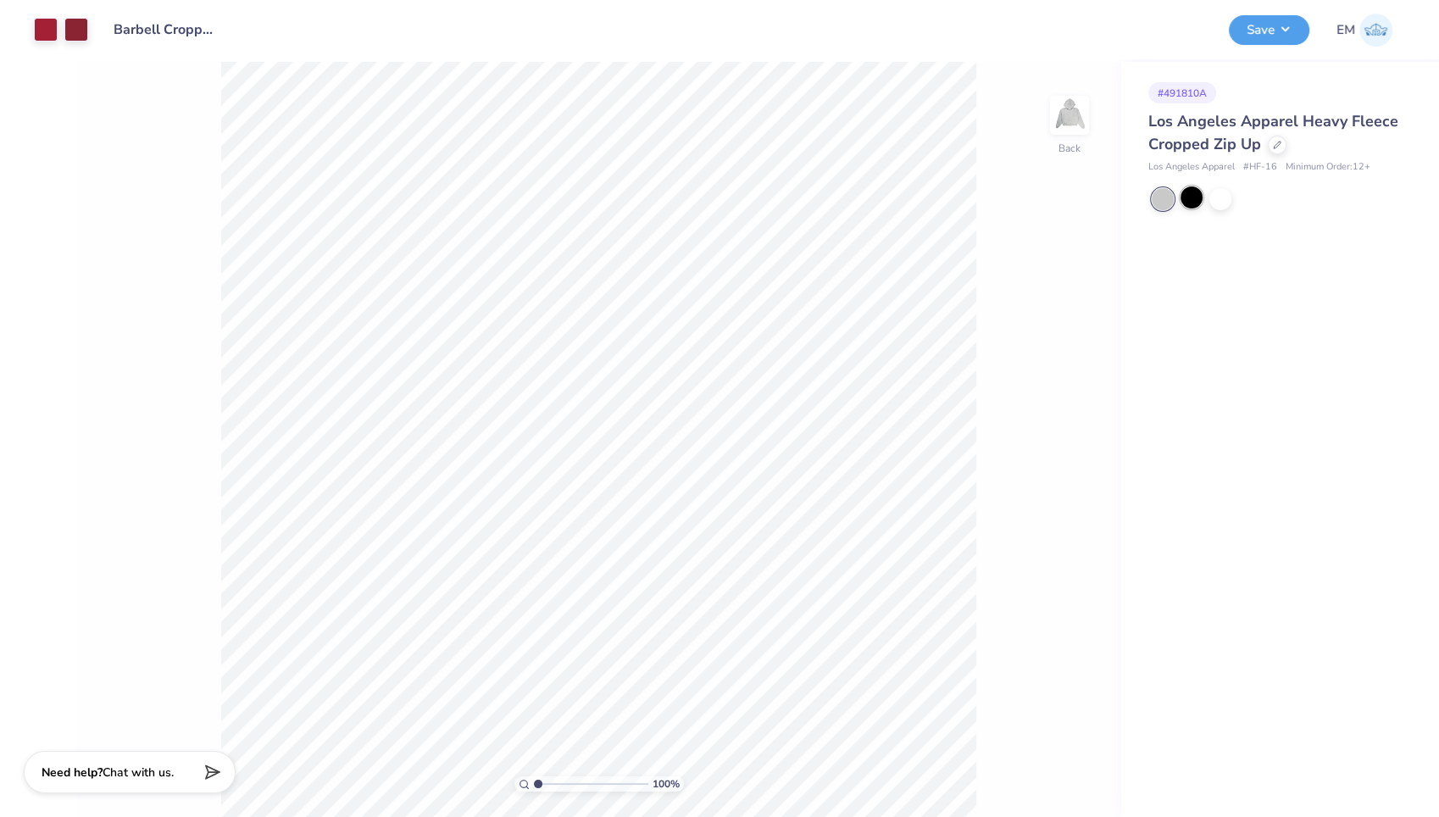
click at [1193, 201] on div at bounding box center [1191, 197] width 22 height 22
click at [1224, 197] on div at bounding box center [1220, 197] width 22 height 22
click at [1187, 196] on div at bounding box center [1191, 197] width 22 height 22
click at [1188, 199] on div at bounding box center [1191, 197] width 22 height 22
click at [1277, 29] on button "Save" at bounding box center [1268, 28] width 80 height 30
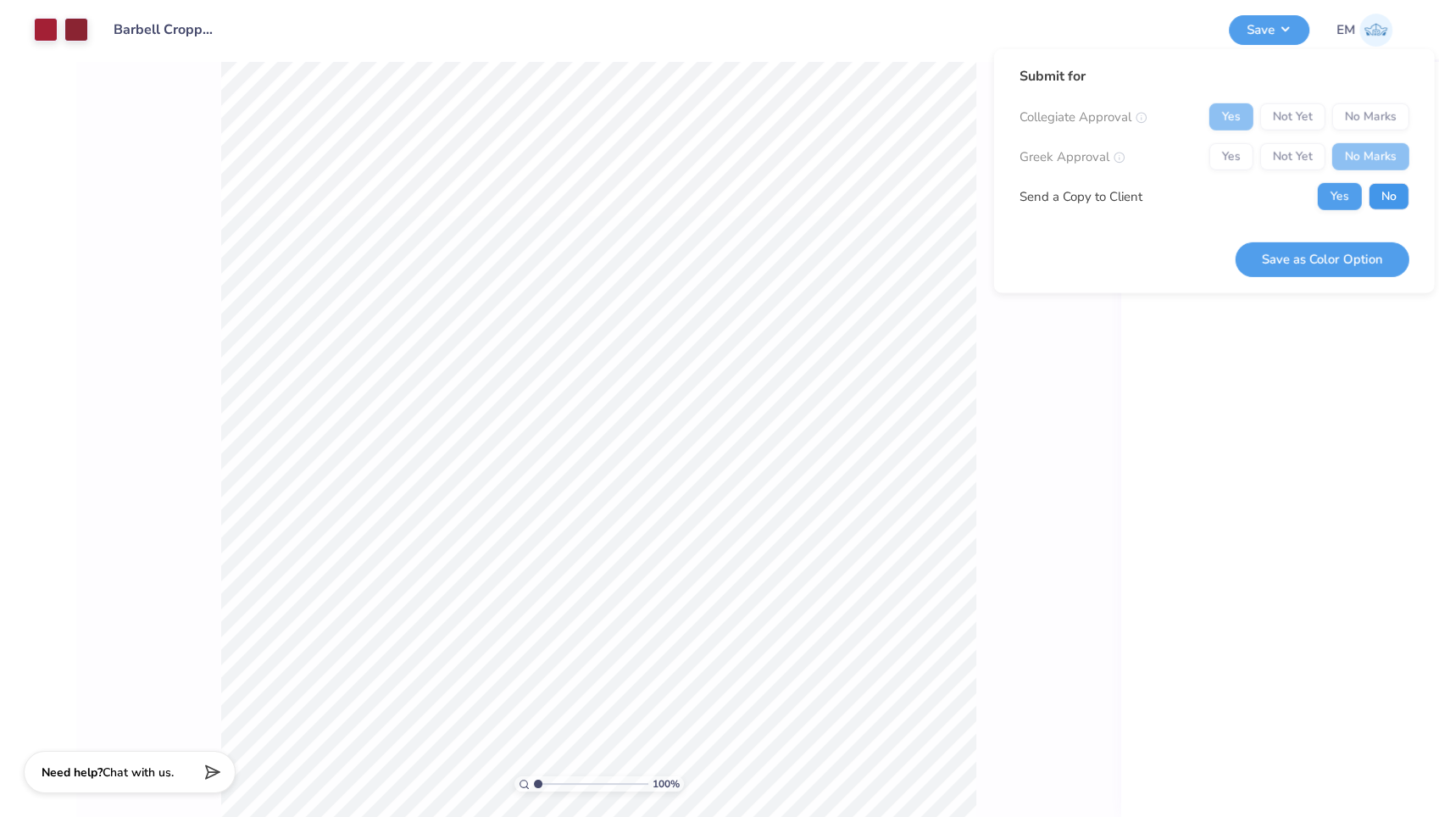
click at [1379, 186] on button "No" at bounding box center [1388, 196] width 41 height 27
click at [1323, 258] on button "Save as Color Option" at bounding box center [1322, 258] width 174 height 35
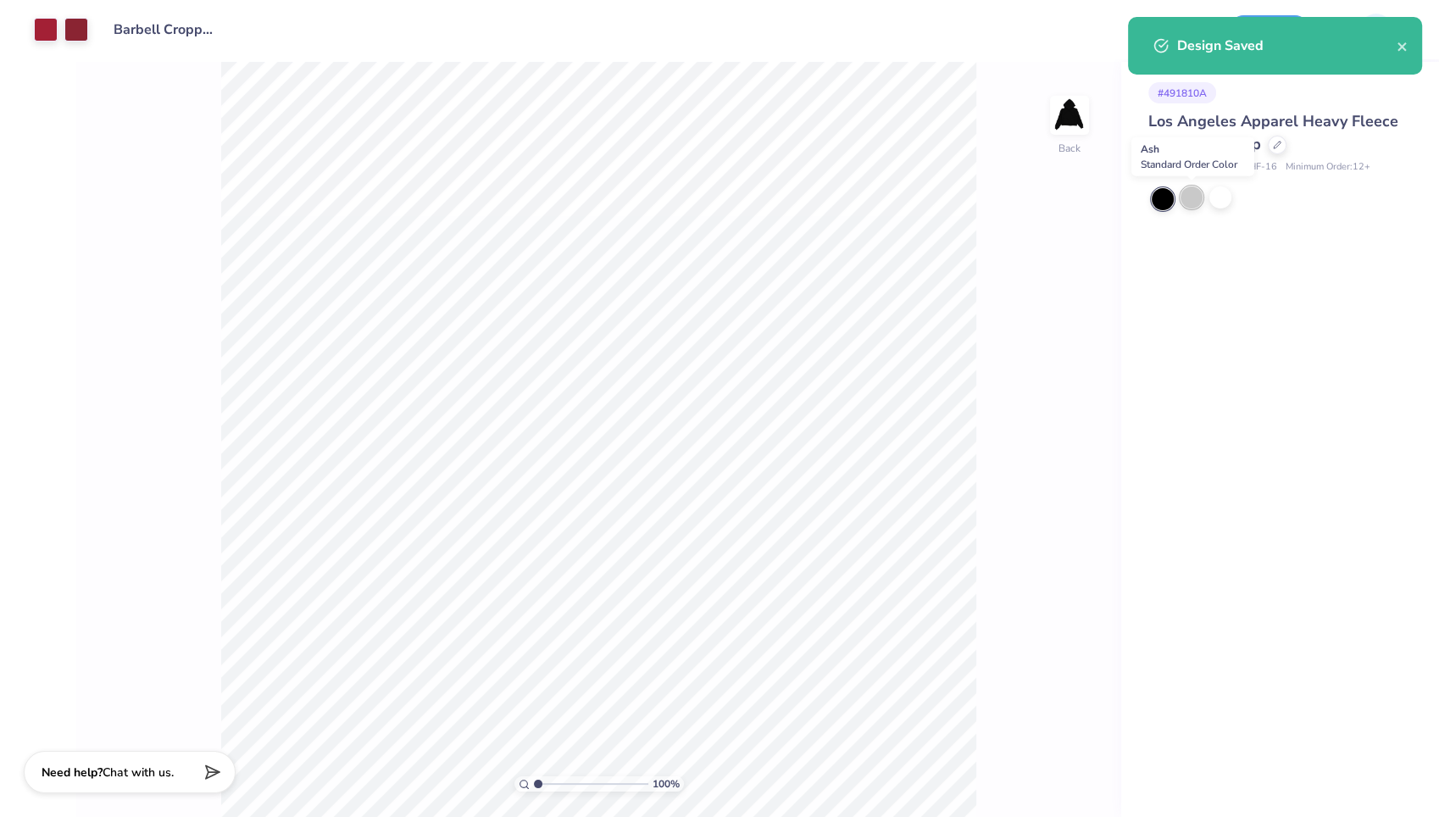
click at [1193, 203] on div at bounding box center [1191, 197] width 22 height 22
click at [1273, 150] on div at bounding box center [1276, 143] width 19 height 19
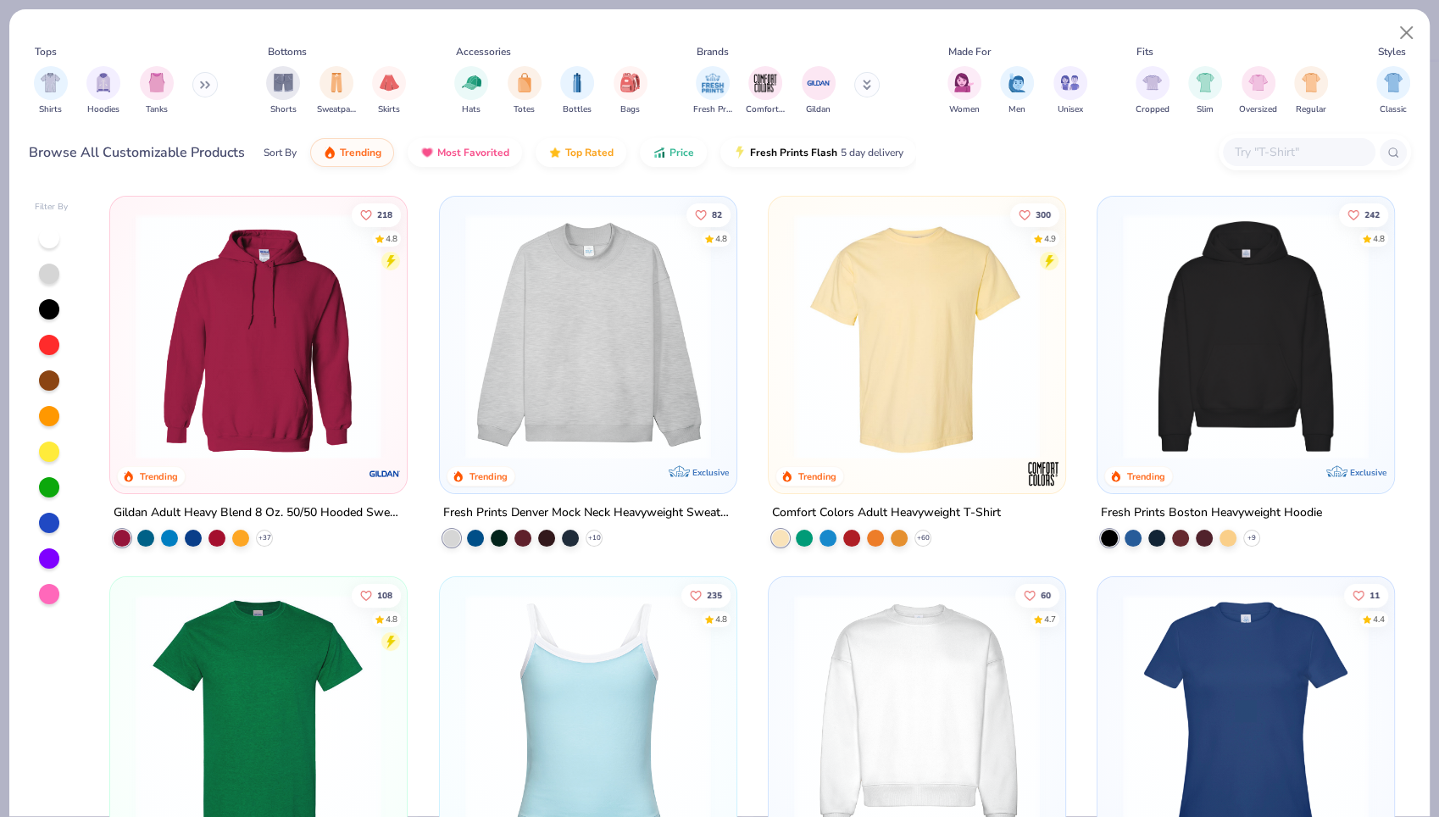
click at [1404, 26] on div "Design Saved" at bounding box center [1274, 52] width 301 height 77
click at [1406, 30] on button "Close" at bounding box center [1406, 33] width 32 height 32
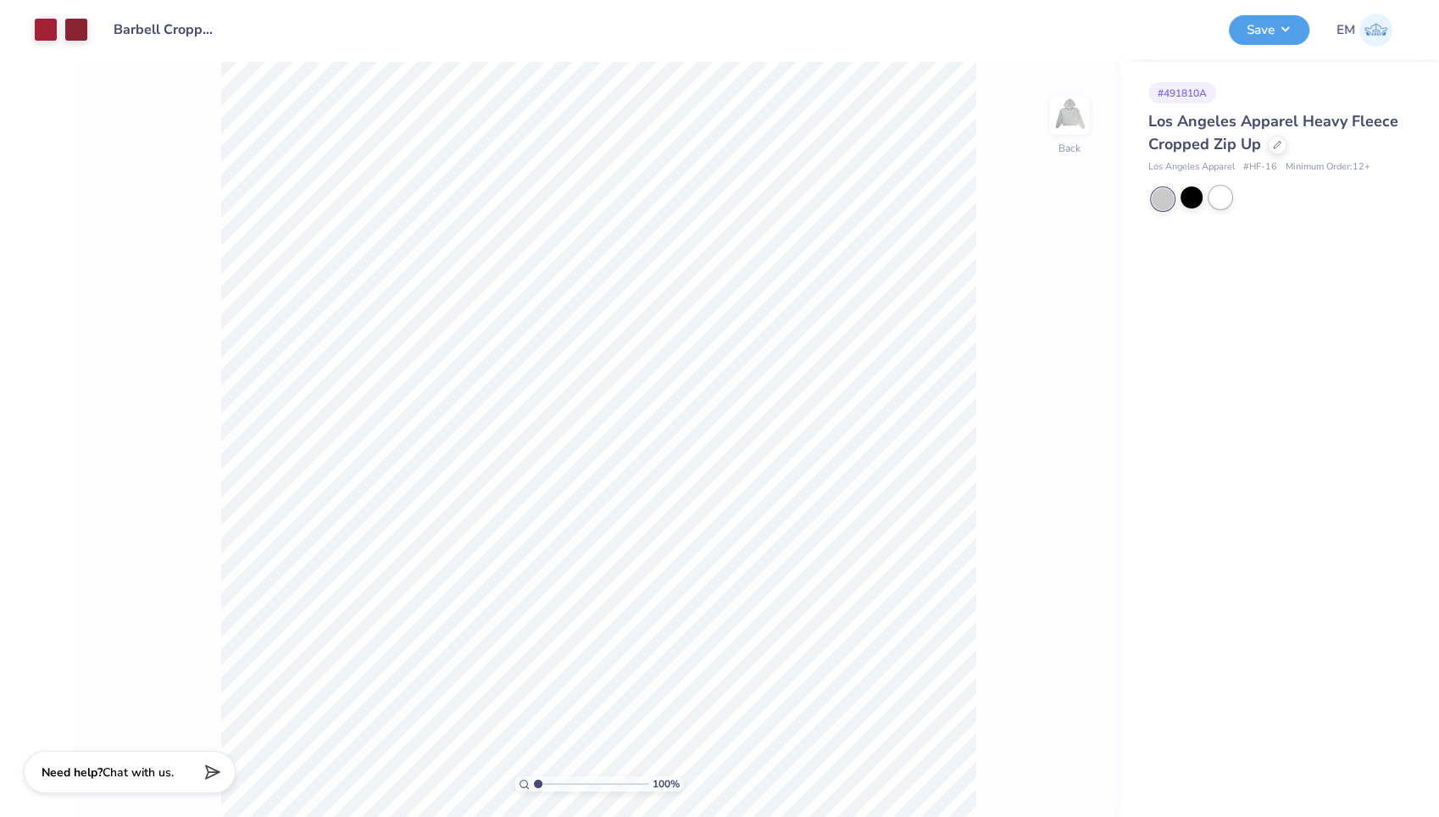
click at [1226, 198] on div at bounding box center [1220, 197] width 22 height 22
click at [1261, 26] on button "Save" at bounding box center [1268, 28] width 80 height 30
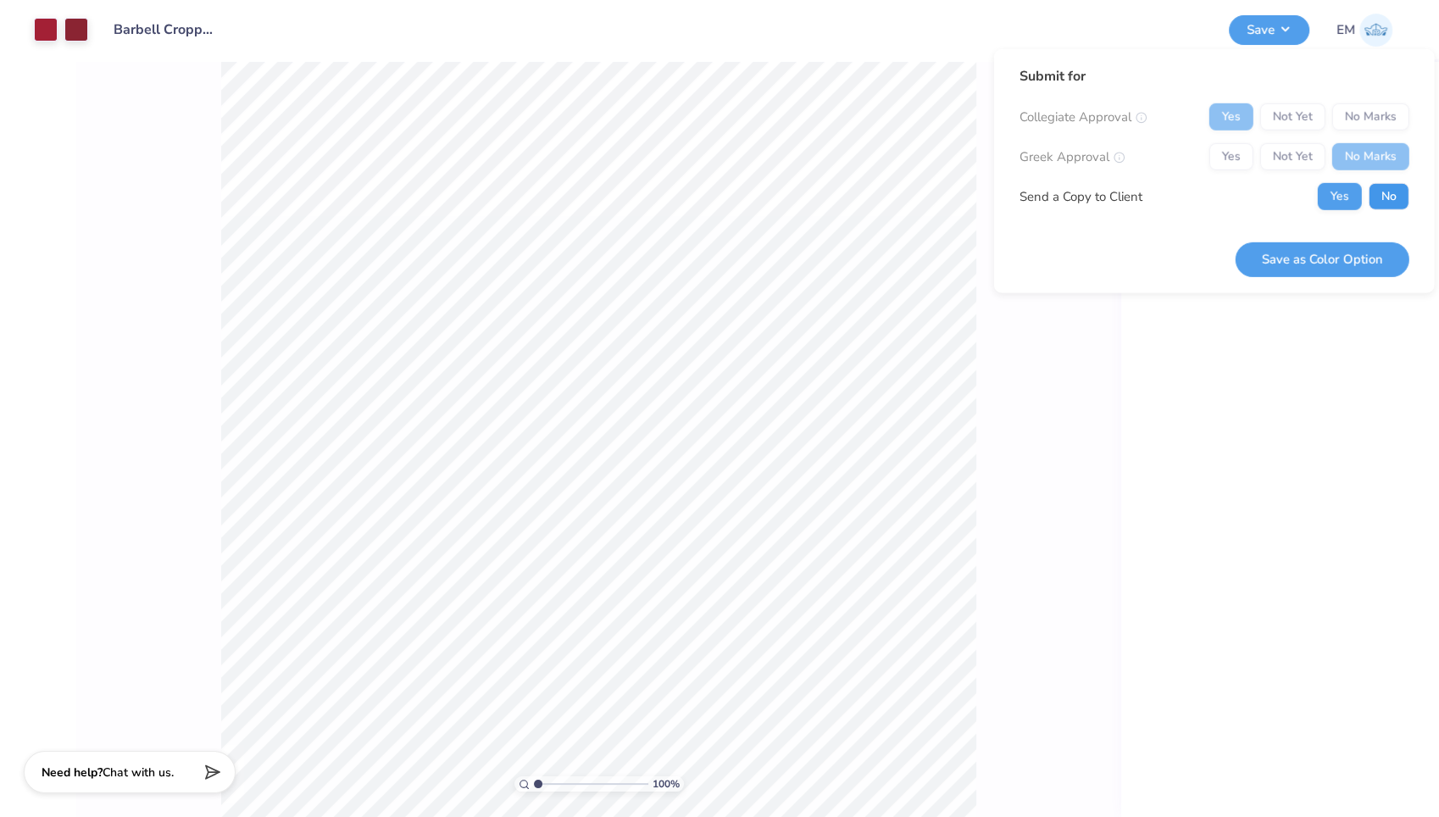
click at [1374, 186] on button "No" at bounding box center [1388, 196] width 41 height 27
click at [1328, 266] on button "Save as Color Option" at bounding box center [1322, 258] width 174 height 35
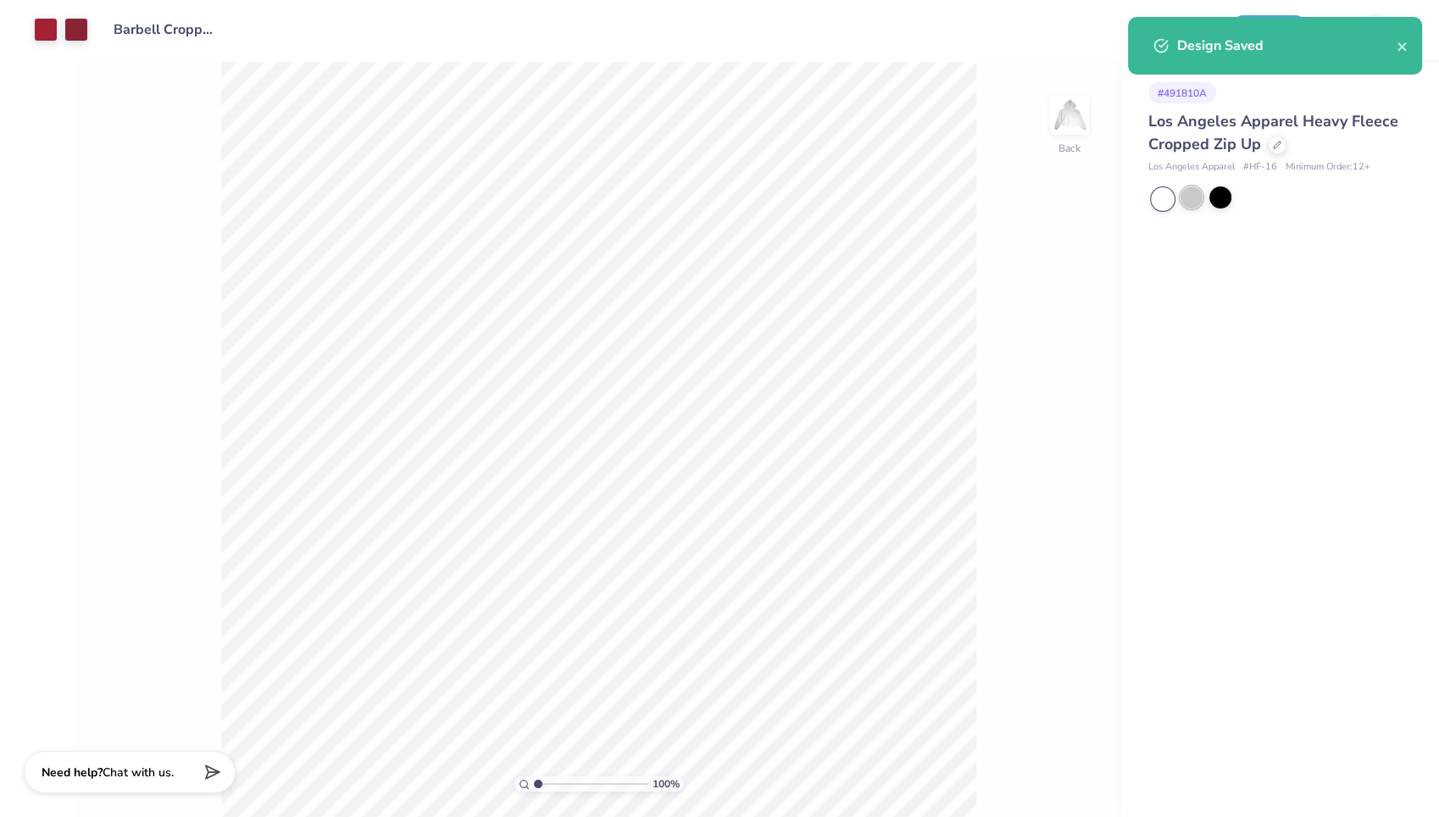
click at [1190, 197] on div at bounding box center [1191, 197] width 22 height 22
click at [1273, 147] on div at bounding box center [1276, 143] width 19 height 19
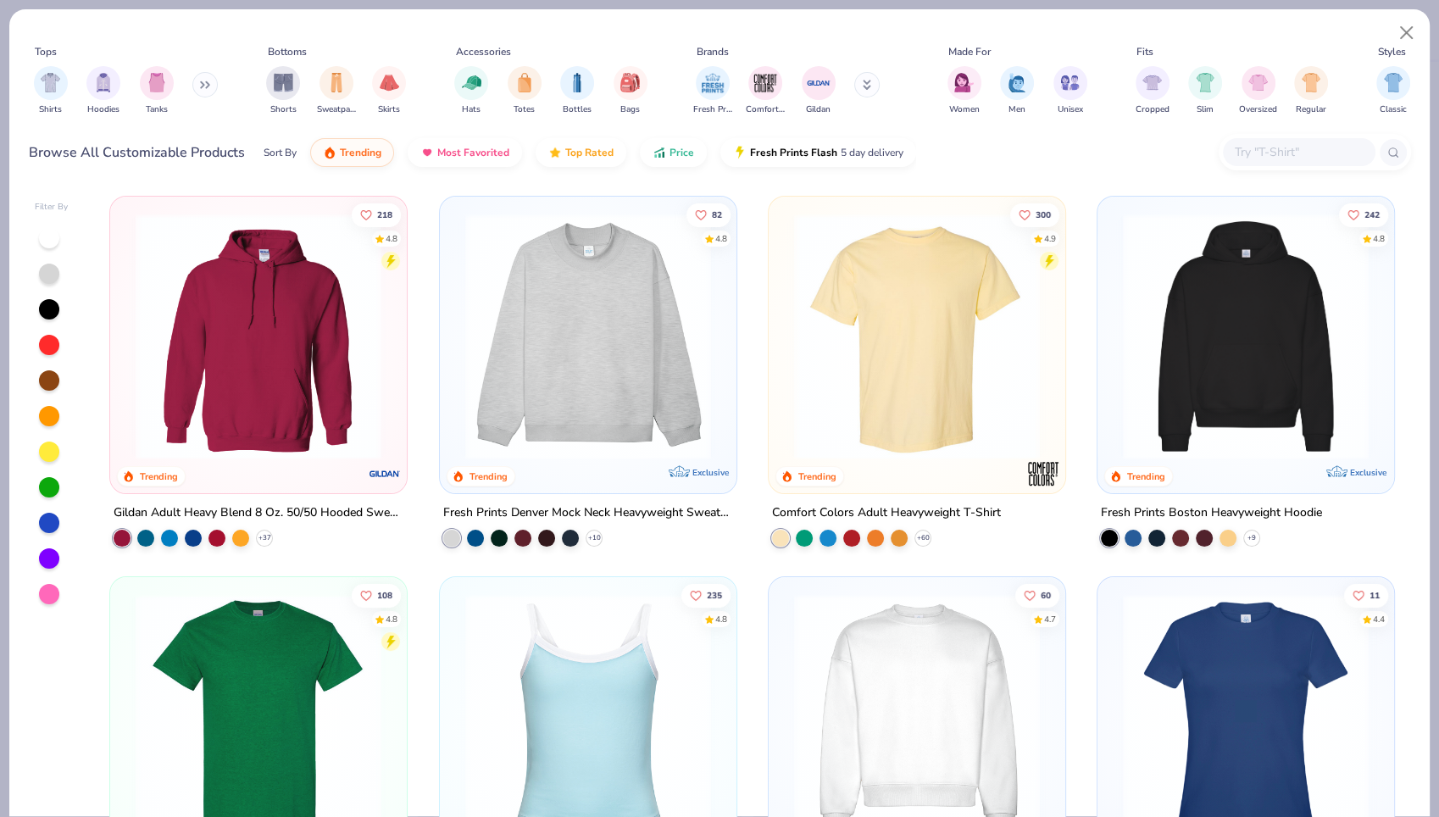
click at [1401, 37] on div "Design Saved" at bounding box center [1274, 52] width 301 height 77
click at [1405, 26] on button "Close" at bounding box center [1406, 33] width 32 height 32
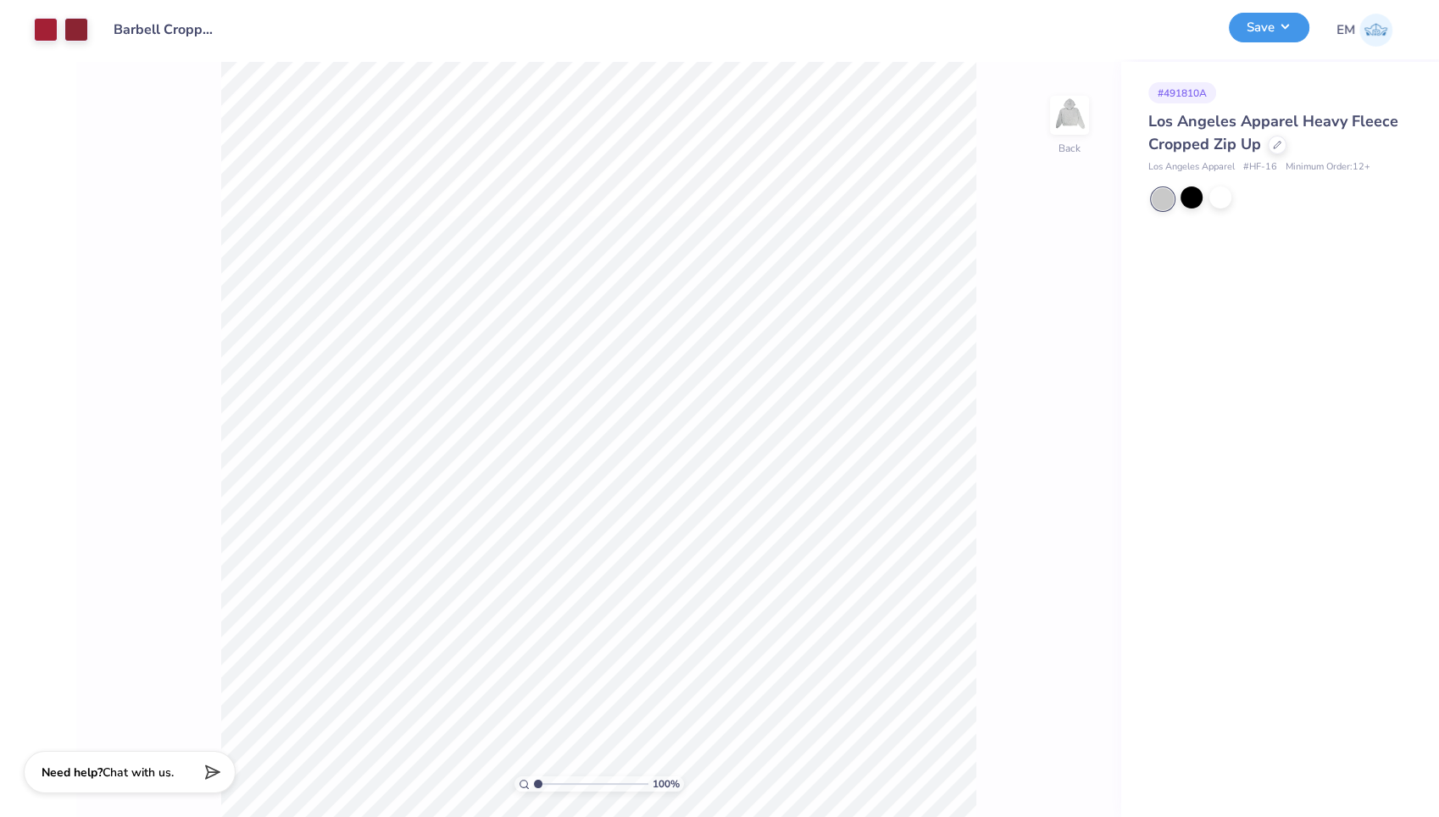
click at [1272, 32] on button "Save" at bounding box center [1268, 28] width 80 height 30
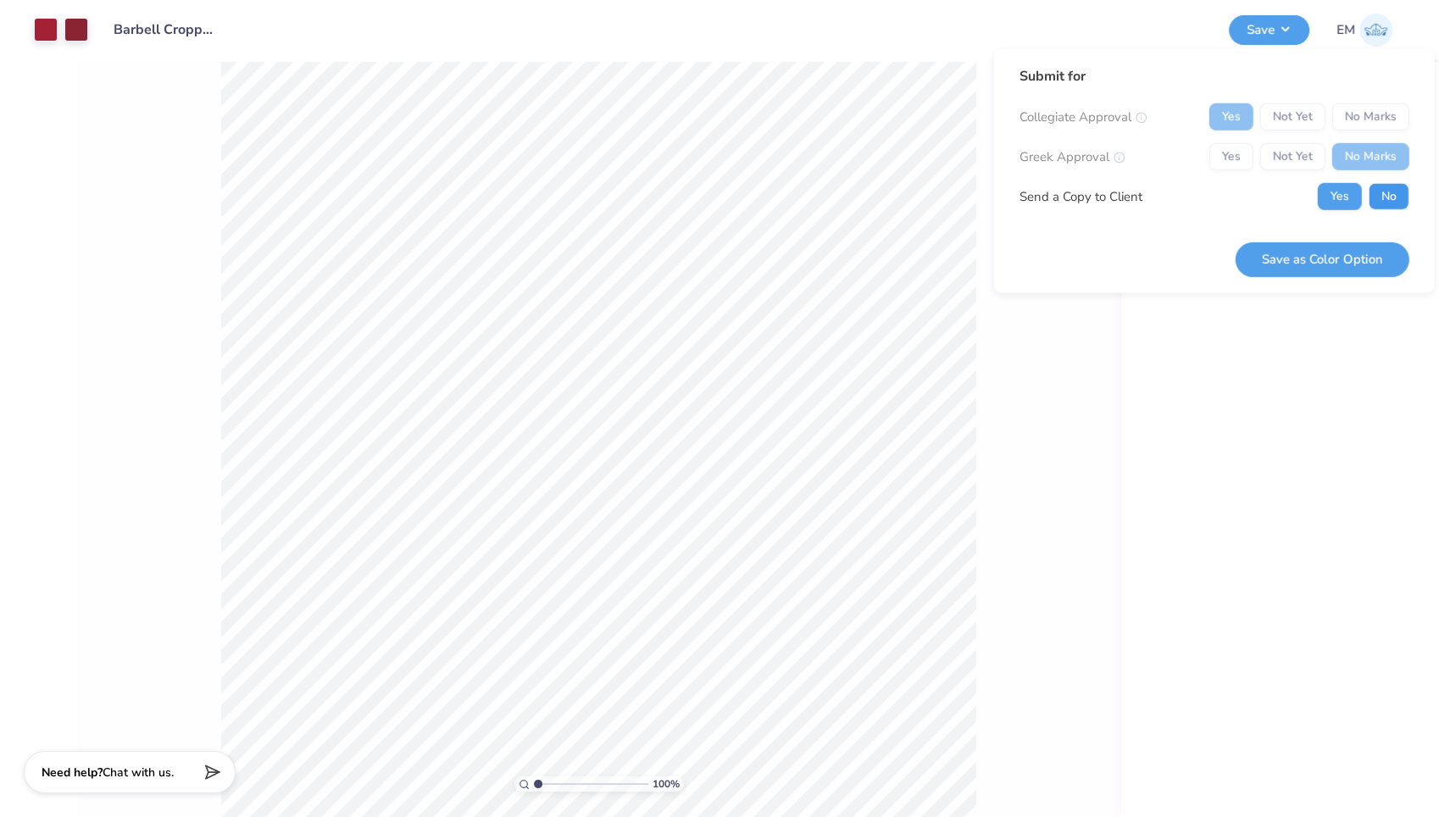
click at [1376, 195] on button "No" at bounding box center [1388, 196] width 41 height 27
click at [1323, 258] on button "Save as Color Option" at bounding box center [1322, 258] width 174 height 35
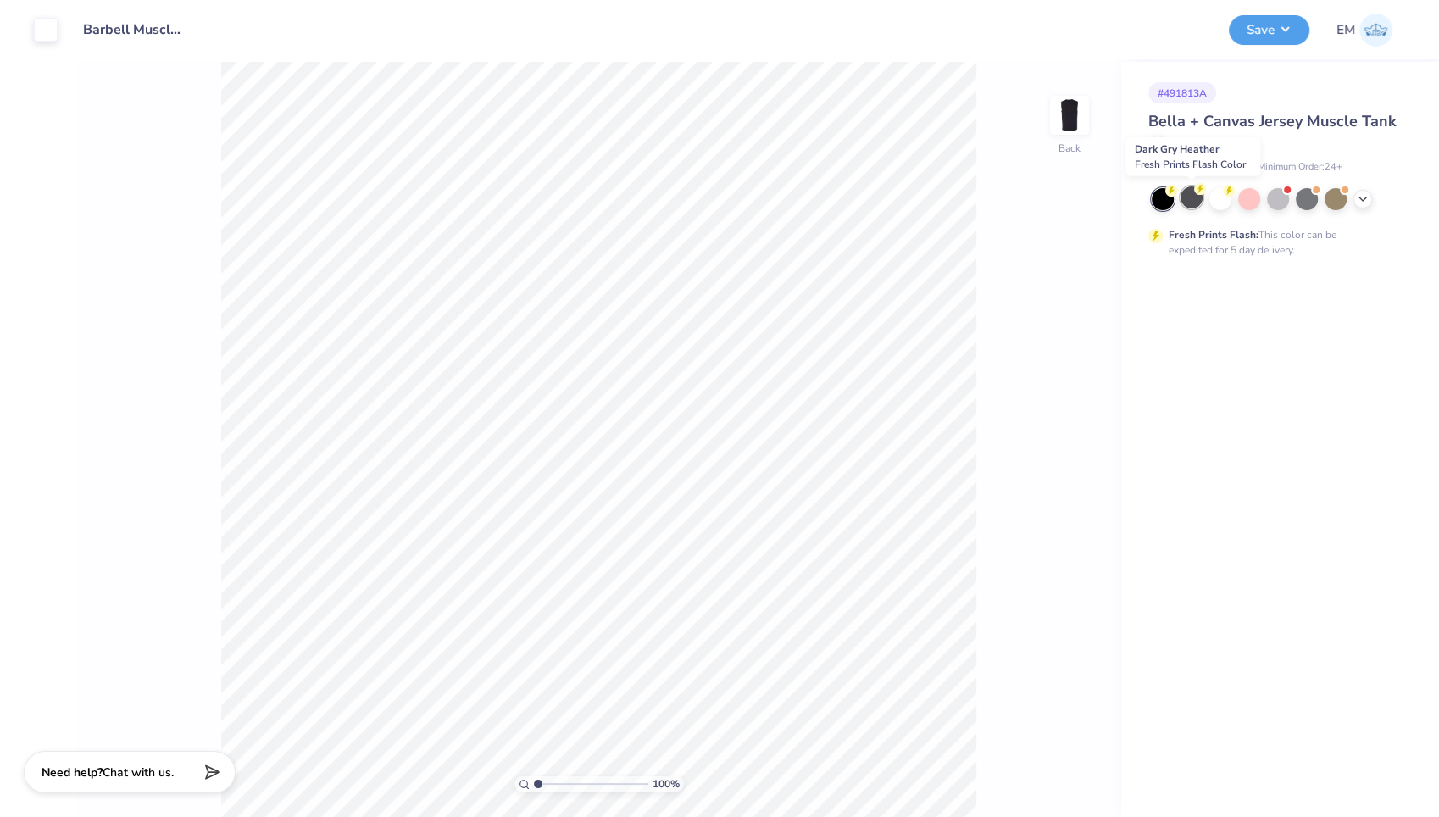
click at [1188, 198] on div at bounding box center [1191, 197] width 22 height 22
click at [1366, 196] on icon at bounding box center [1363, 198] width 14 height 14
click at [1159, 153] on div at bounding box center [1157, 143] width 19 height 19
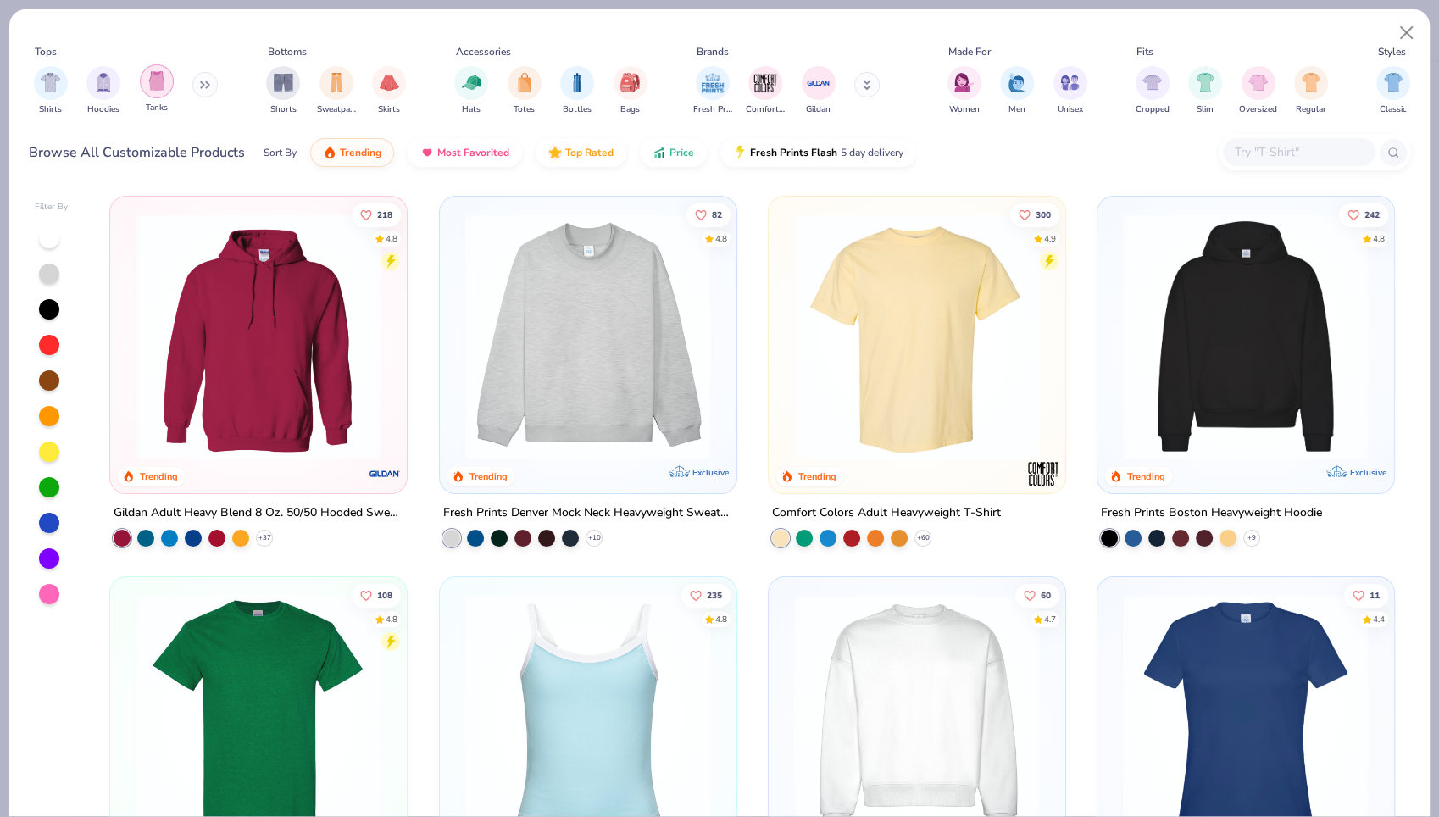
click at [158, 86] on img "filter for Tanks" at bounding box center [156, 80] width 19 height 19
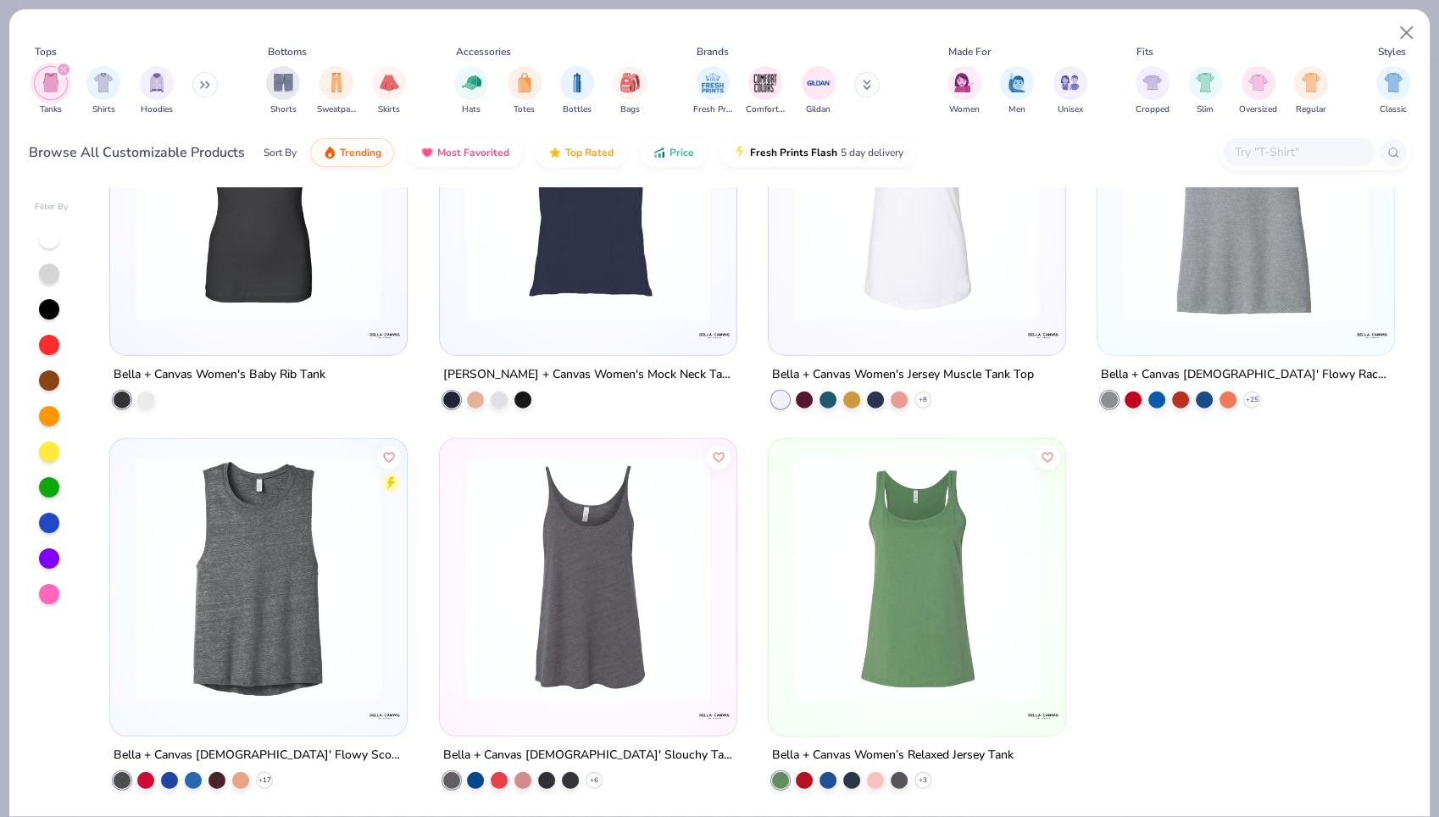
scroll to position [4325, 0]
